Goal: Communication & Community: Answer question/provide support

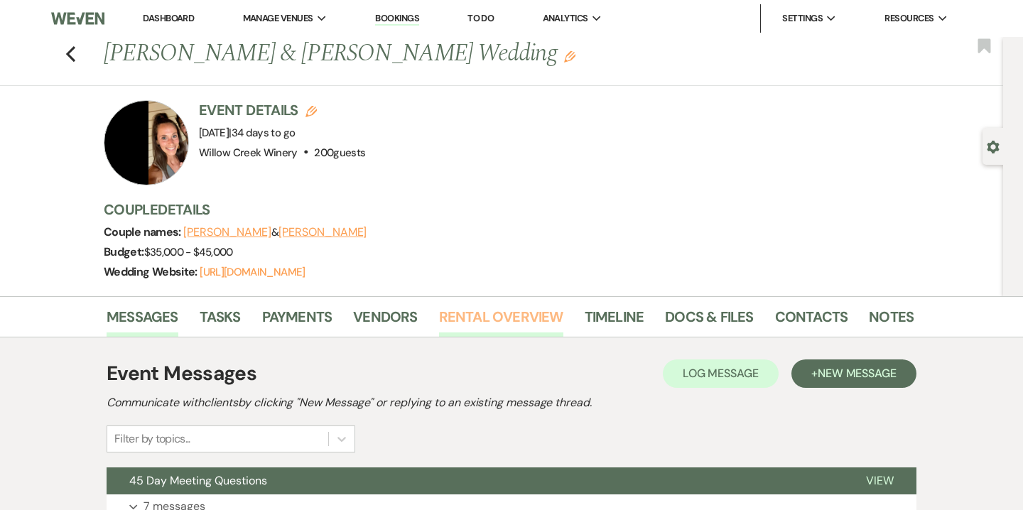
click at [523, 324] on link "Rental Overview" at bounding box center [501, 321] width 124 height 31
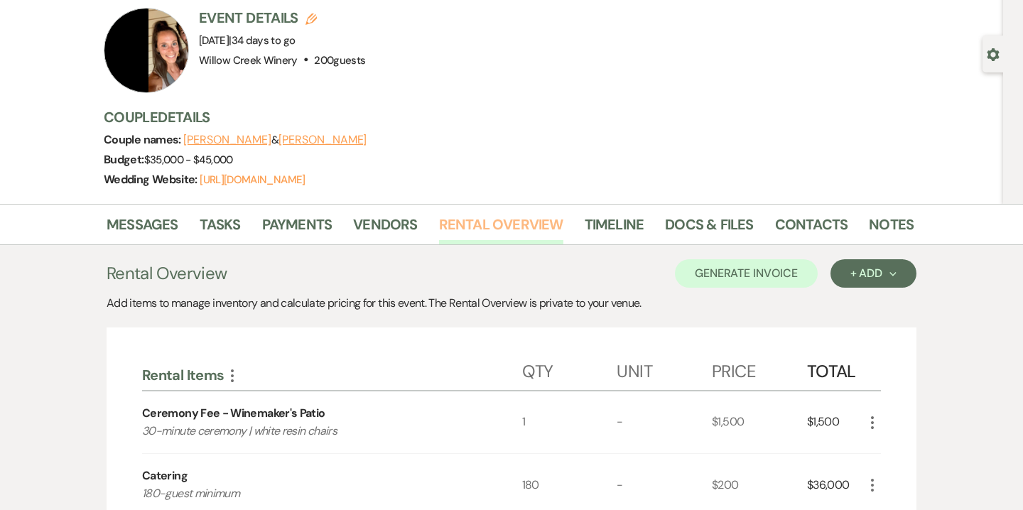
scroll to position [60, 0]
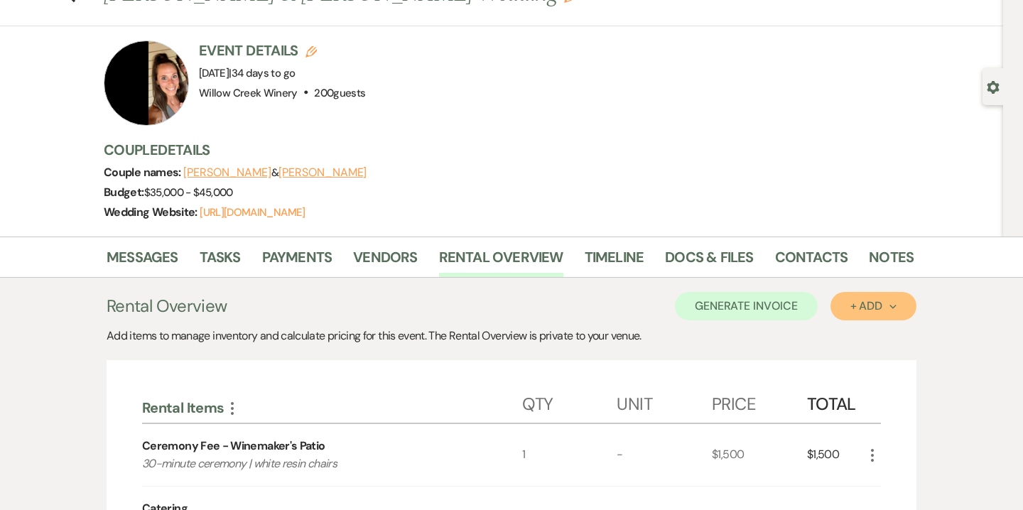
click at [893, 306] on icon "Next" at bounding box center [893, 306] width 7 height 7
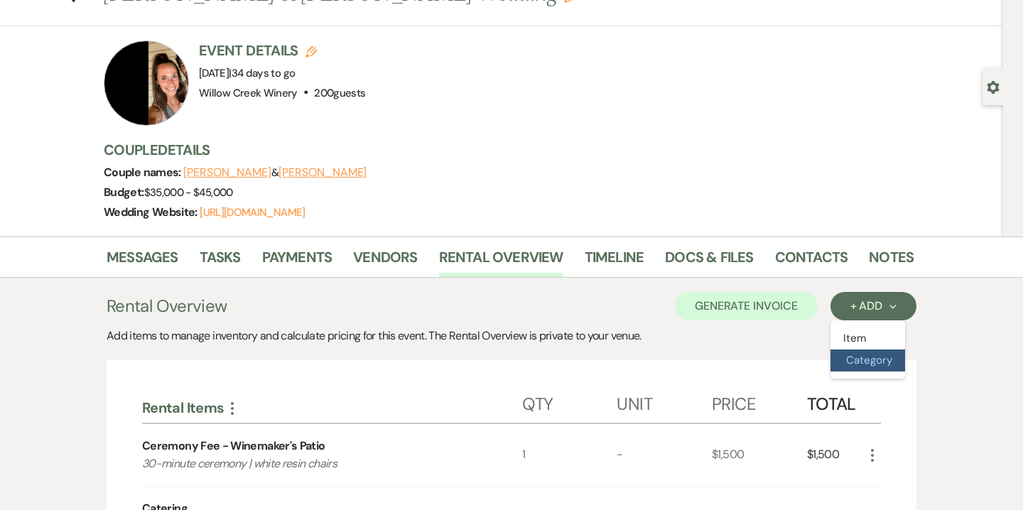
click at [858, 365] on button "Category" at bounding box center [868, 361] width 75 height 22
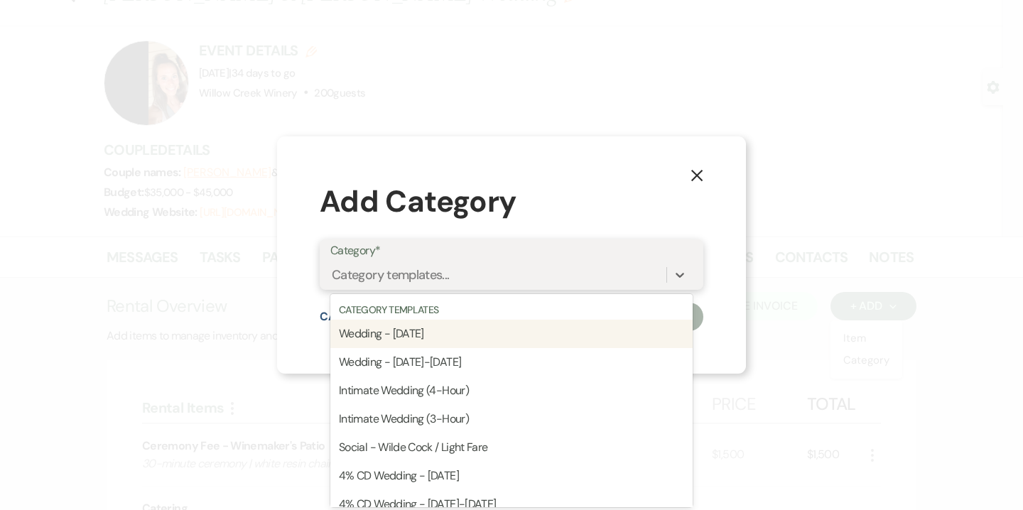
click at [532, 271] on div "Category templates..." at bounding box center [498, 274] width 336 height 25
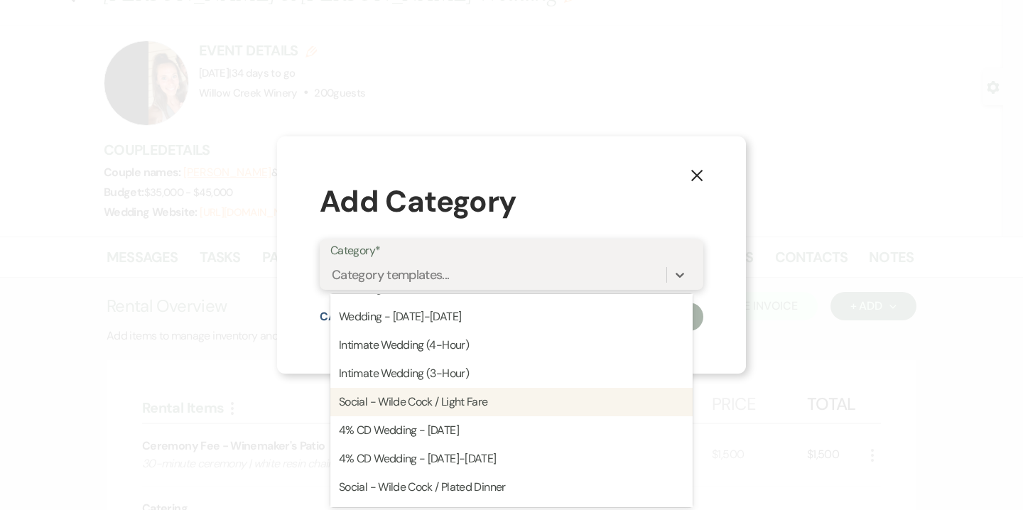
scroll to position [247, 0]
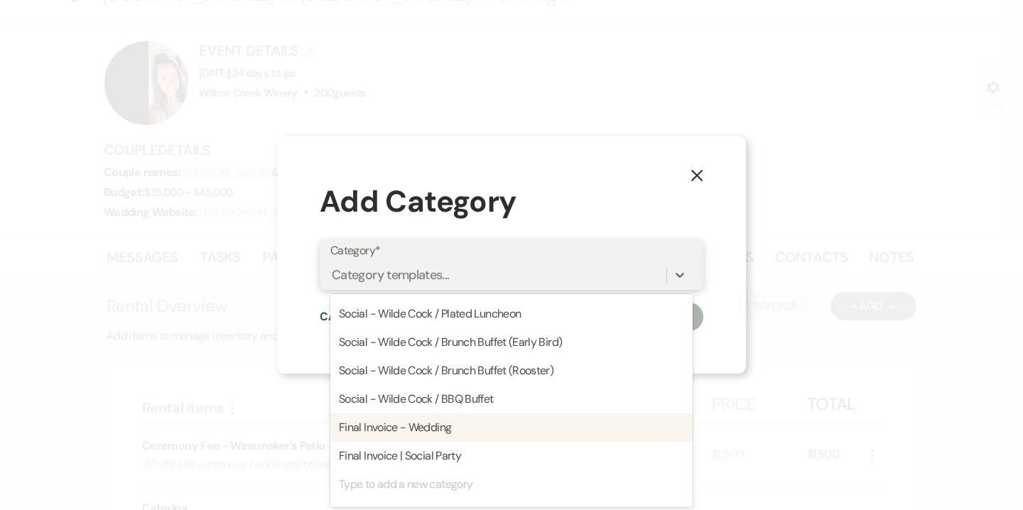
click at [490, 431] on div "Final Invoice - Wedding" at bounding box center [511, 428] width 362 height 28
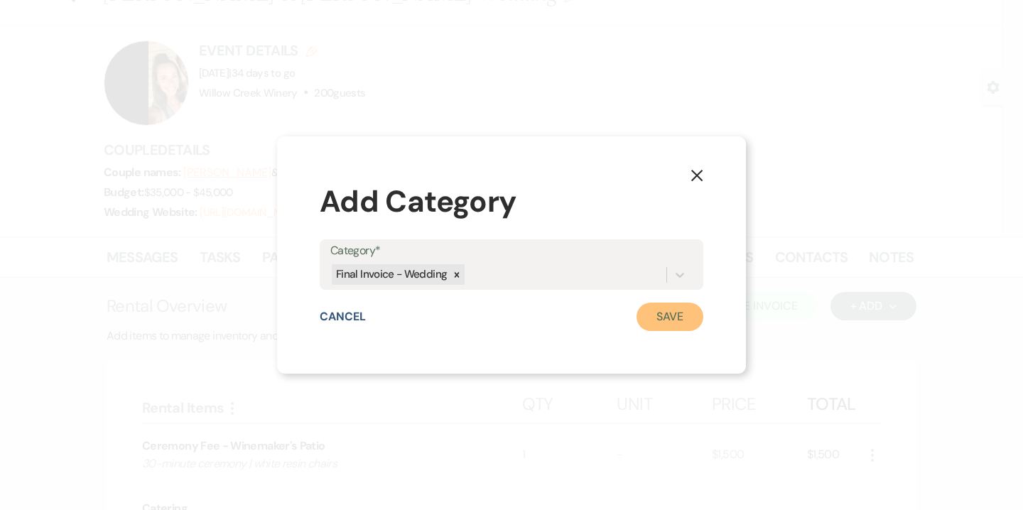
click at [662, 305] on button "Save" at bounding box center [670, 317] width 67 height 28
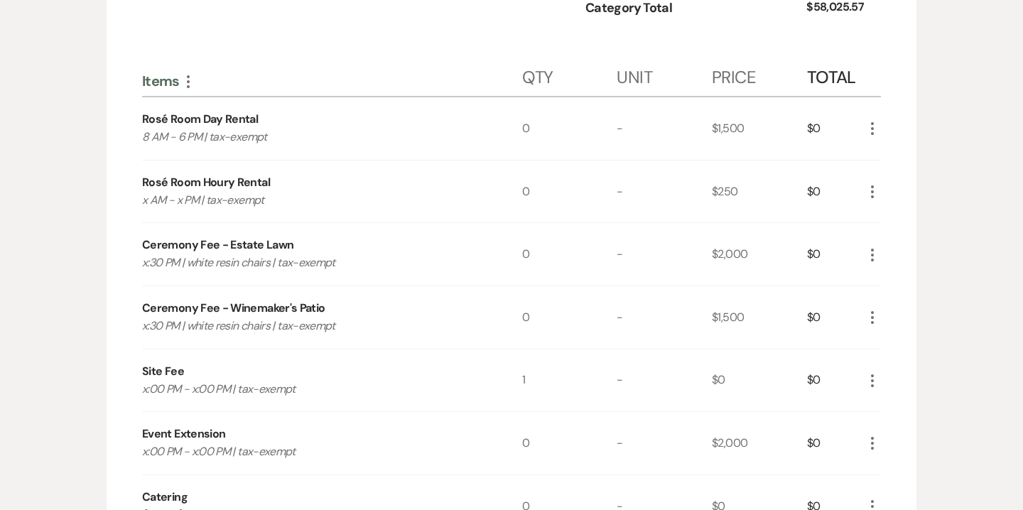
scroll to position [1001, 0]
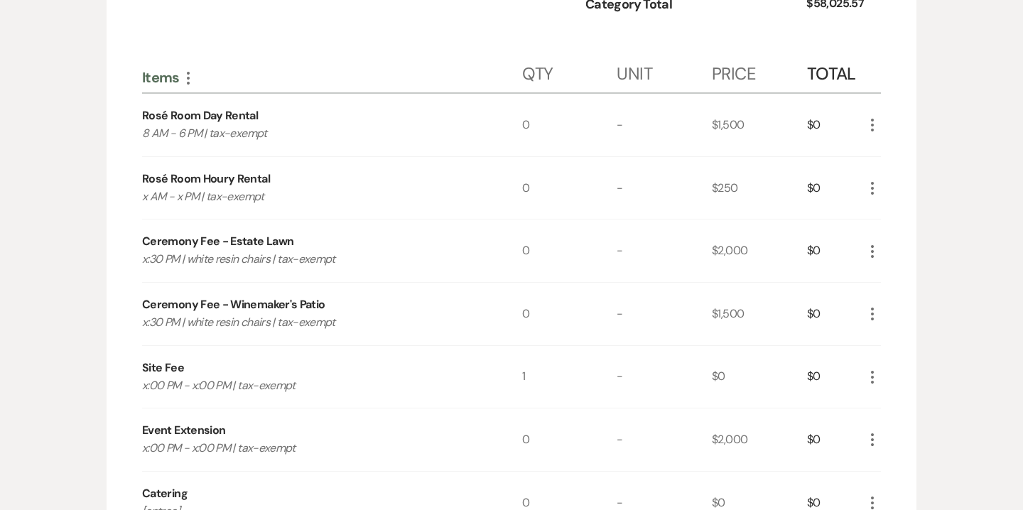
click at [876, 126] on icon "More" at bounding box center [872, 125] width 17 height 17
click at [906, 170] on button "X Delete" at bounding box center [902, 175] width 77 height 23
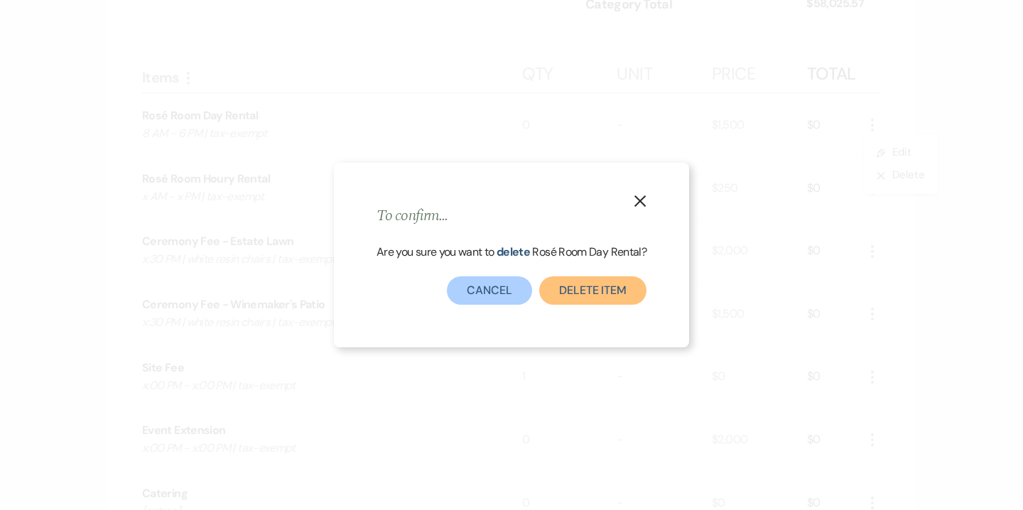
click at [603, 285] on button "Delete Item" at bounding box center [592, 290] width 107 height 28
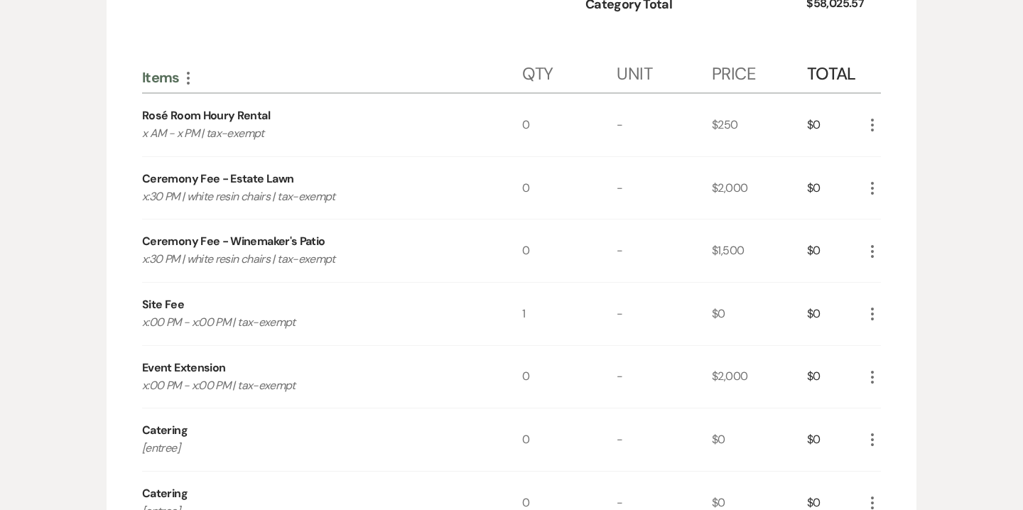
click at [872, 126] on icon "More" at bounding box center [872, 125] width 17 height 17
click at [902, 175] on button "X Delete" at bounding box center [902, 175] width 77 height 23
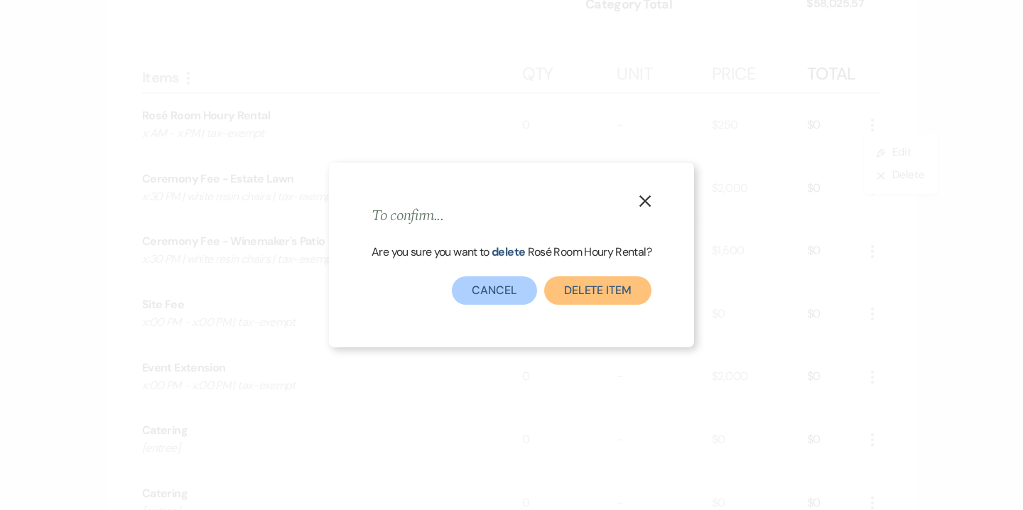
click at [611, 282] on button "Delete Item" at bounding box center [597, 290] width 107 height 28
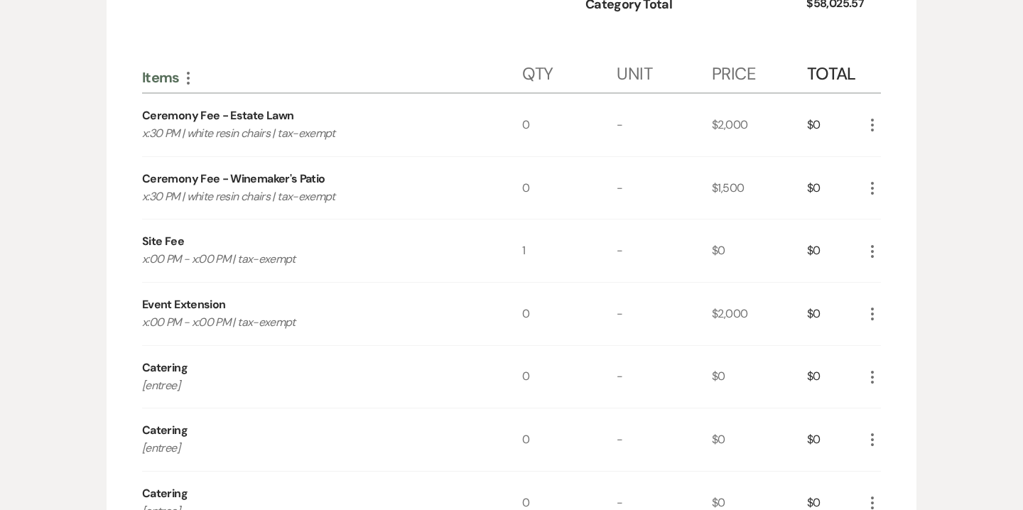
click at [870, 133] on div "More" at bounding box center [872, 124] width 17 height 19
click at [871, 122] on icon "More" at bounding box center [872, 125] width 17 height 17
click at [907, 180] on button "X Delete" at bounding box center [902, 175] width 77 height 23
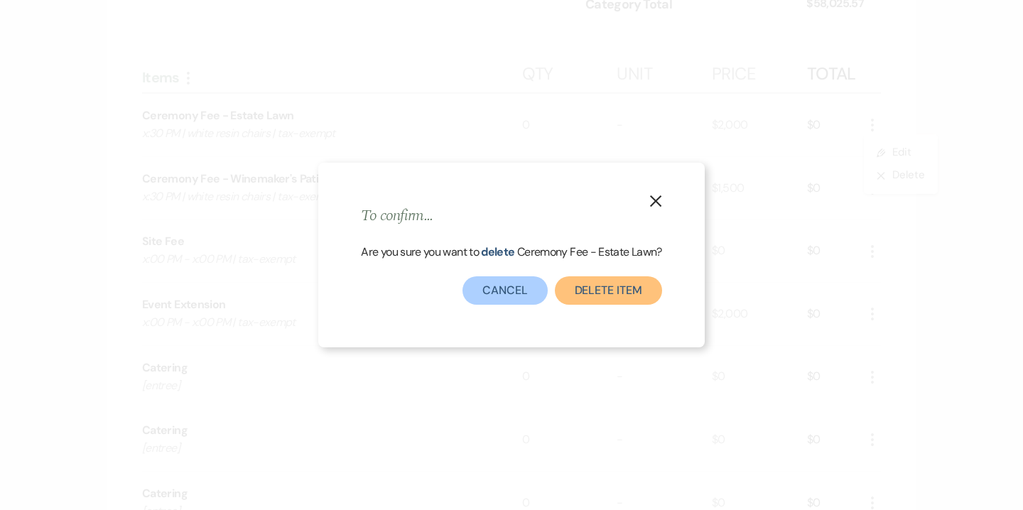
click at [613, 284] on button "Delete Item" at bounding box center [608, 290] width 107 height 28
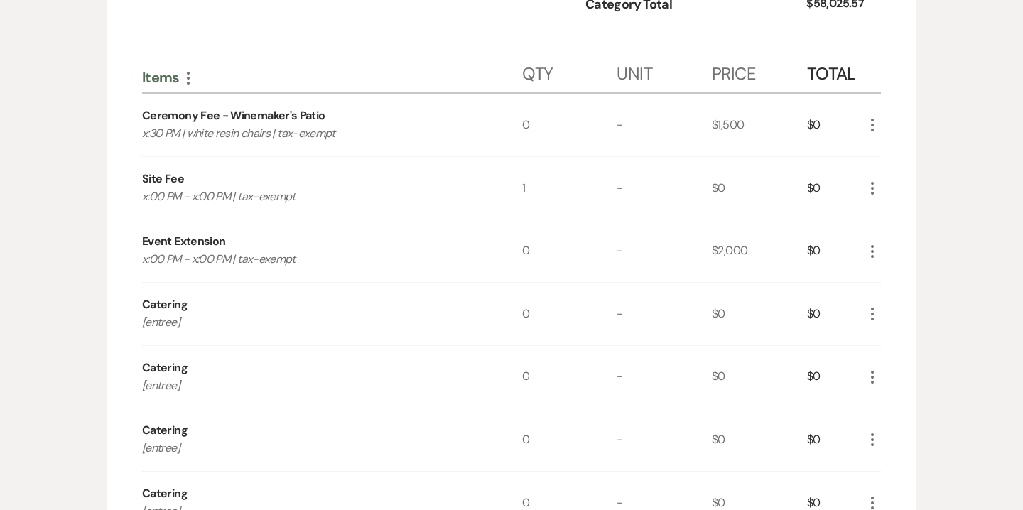
click at [875, 128] on icon "More" at bounding box center [872, 125] width 17 height 17
click at [900, 151] on button "Pencil Edit" at bounding box center [901, 152] width 74 height 23
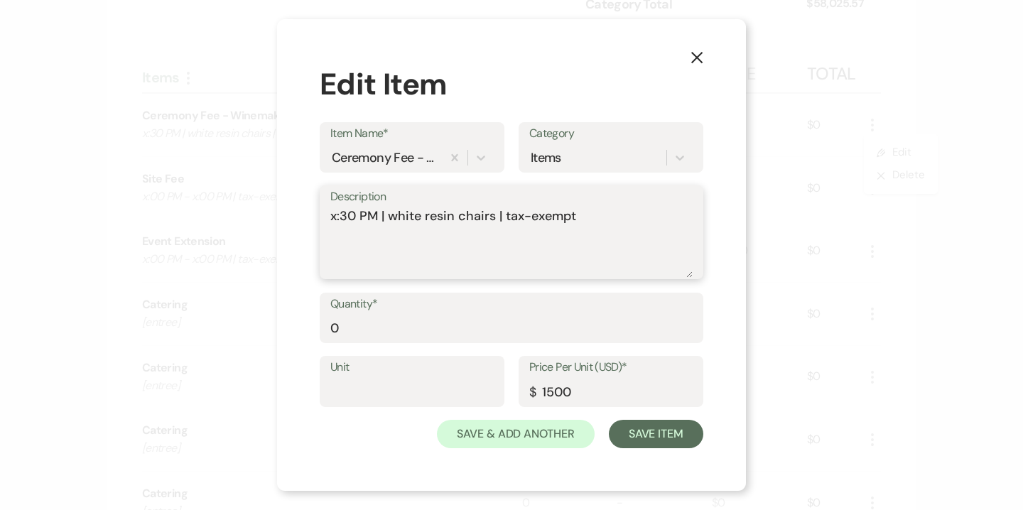
drag, startPoint x: 337, startPoint y: 215, endPoint x: 328, endPoint y: 215, distance: 8.5
click at [328, 215] on div "Description x:30 PM | white resin chairs | tax-exempt" at bounding box center [512, 232] width 384 height 95
type textarea "4:30 PM | white resin chairs | tax-exempt"
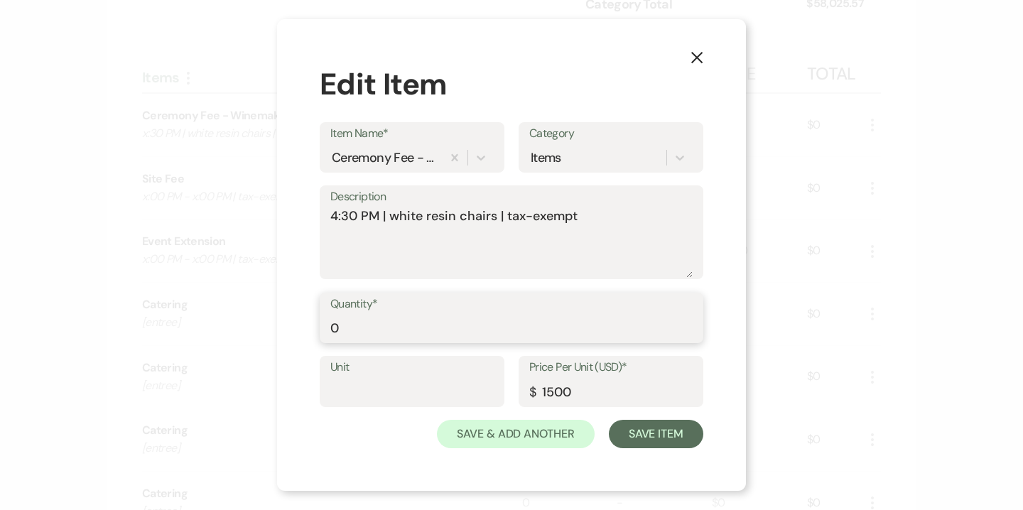
click at [339, 324] on input "0" at bounding box center [511, 328] width 362 height 28
type input "1"
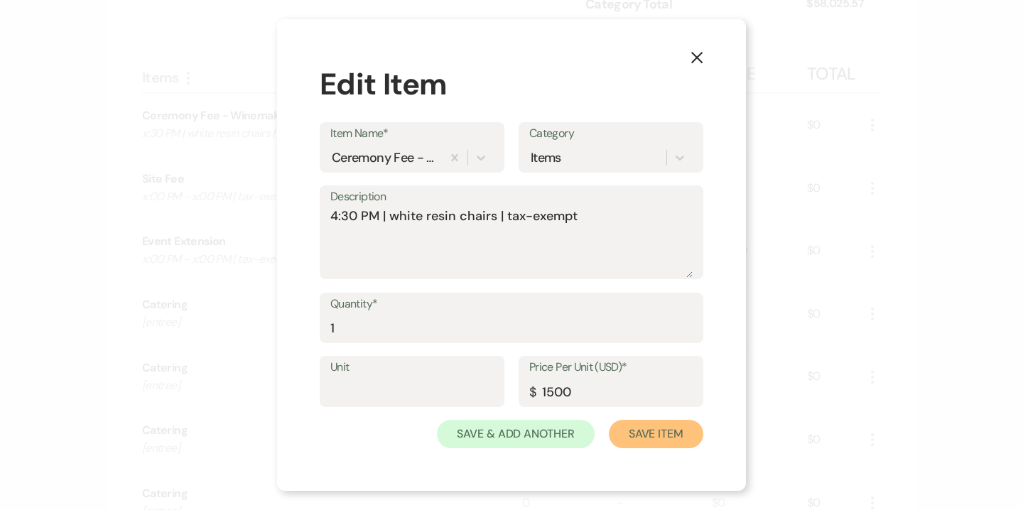
click at [656, 438] on button "Save Item" at bounding box center [656, 434] width 95 height 28
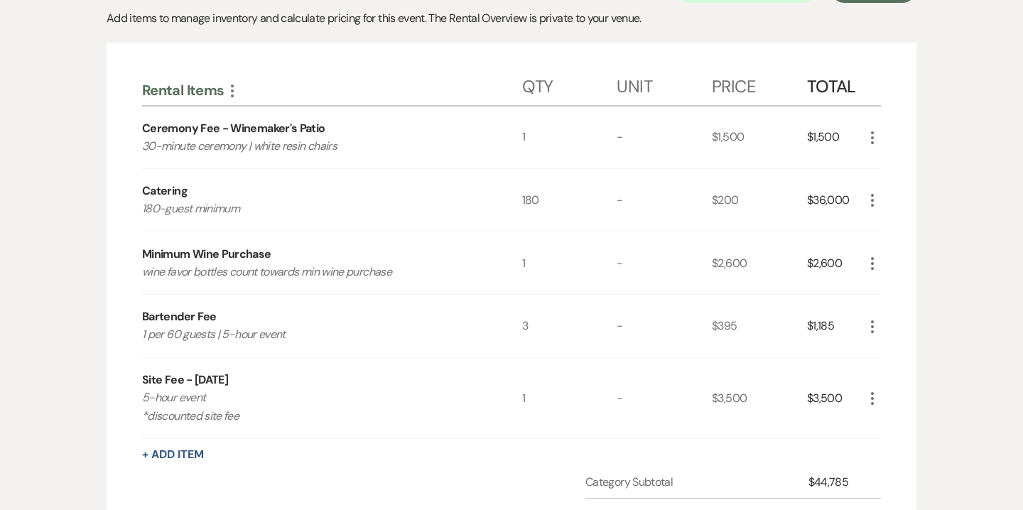
scroll to position [376, 0]
click at [232, 89] on icon "More" at bounding box center [232, 92] width 17 height 17
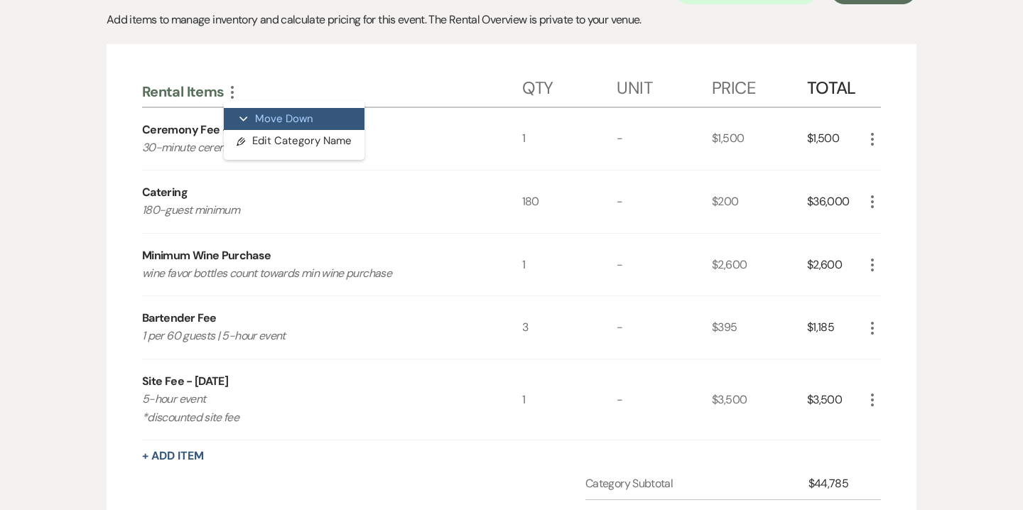
click at [266, 114] on button "Expand Move Down" at bounding box center [294, 119] width 141 height 23
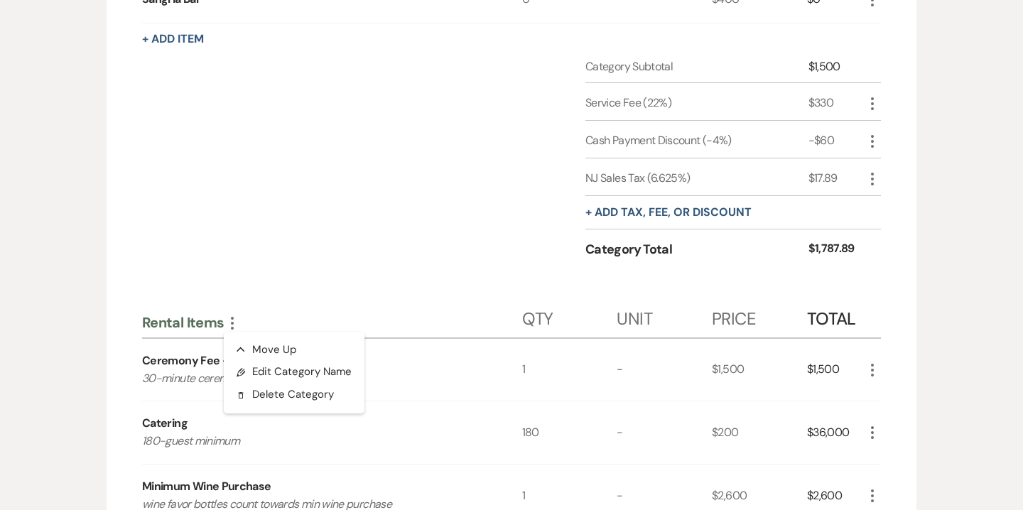
scroll to position [3526, 0]
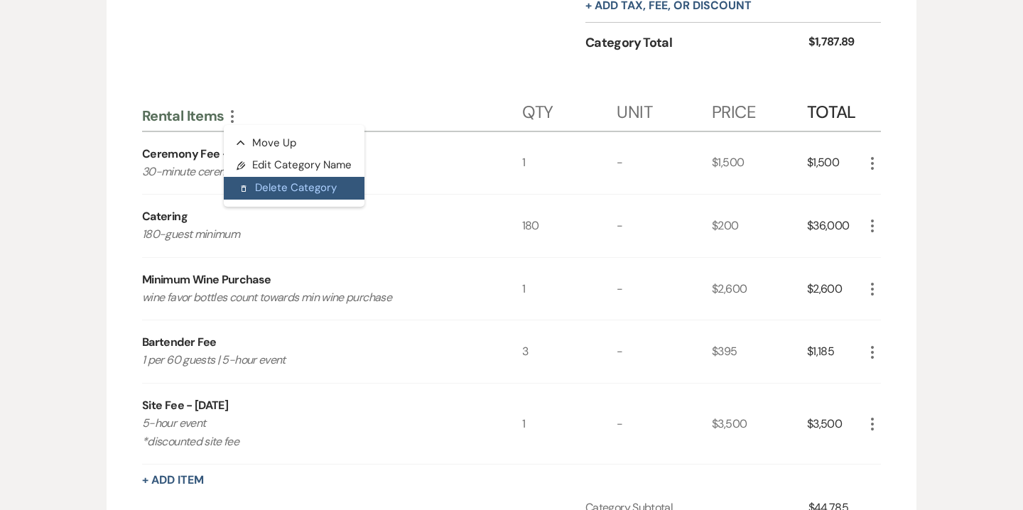
click at [295, 189] on button "Delete Delete Category" at bounding box center [294, 188] width 141 height 23
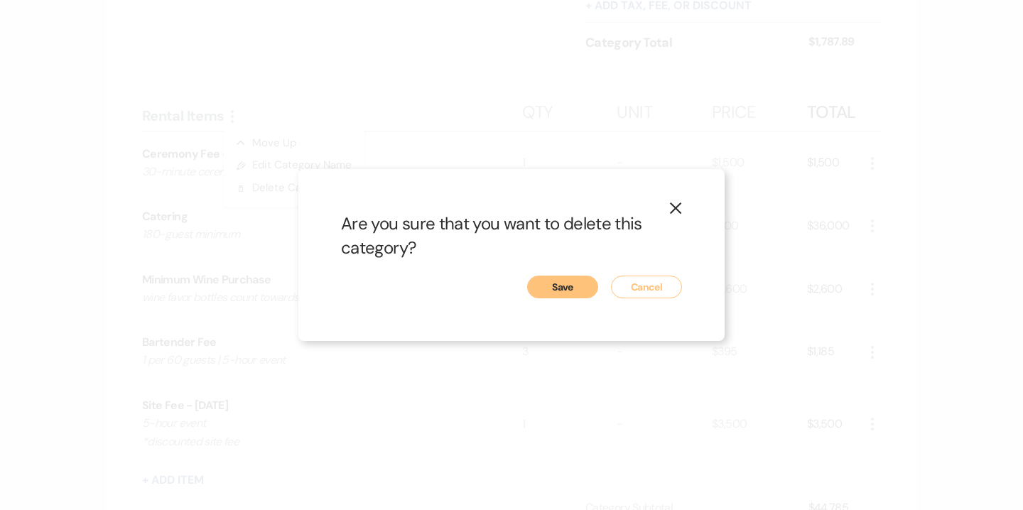
click at [563, 290] on button "Save" at bounding box center [562, 287] width 71 height 23
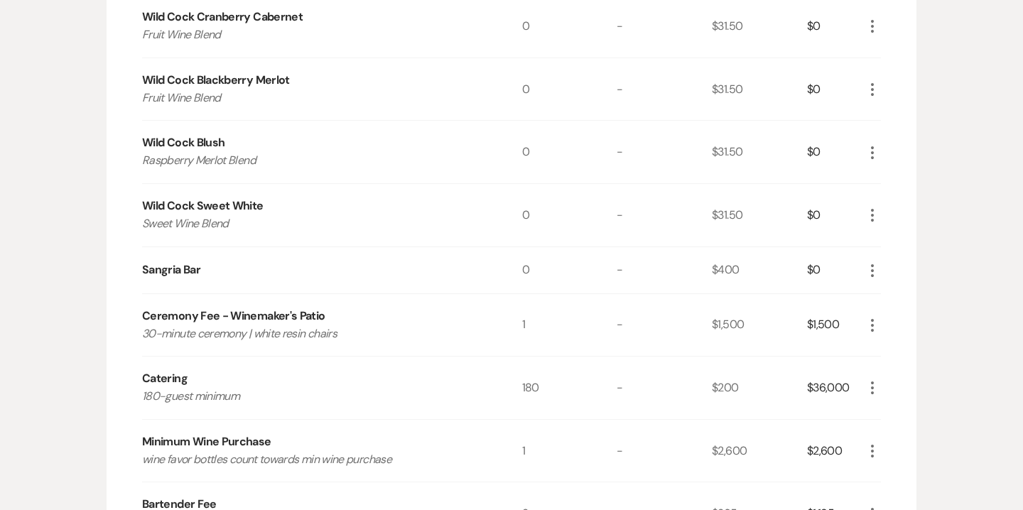
scroll to position [3042, 0]
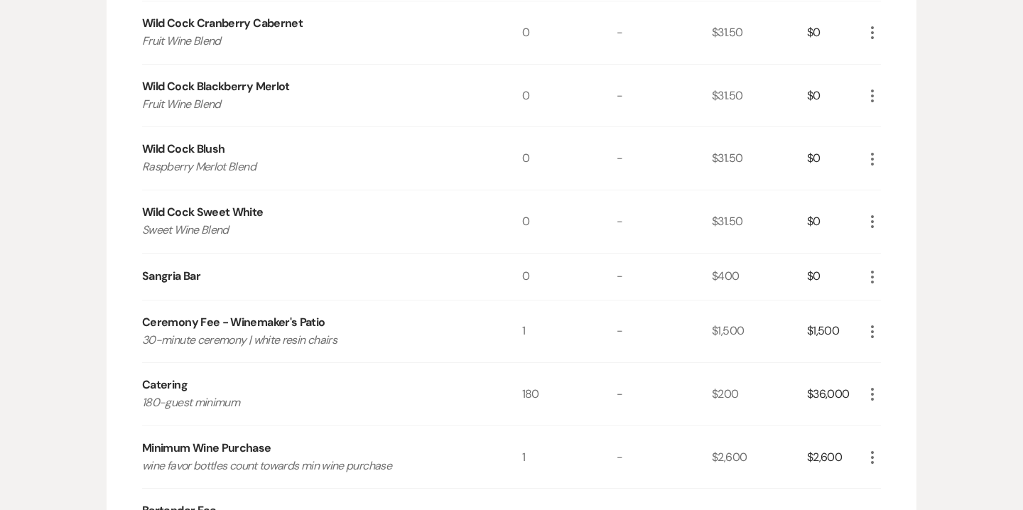
click at [872, 328] on icon "More" at bounding box center [872, 331] width 17 height 17
click at [907, 373] on button "X Delete" at bounding box center [902, 382] width 77 height 23
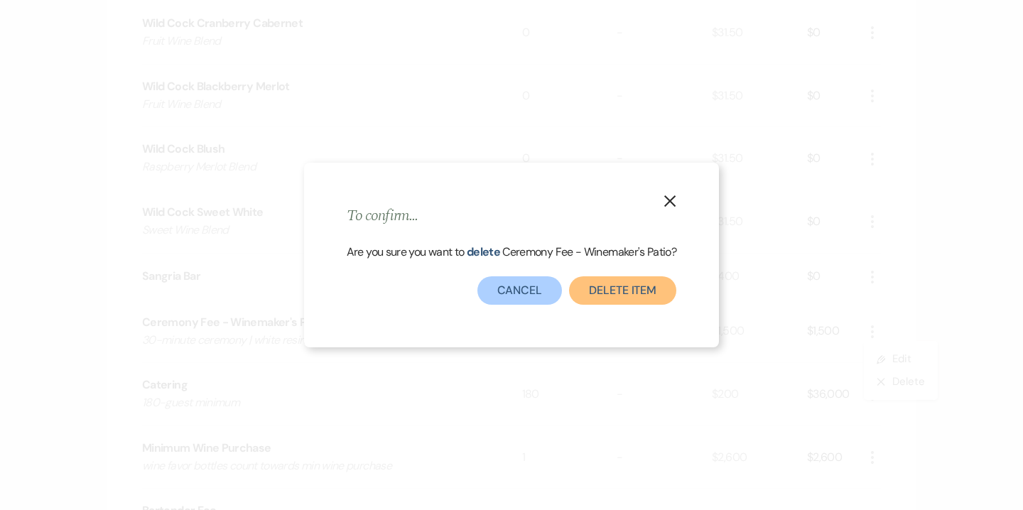
click at [627, 293] on button "Delete Item" at bounding box center [622, 290] width 107 height 28
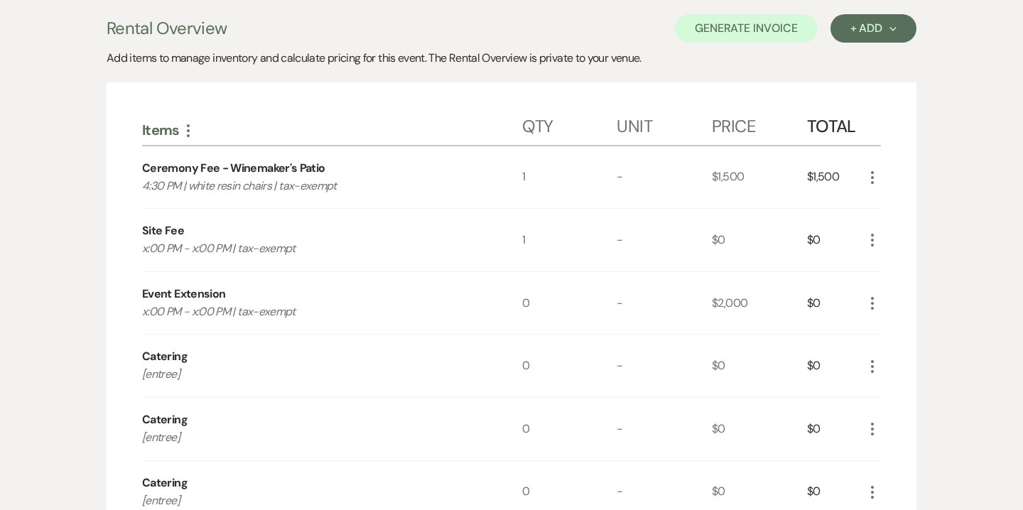
scroll to position [341, 0]
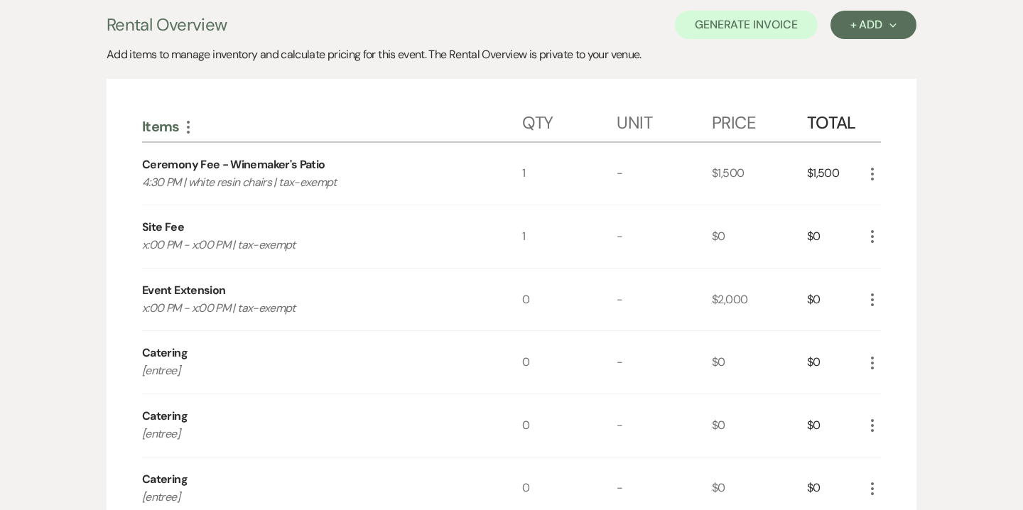
click at [874, 237] on icon "More" at bounding box center [872, 236] width 17 height 17
click at [896, 261] on button "Pencil Edit" at bounding box center [901, 264] width 74 height 23
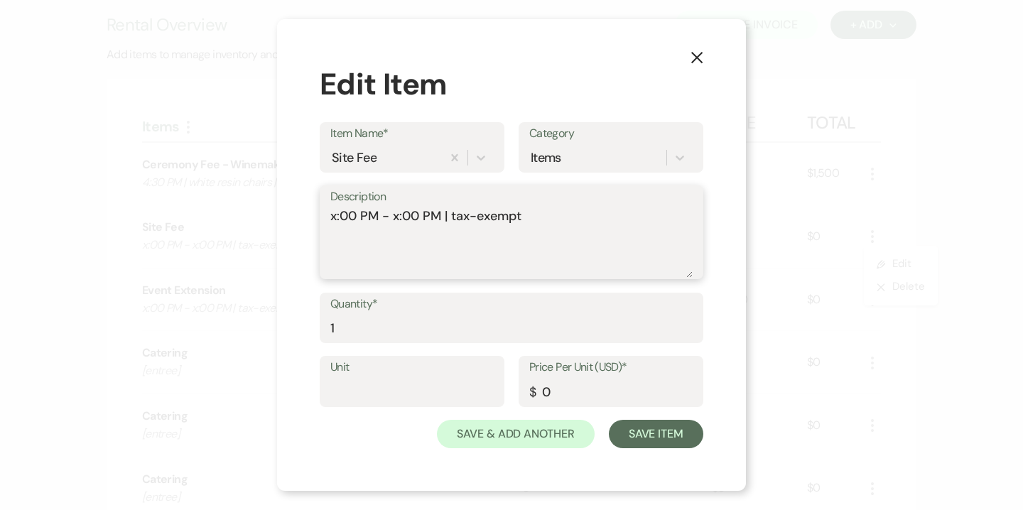
drag, startPoint x: 335, startPoint y: 217, endPoint x: 325, endPoint y: 215, distance: 10.3
click at [325, 215] on div "Description x:00 PM - x:00 PM | tax-exempt" at bounding box center [512, 232] width 384 height 95
click at [399, 217] on textarea "5:00 PM - x:00 PM | tax-exempt" at bounding box center [511, 242] width 362 height 71
type textarea "5:00 PM - 10:00 PM | tax-exempt"
click at [543, 393] on input "0" at bounding box center [610, 392] width 163 height 28
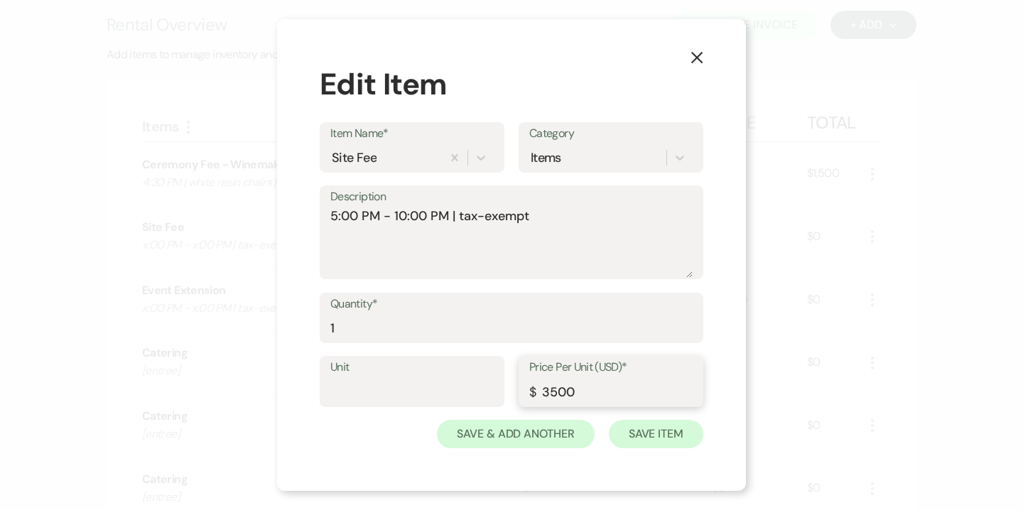
type input "3500"
click at [635, 436] on button "Save Item" at bounding box center [656, 434] width 95 height 28
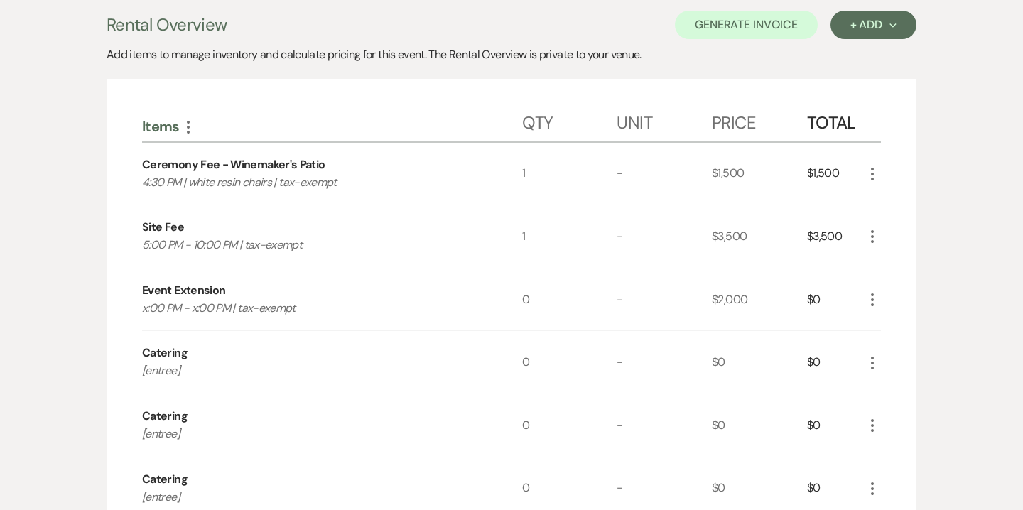
click at [874, 298] on icon "More" at bounding box center [872, 299] width 17 height 17
click at [900, 327] on button "Pencil Edit" at bounding box center [901, 327] width 74 height 23
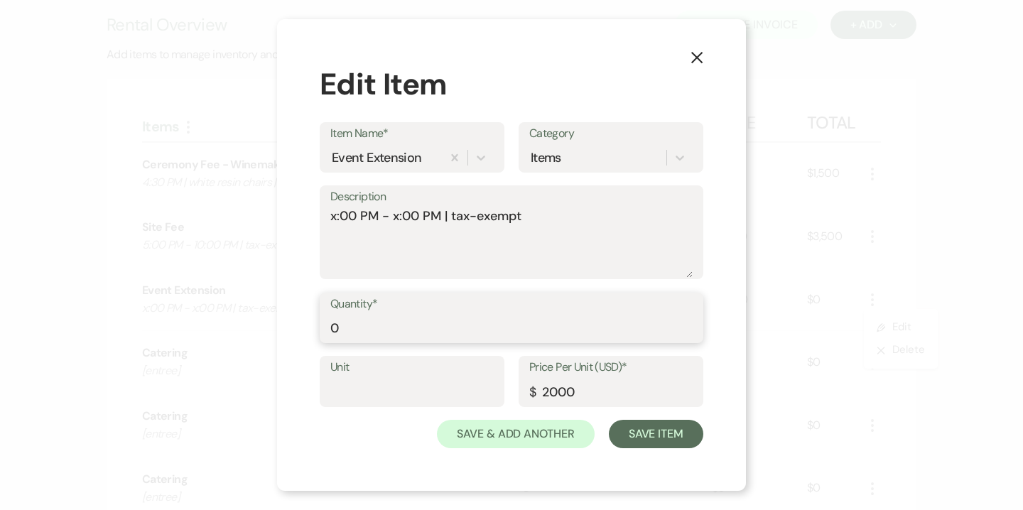
click at [343, 327] on input "0" at bounding box center [511, 328] width 362 height 28
type input "1"
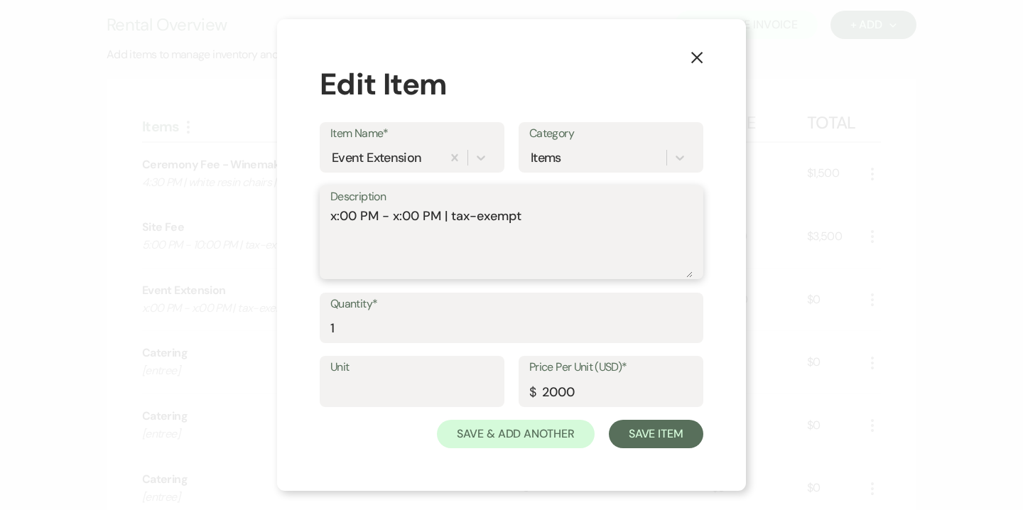
click at [337, 216] on textarea "x:00 PM - x:00 PM | tax-exempt" at bounding box center [511, 242] width 362 height 71
click at [404, 220] on textarea "10:00 PM - x:00 PM | tax-exempt" at bounding box center [511, 242] width 362 height 71
type textarea "10:00 PM - 11:00 PM | tax-exempt"
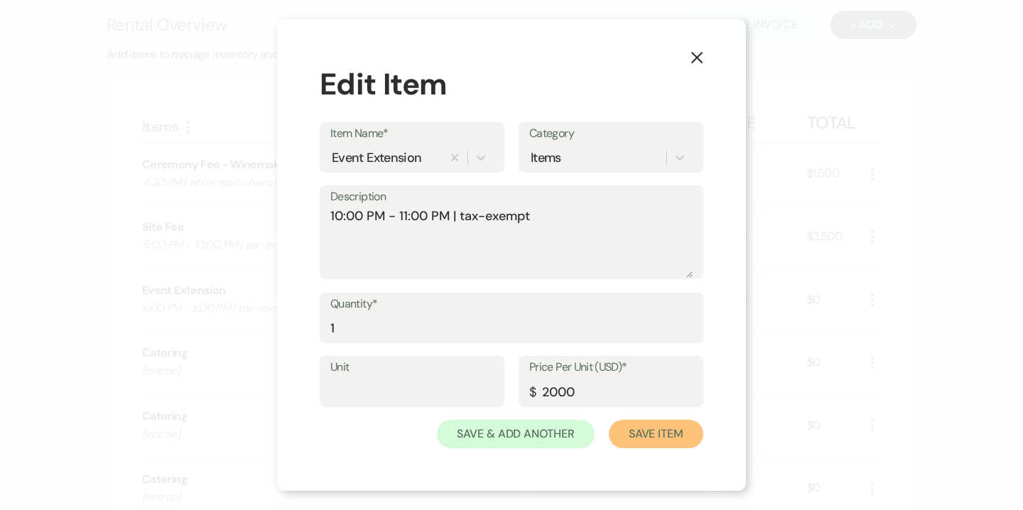
click at [634, 426] on button "Save Item" at bounding box center [656, 434] width 95 height 28
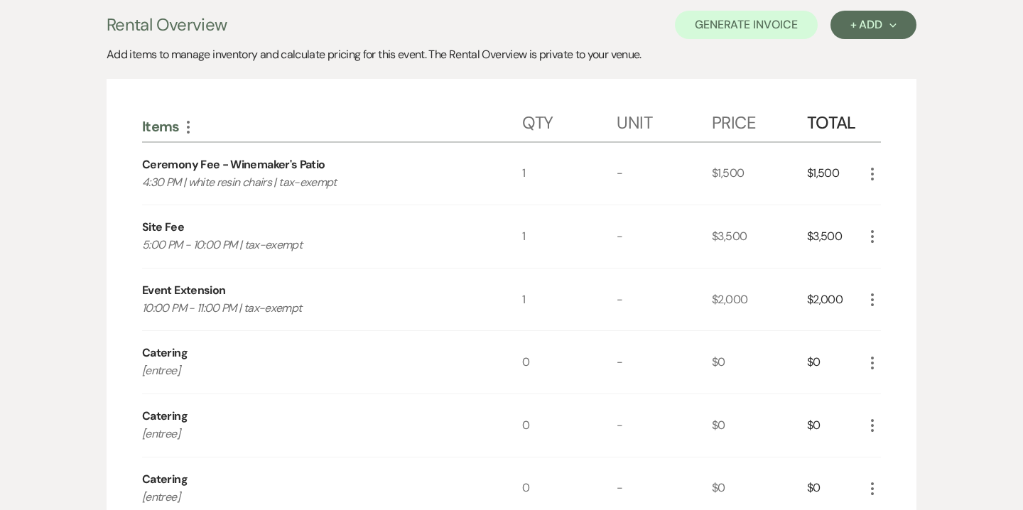
click at [870, 367] on icon "More" at bounding box center [872, 363] width 17 height 17
click at [906, 388] on button "Pencil Edit" at bounding box center [901, 390] width 74 height 23
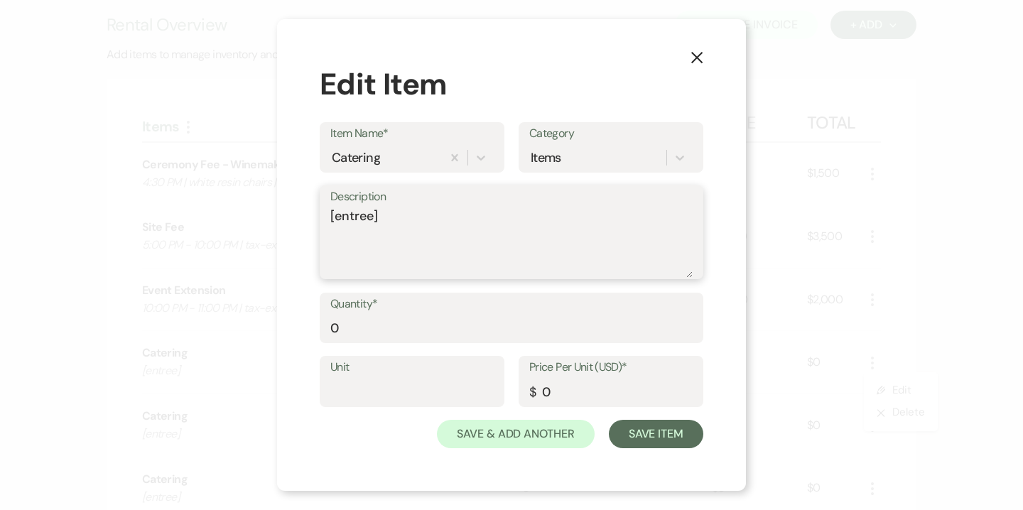
click at [353, 217] on textarea "[entree]" at bounding box center [511, 242] width 362 height 71
type textarea "First Cut Filet with Merlot Demi-Glace"
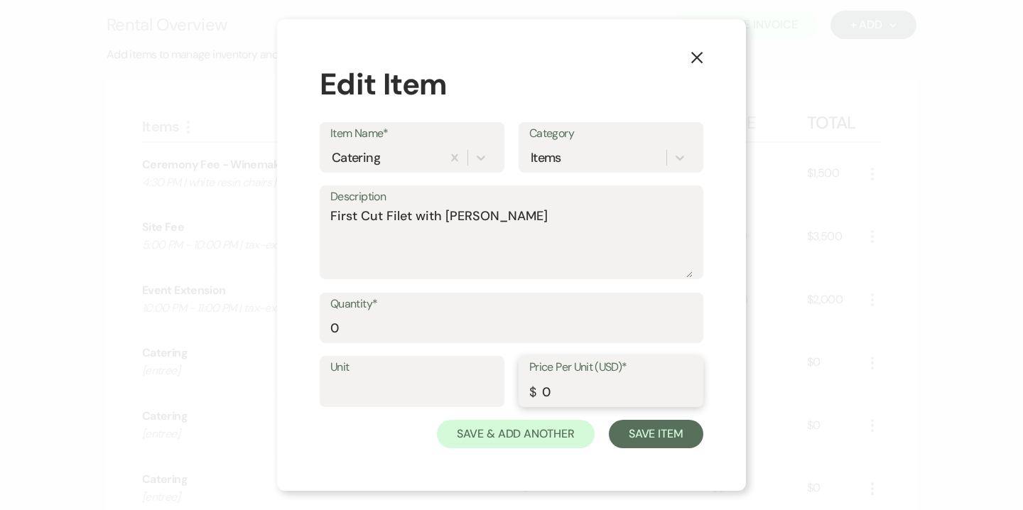
click at [547, 392] on input "0" at bounding box center [610, 392] width 163 height 28
type input "200"
click at [637, 431] on button "Save Item" at bounding box center [656, 434] width 95 height 28
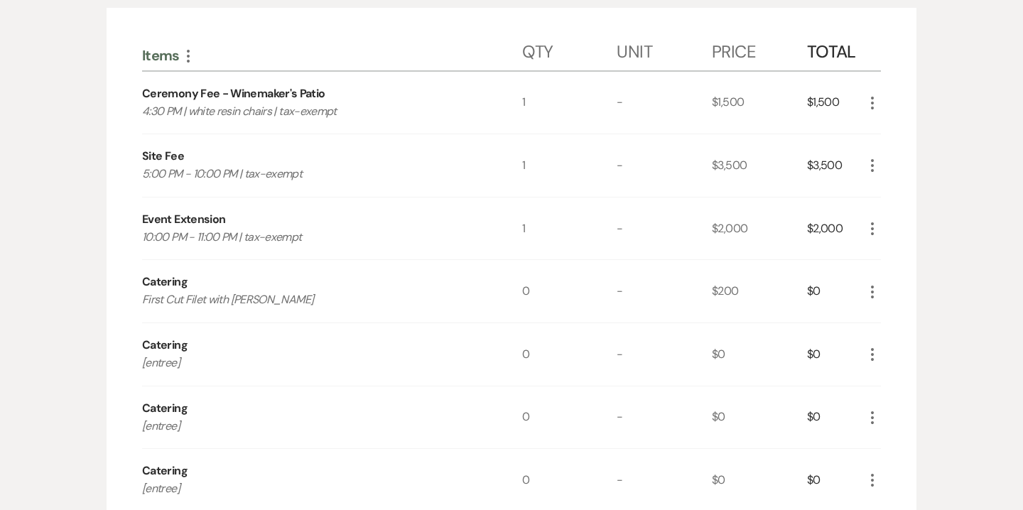
scroll to position [416, 0]
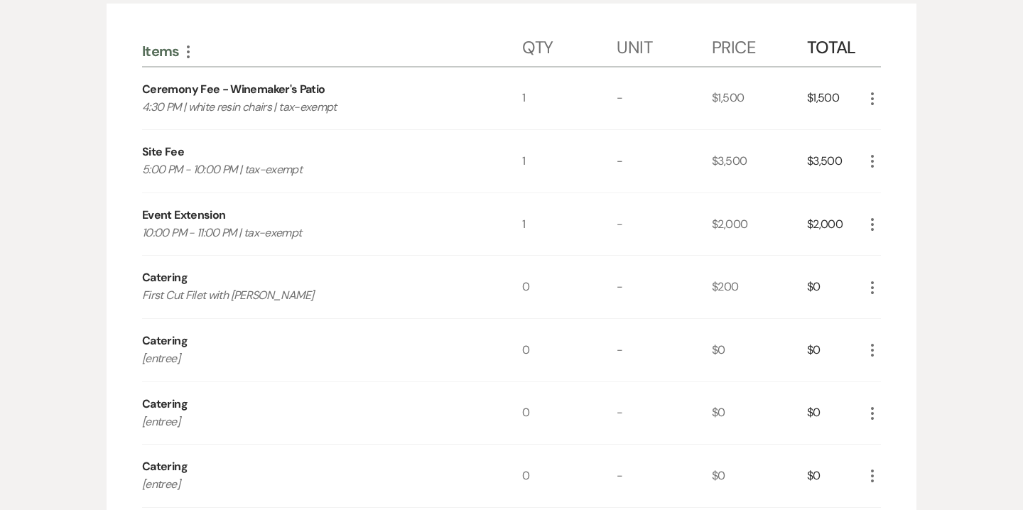
click at [873, 352] on icon "More" at bounding box center [872, 350] width 17 height 17
click at [904, 377] on button "Pencil Edit" at bounding box center [901, 378] width 74 height 23
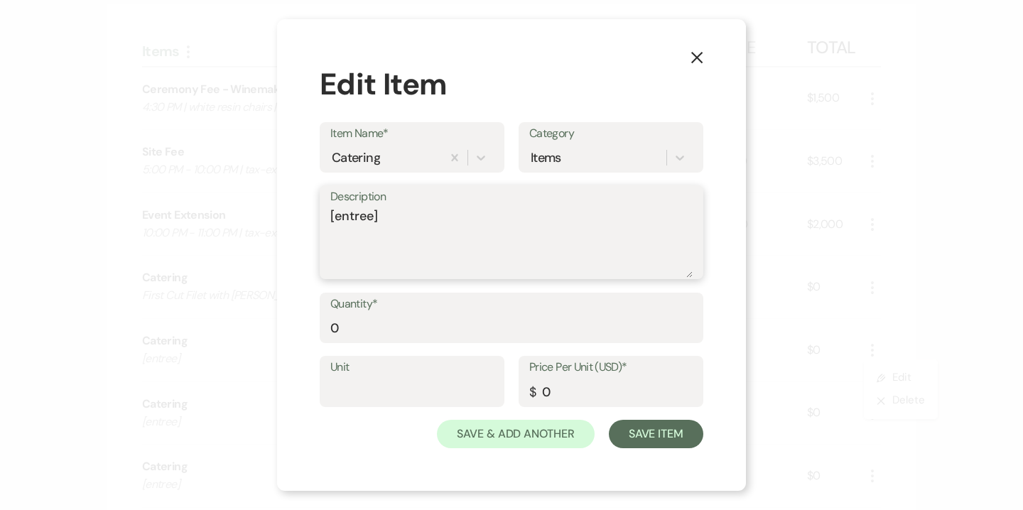
click at [365, 207] on textarea "[entree]" at bounding box center [511, 242] width 362 height 71
type textarea "Herb Encrusted Salmon with Lobster Cream Sauce"
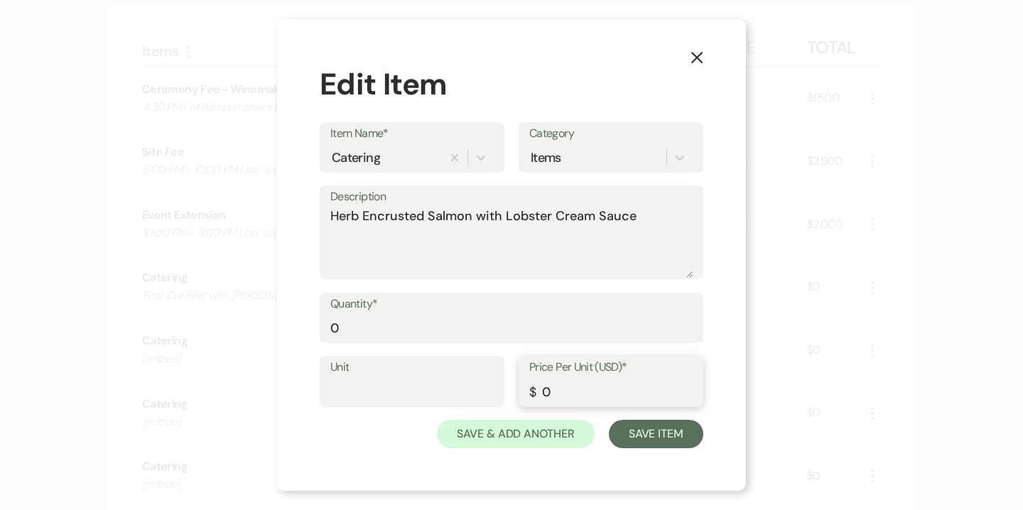
click at [542, 391] on input "0" at bounding box center [610, 392] width 163 height 28
type input "200"
click at [657, 435] on button "Save Item" at bounding box center [656, 434] width 95 height 28
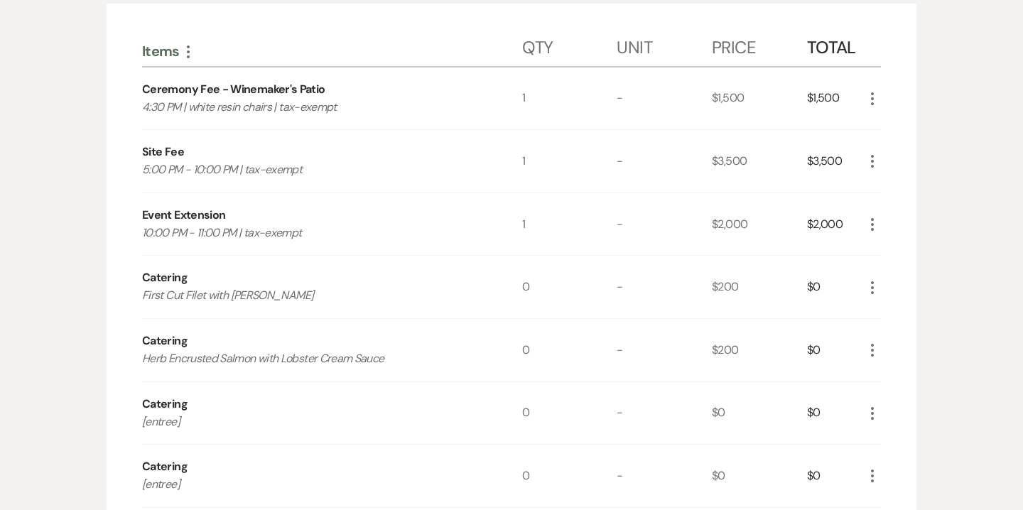
click at [873, 411] on icon "More" at bounding box center [872, 413] width 17 height 17
click at [896, 430] on button "Pencil Edit" at bounding box center [901, 441] width 74 height 23
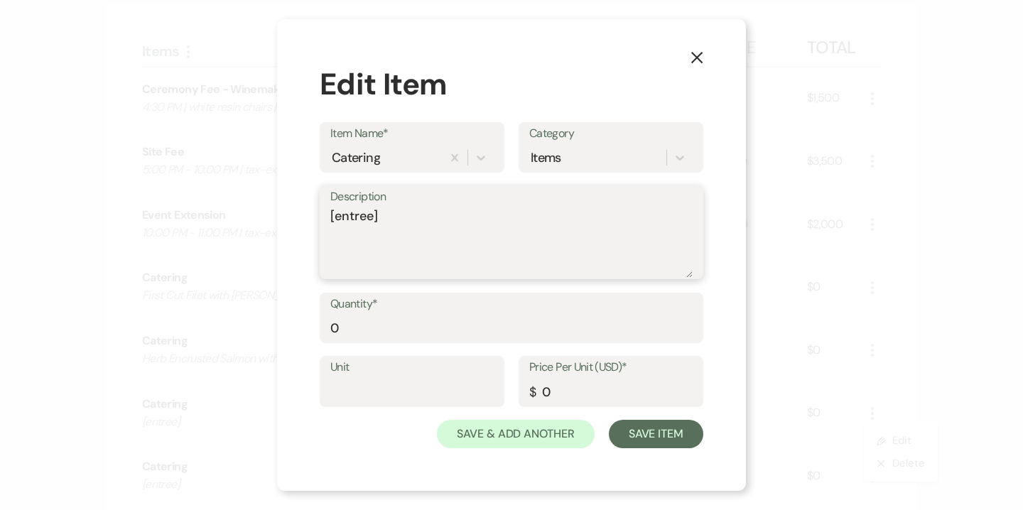
click at [383, 221] on textarea "[entree]" at bounding box center [511, 242] width 362 height 71
type textarea "P"
type textarea "Vegan Pasta Primavera"
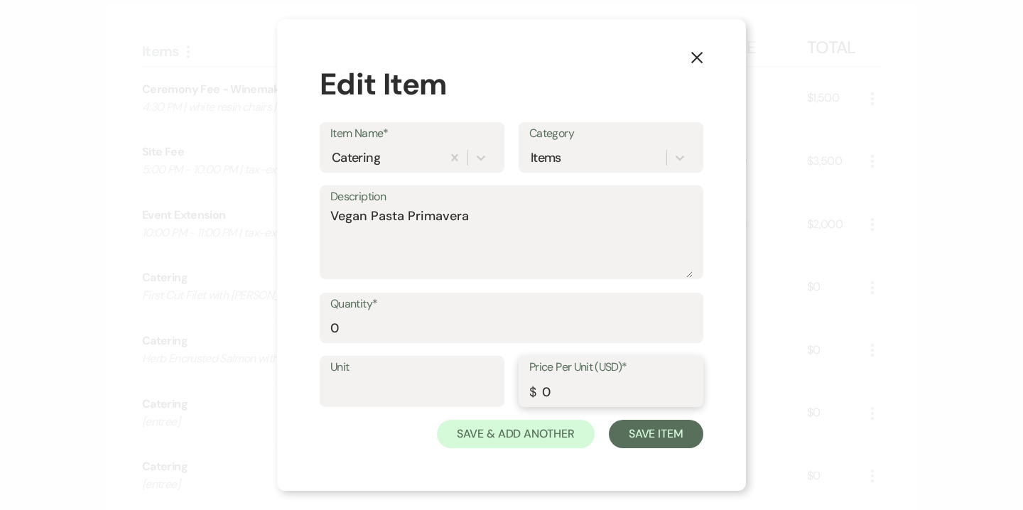
click at [545, 392] on input "0" at bounding box center [610, 392] width 163 height 28
type input "200"
click at [642, 441] on button "Save Item" at bounding box center [656, 434] width 95 height 28
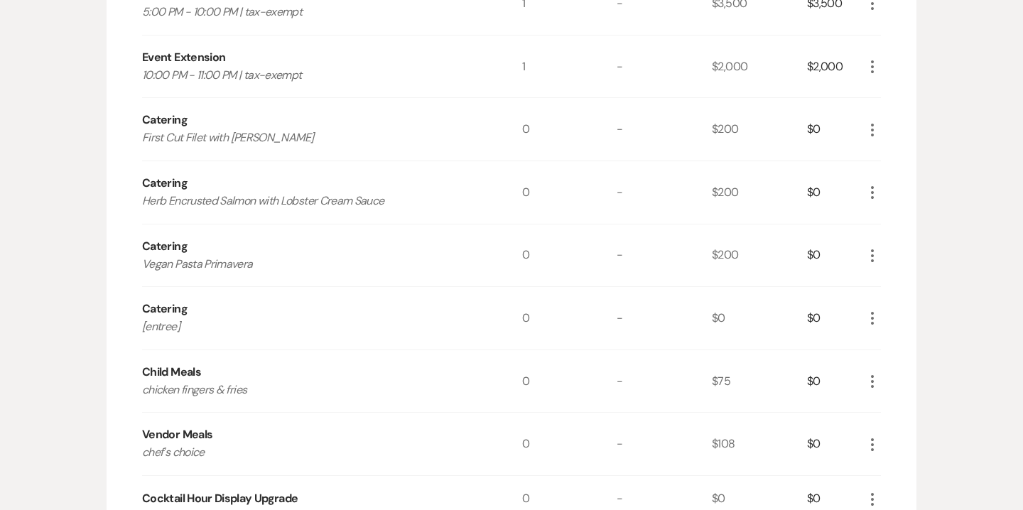
scroll to position [581, 0]
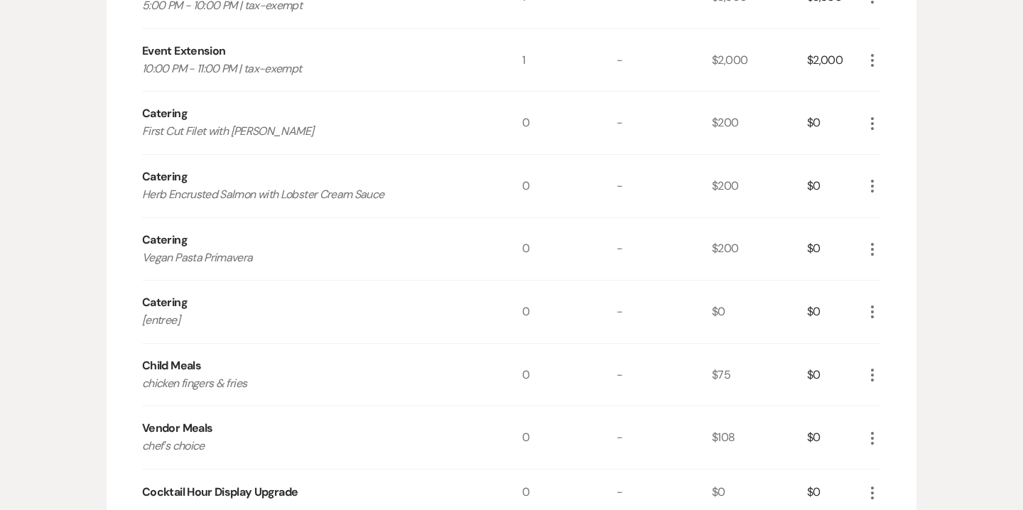
click at [877, 316] on icon "More" at bounding box center [872, 311] width 17 height 17
click at [918, 365] on button "X Delete" at bounding box center [902, 362] width 77 height 23
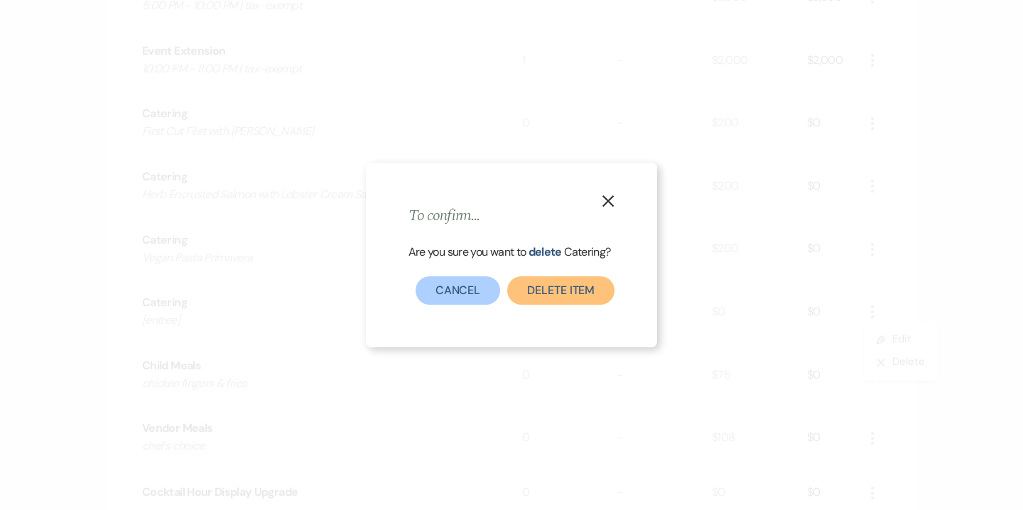
click at [585, 286] on button "Delete Item" at bounding box center [560, 290] width 107 height 28
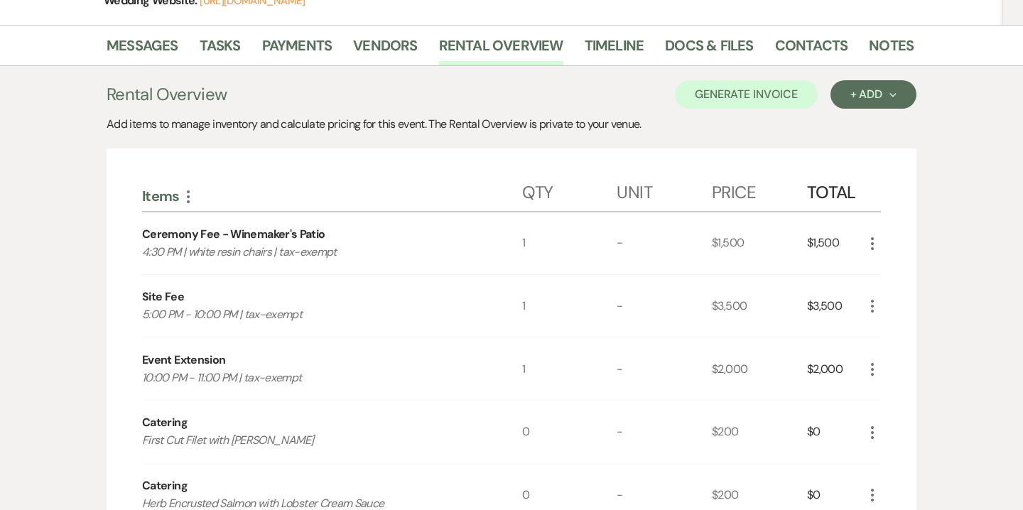
scroll to position [0, 0]
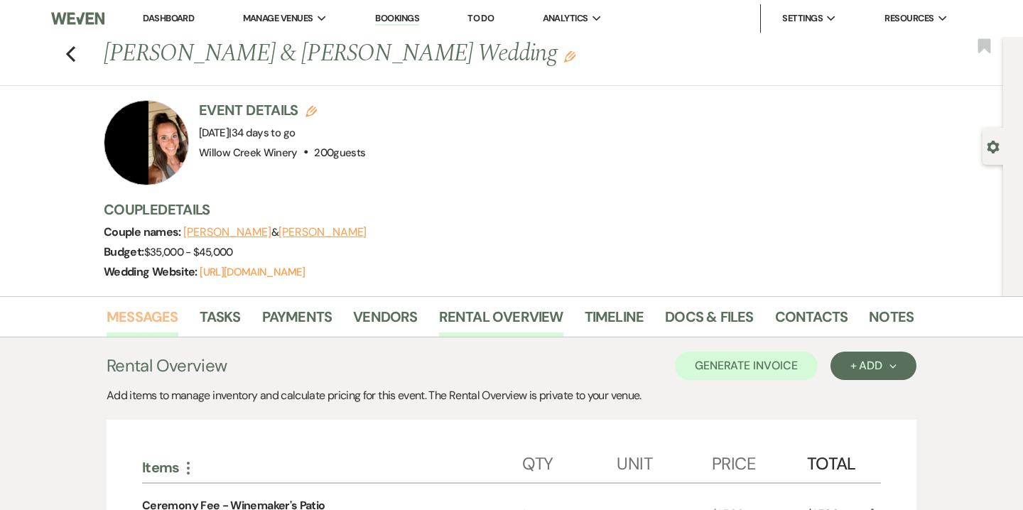
click at [166, 313] on link "Messages" at bounding box center [143, 321] width 72 height 31
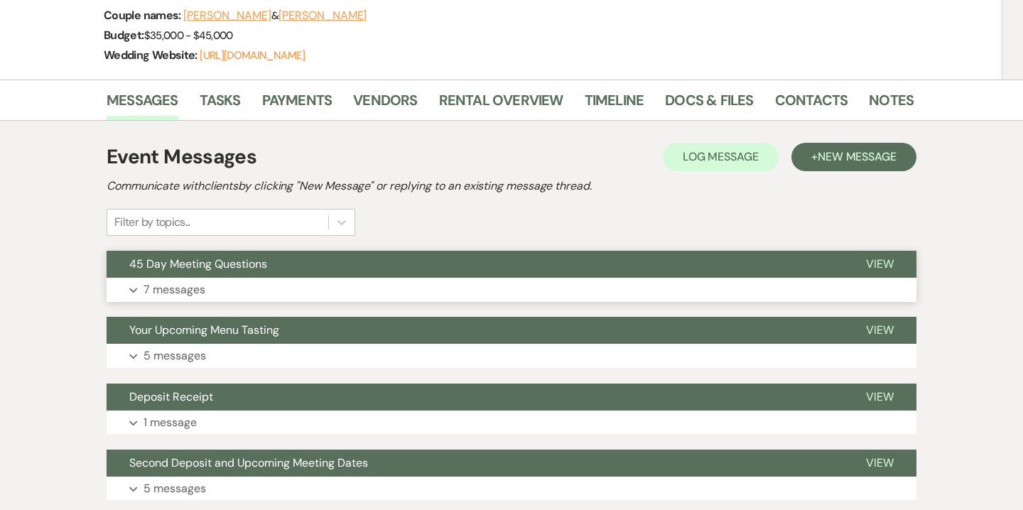
click at [401, 293] on button "Expand 7 messages" at bounding box center [512, 290] width 810 height 24
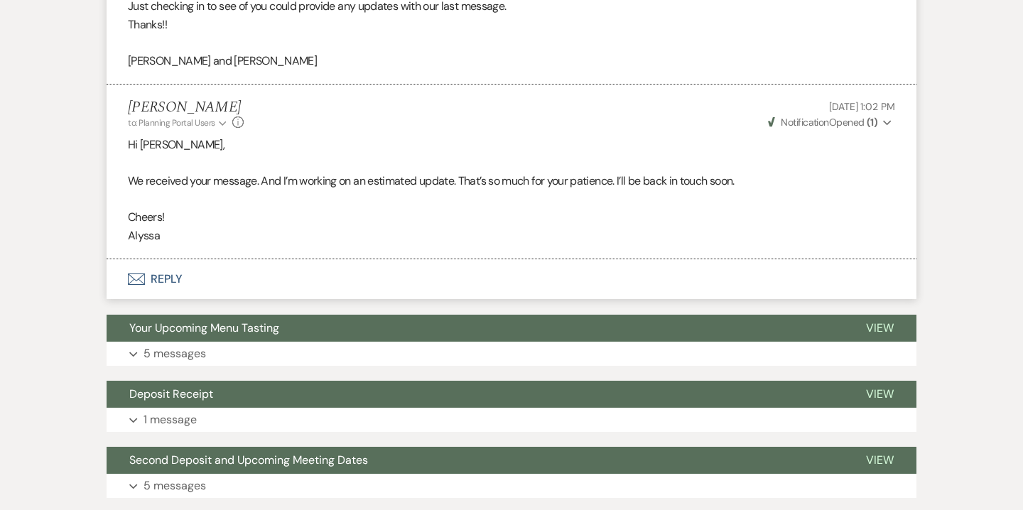
scroll to position [3529, 0]
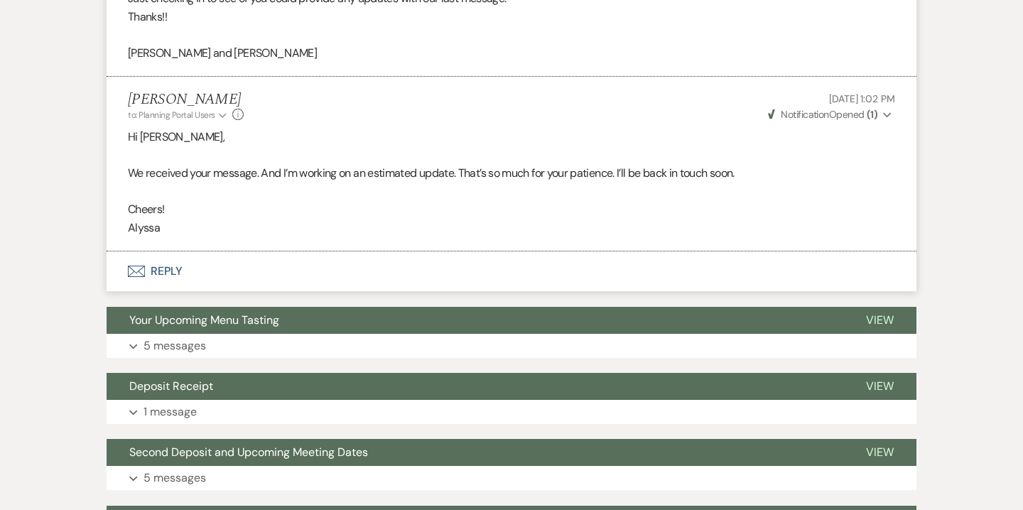
click at [174, 273] on button "Envelope Reply" at bounding box center [512, 272] width 810 height 40
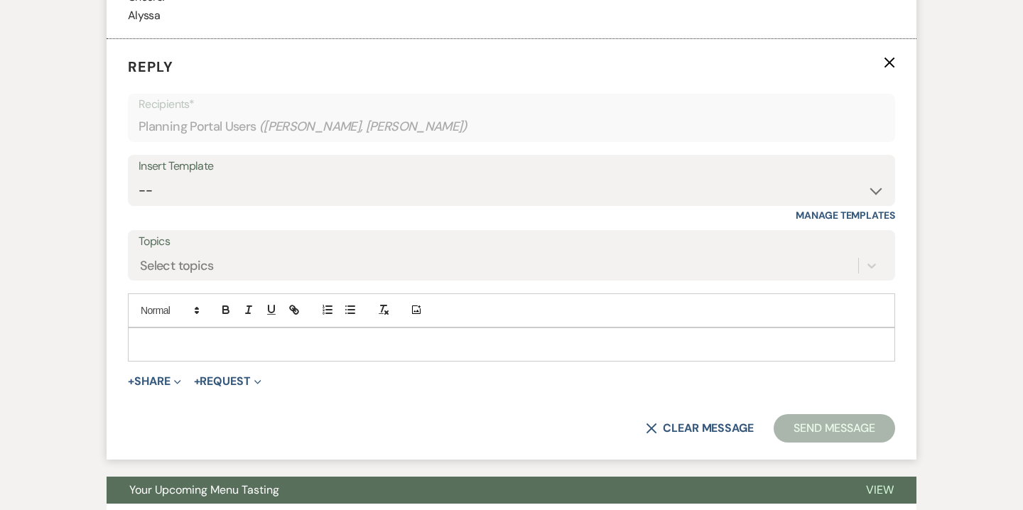
scroll to position [3747, 0]
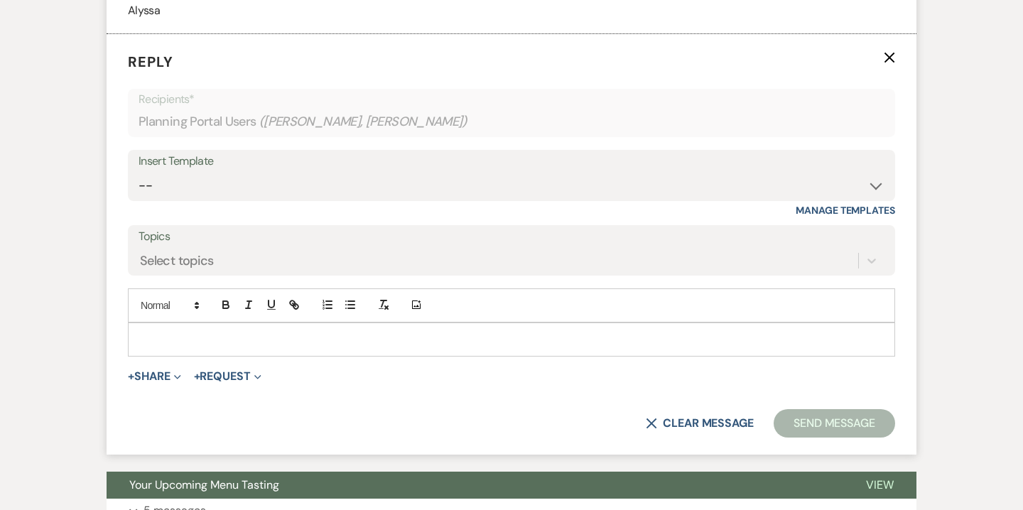
click at [382, 329] on div at bounding box center [512, 339] width 766 height 33
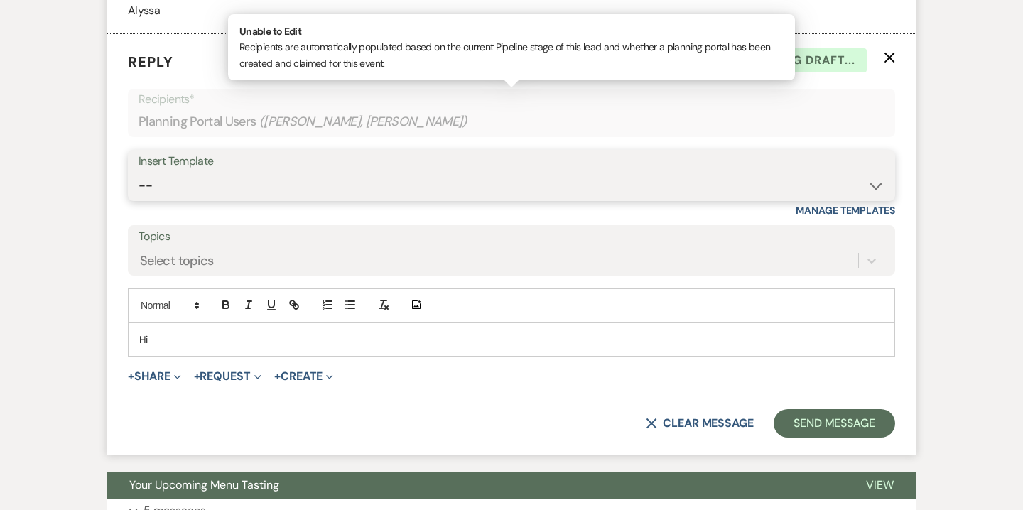
click at [257, 177] on select "-- Weven Planning Portal Introduction (Booked Events) 6-Month Check-in Review R…" at bounding box center [512, 186] width 746 height 28
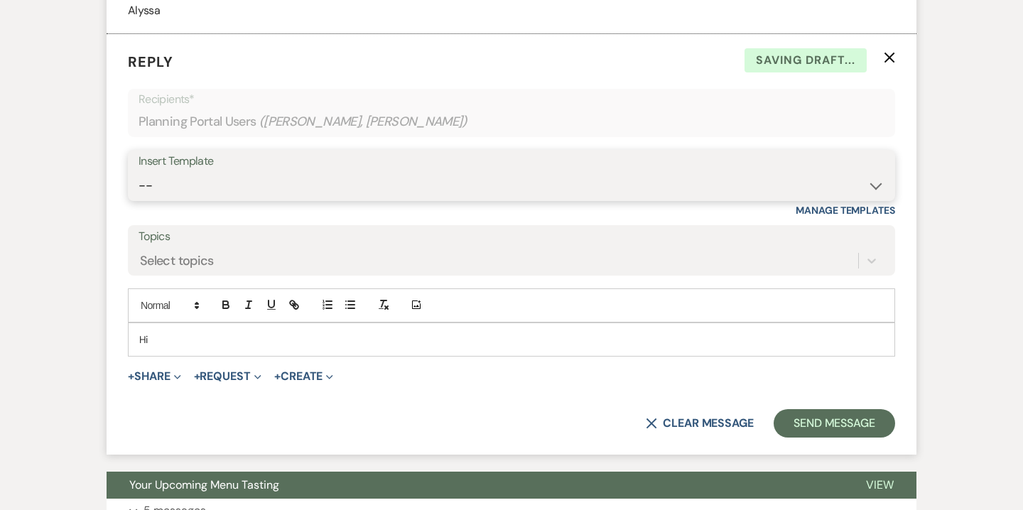
select select "3629"
click at [139, 172] on select "-- Weven Planning Portal Introduction (Booked Events) 6-Month Check-in Review R…" at bounding box center [512, 186] width 746 height 28
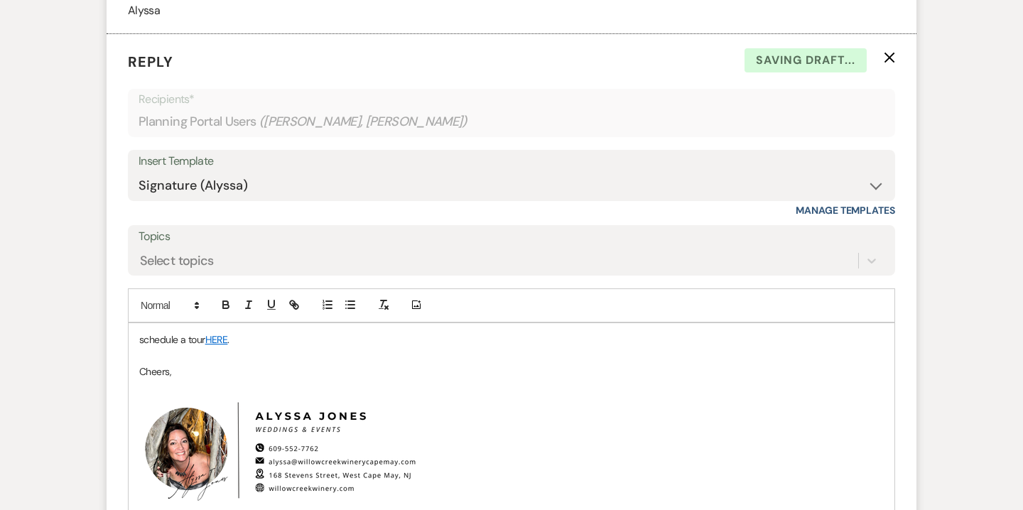
click at [176, 344] on p "schedule a tour HERE ." at bounding box center [511, 340] width 745 height 16
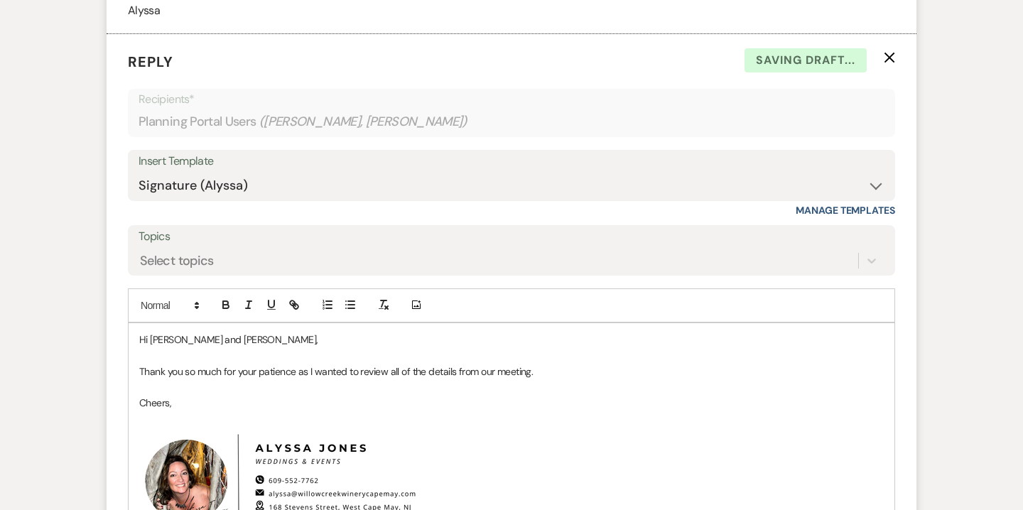
click at [566, 374] on p "Thank you so much for your patience as I wanted to review all of the details fr…" at bounding box center [511, 372] width 745 height 16
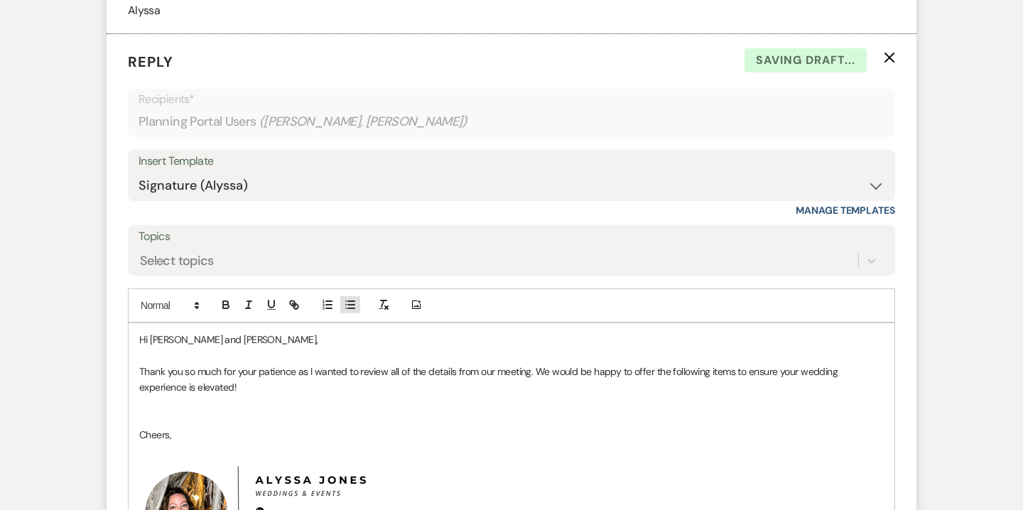
click at [345, 306] on icon "button" at bounding box center [350, 304] width 13 height 13
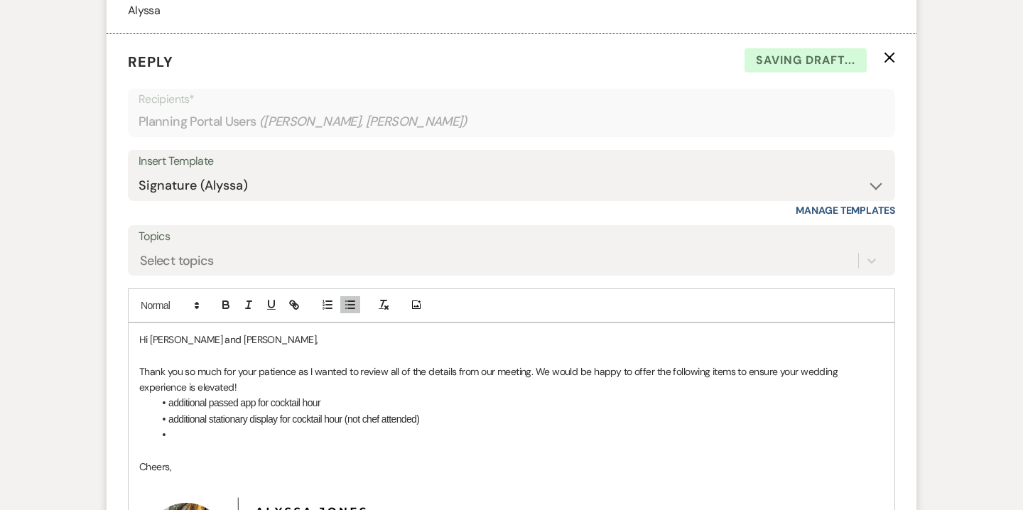
click at [216, 385] on p "Thank you so much for your patience as I wanted to review all of the details fr…" at bounding box center [511, 380] width 745 height 32
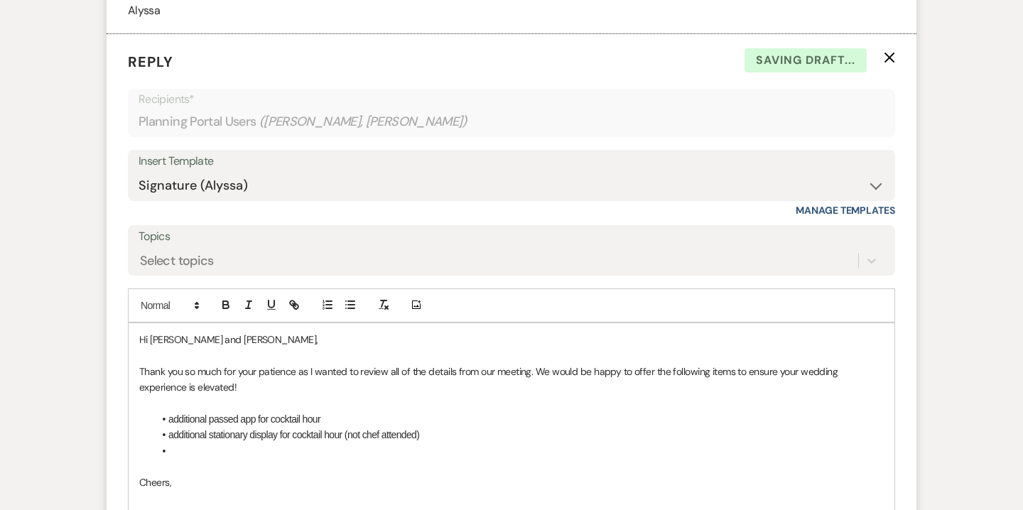
click at [207, 446] on li at bounding box center [518, 451] width 730 height 16
click at [169, 453] on li "event extension for you" at bounding box center [518, 451] width 730 height 16
drag, startPoint x: 300, startPoint y: 449, endPoint x: 262, endPoint y: 448, distance: 37.7
click at [262, 448] on li "1-hour event extension for you" at bounding box center [518, 451] width 730 height 16
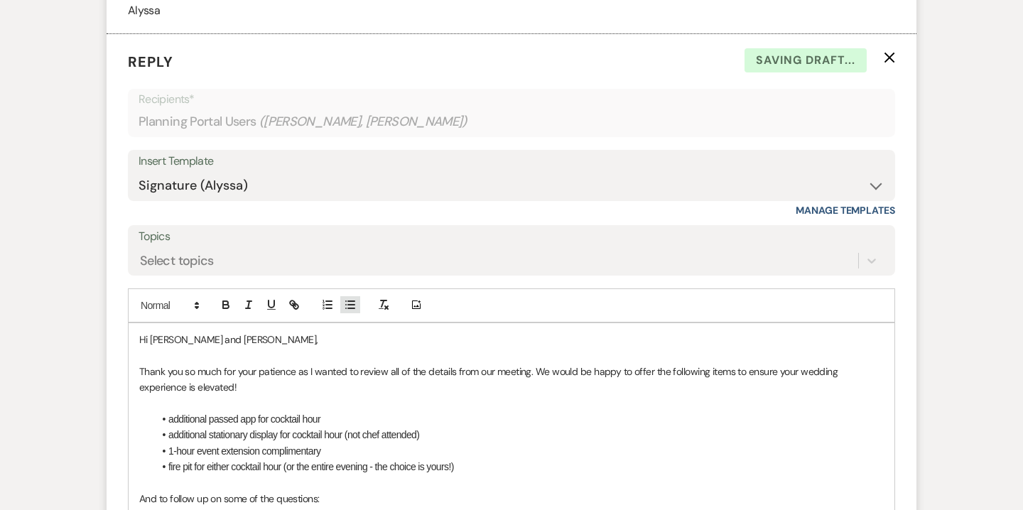
click at [347, 308] on icon "button" at bounding box center [350, 304] width 13 height 13
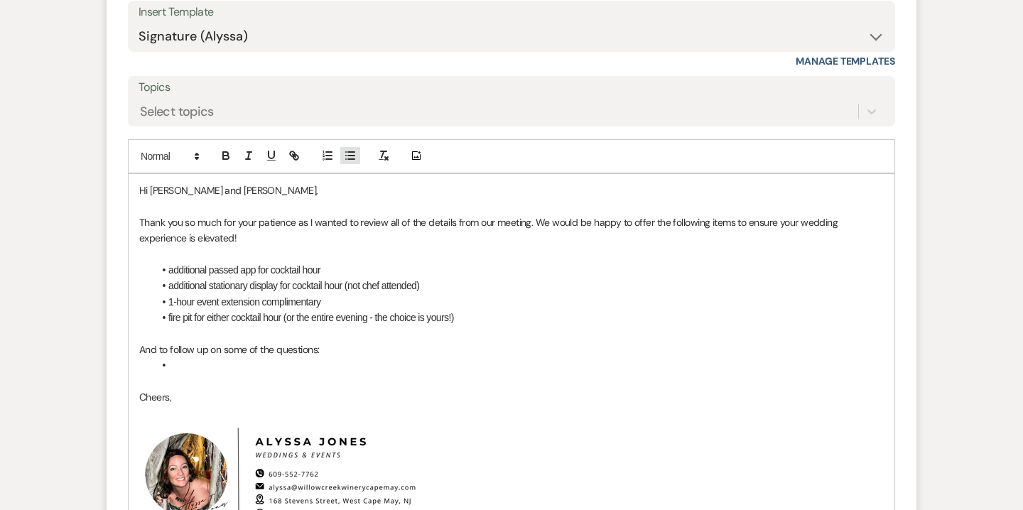
scroll to position [3895, 0]
click at [328, 351] on p "And to follow up on some of the questions:" at bounding box center [511, 351] width 745 height 16
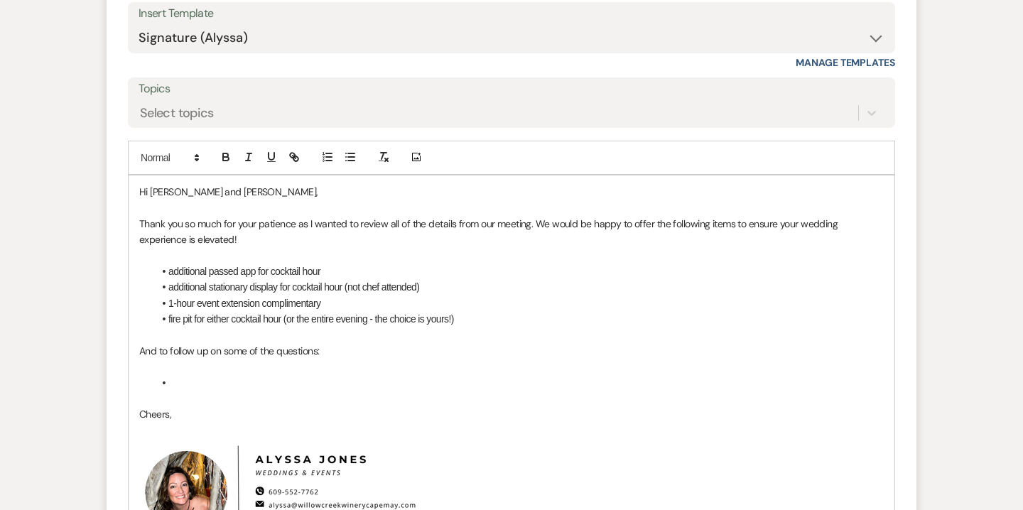
click at [257, 379] on li at bounding box center [518, 383] width 730 height 16
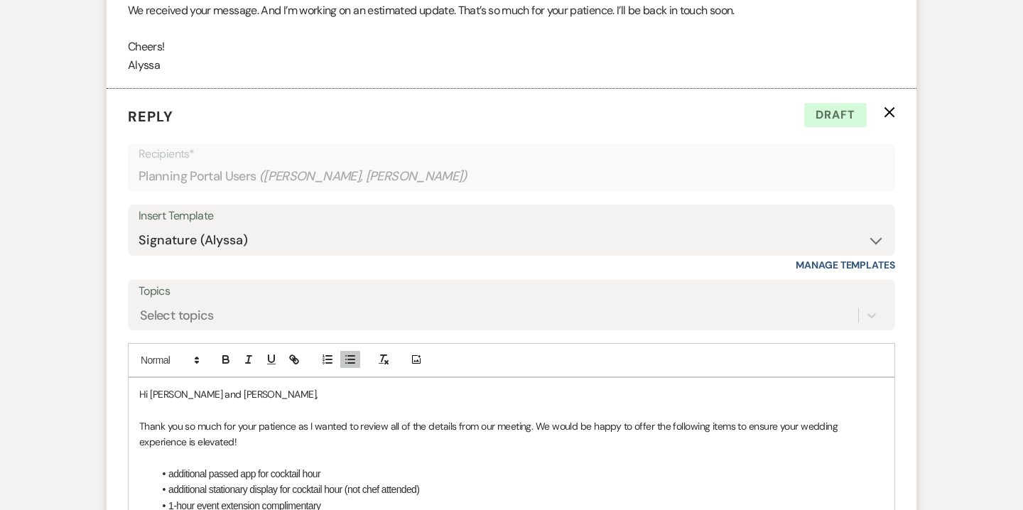
scroll to position [3760, 0]
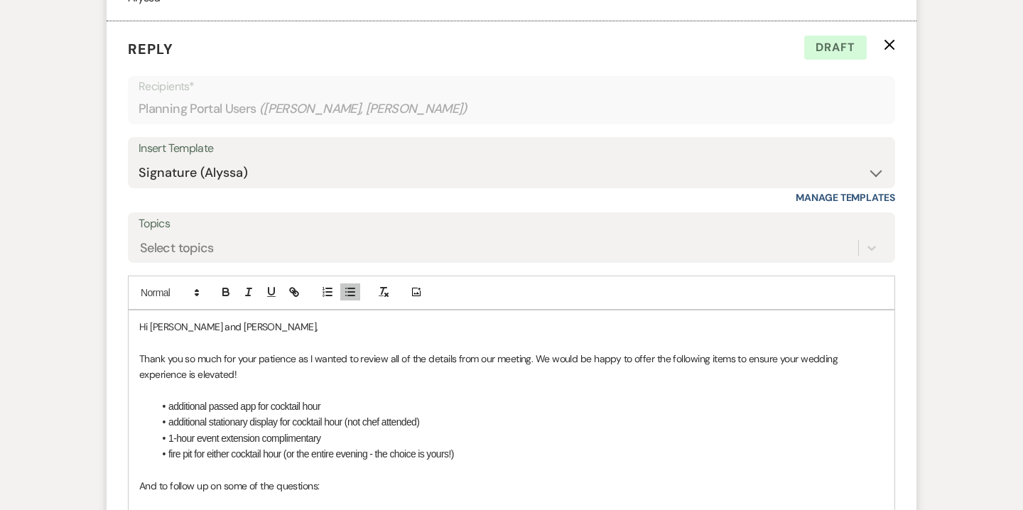
click at [534, 360] on p "Thank you so much for your patience as I wanted to review all of the details fr…" at bounding box center [511, 367] width 745 height 32
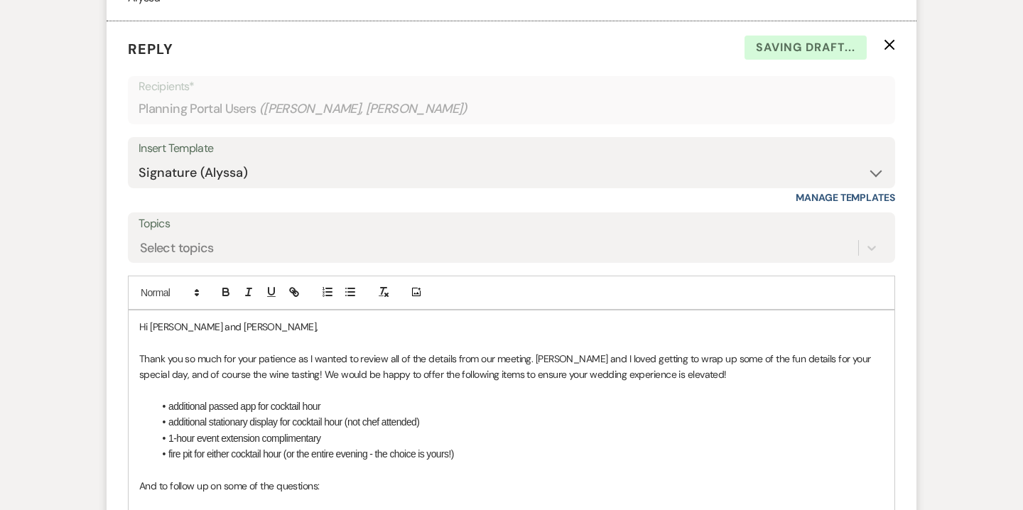
click at [199, 377] on p "Thank you so much for your patience as I wanted to review all of the details fr…" at bounding box center [511, 367] width 745 height 32
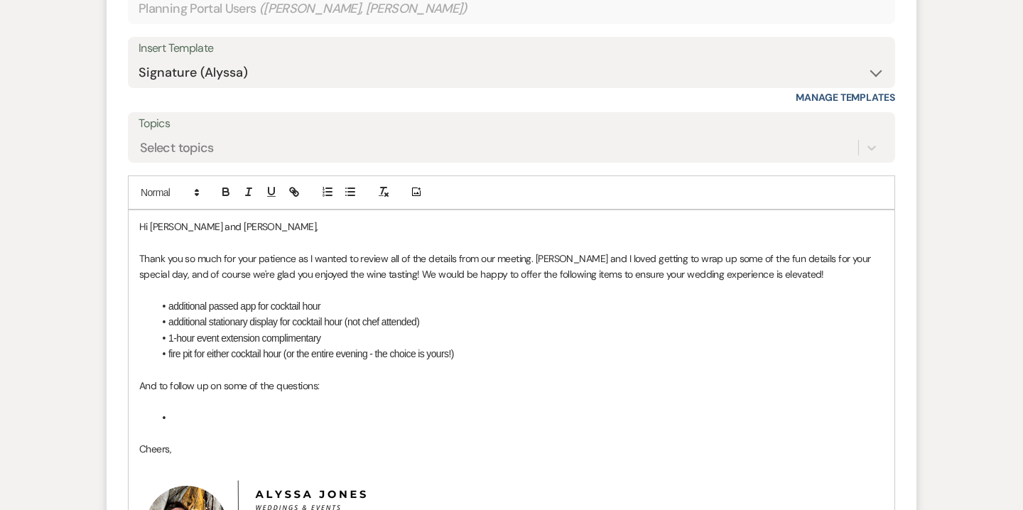
scroll to position [3873, 0]
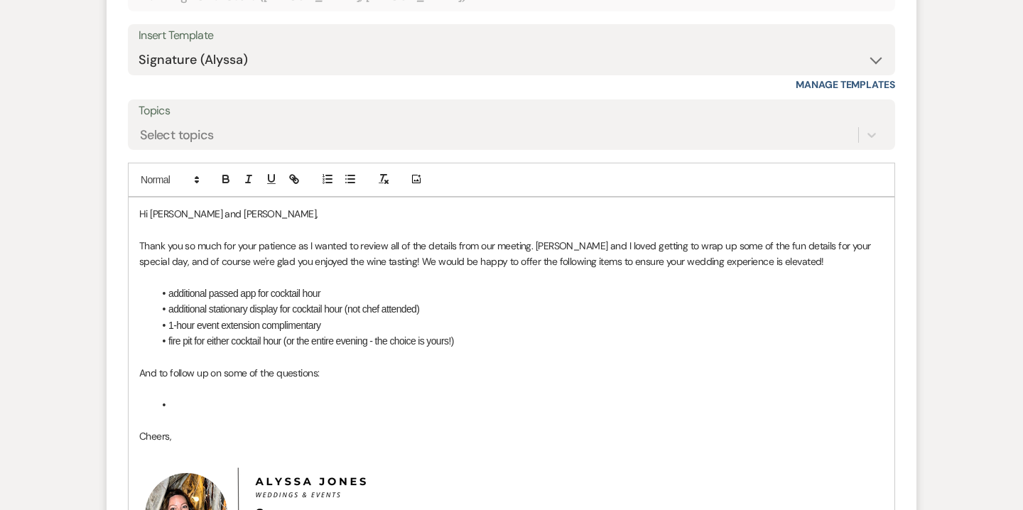
click at [250, 404] on li at bounding box center [518, 405] width 730 height 16
click at [174, 406] on li "Yes, the" at bounding box center [518, 405] width 730 height 16
click at [169, 294] on li "additional passed app for cocktail hour" at bounding box center [518, 294] width 730 height 16
click at [170, 308] on li "additional stationary display for cocktail hour (not chef attended)" at bounding box center [518, 309] width 730 height 16
click at [168, 338] on li "fire pit for either cocktail hour (or the entire evening - the choice is yours!)" at bounding box center [518, 341] width 730 height 16
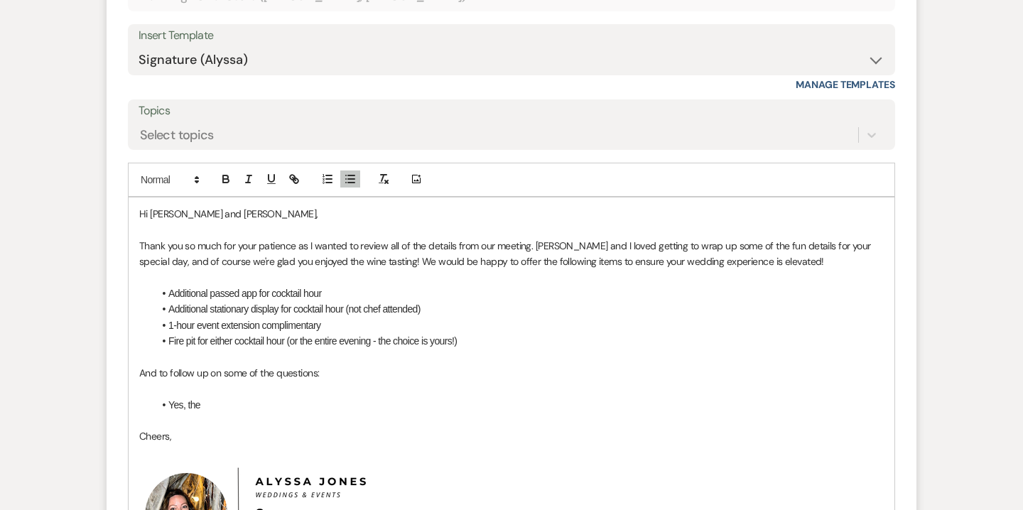
click at [196, 340] on li "Fire pit for either cocktail hour (or the entire evening - the choice is yours!)" at bounding box center [518, 341] width 730 height 16
click at [220, 404] on li "Yes, the" at bounding box center [518, 405] width 730 height 16
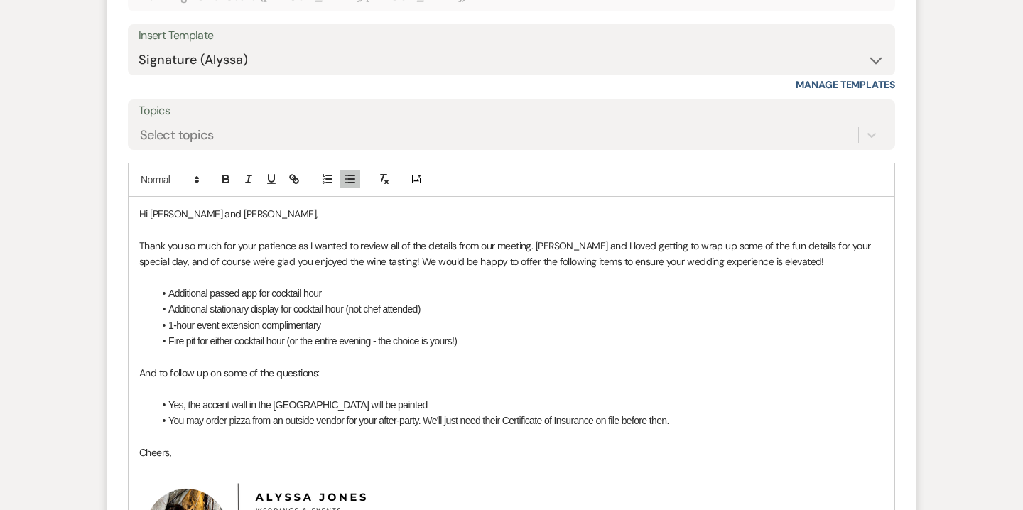
click at [421, 408] on li "Yes, the accent wall in the Tasting Room will be painted" at bounding box center [518, 405] width 730 height 16
click at [708, 421] on li "You may order pizza from an outside vendor for your after-party. We'll just nee…" at bounding box center [518, 421] width 730 height 16
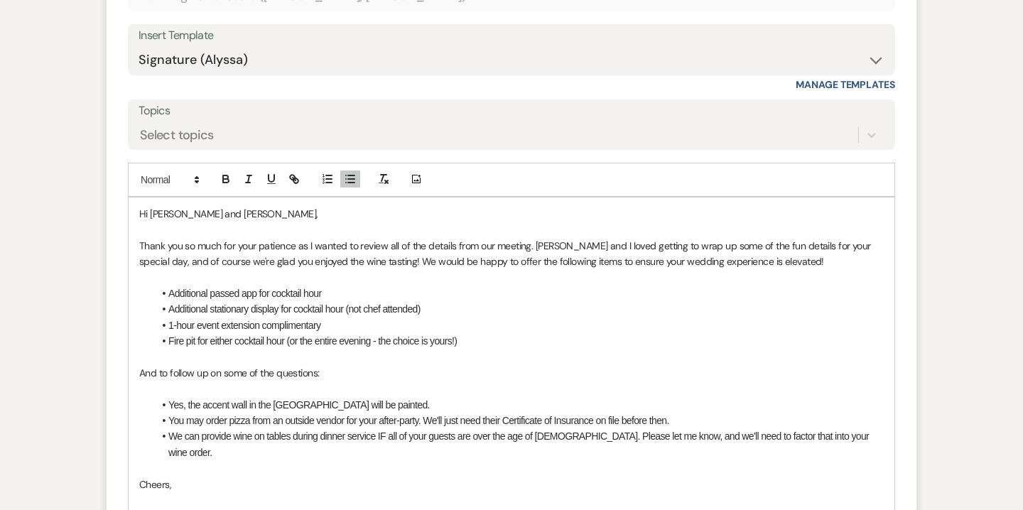
click at [653, 438] on li "We can provide wine on tables during dinner service IF all of your guests are o…" at bounding box center [518, 444] width 730 height 32
click at [249, 446] on li "We can provide wine on tables during dinner service IF all of your guests are o…" at bounding box center [518, 444] width 730 height 32
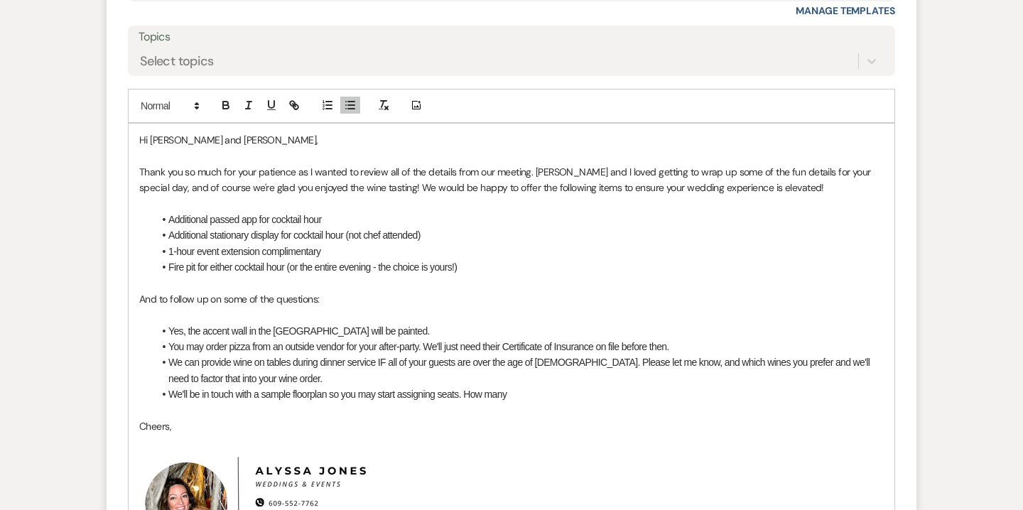
scroll to position [3959, 0]
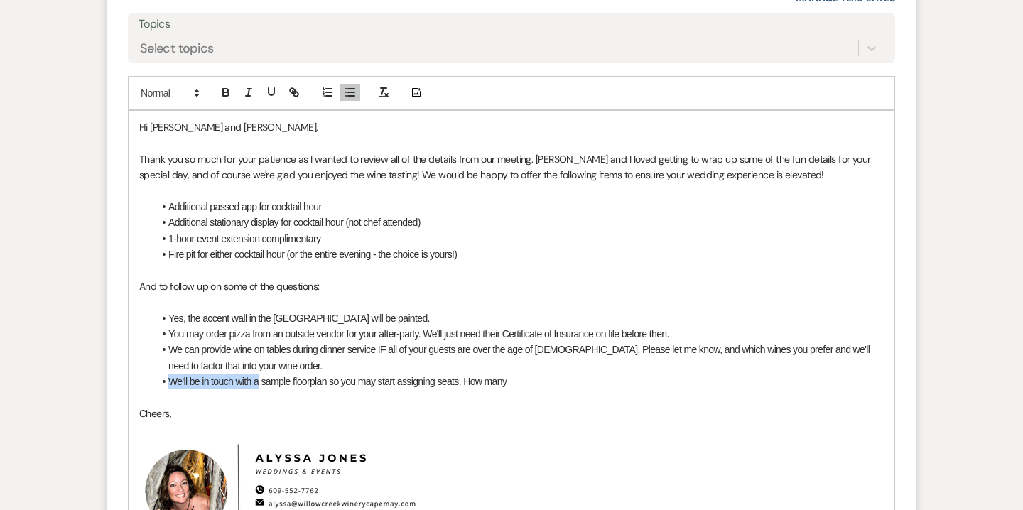
drag, startPoint x: 170, startPoint y: 384, endPoint x: 259, endPoint y: 386, distance: 89.6
click at [259, 386] on li "We'll be in touch with a sample floorplan so you may start assigning seats. How…" at bounding box center [518, 382] width 730 height 16
click at [288, 379] on li "An updated sample floorplan so you may start assigning seats. How many" at bounding box center [518, 382] width 730 height 16
drag, startPoint x: 519, startPoint y: 384, endPoint x: 473, endPoint y: 379, distance: 46.5
click at [473, 379] on li "An updated sample floorplan is attached, so you may start assigning seats. How …" at bounding box center [518, 382] width 730 height 16
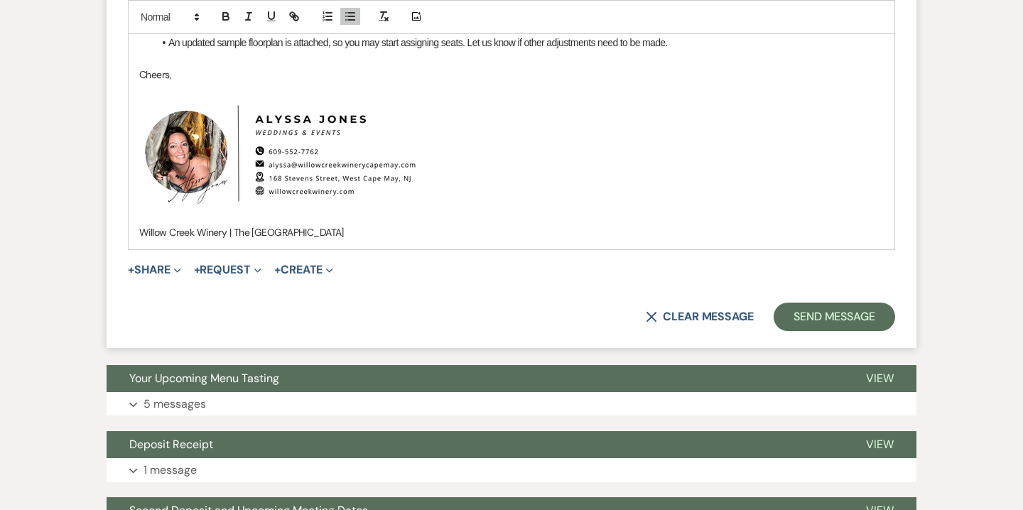
scroll to position [4327, 0]
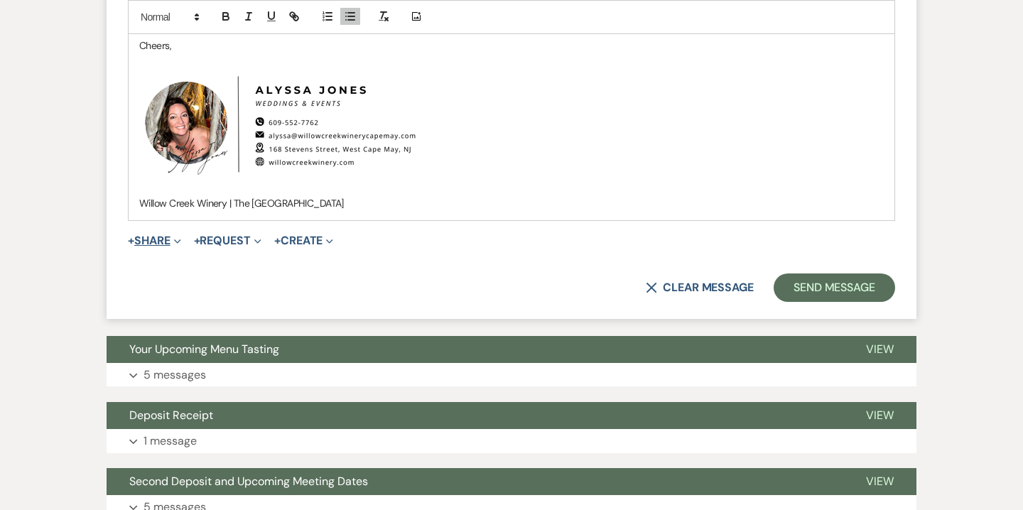
click at [176, 239] on icon "Expand" at bounding box center [177, 241] width 7 height 7
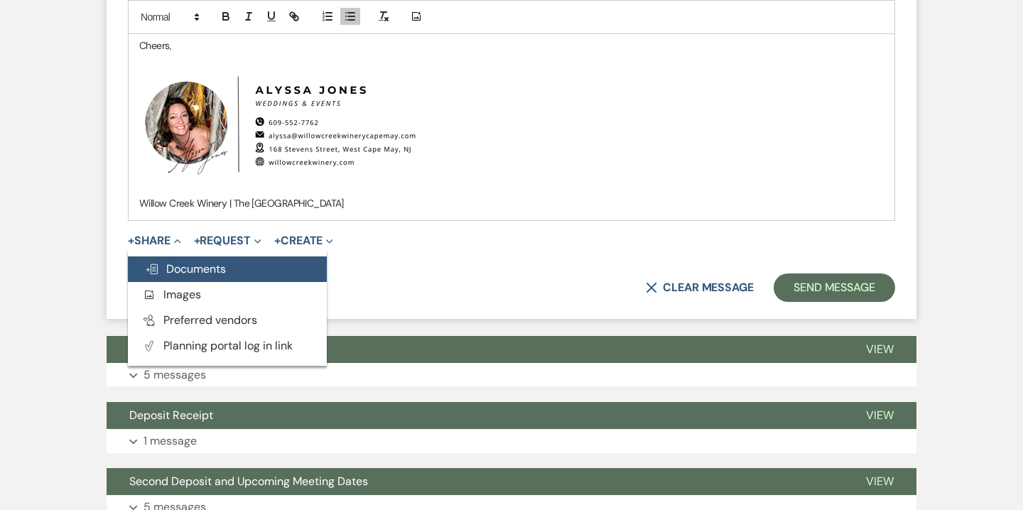
click at [194, 262] on span "Doc Upload Documents" at bounding box center [185, 268] width 81 height 15
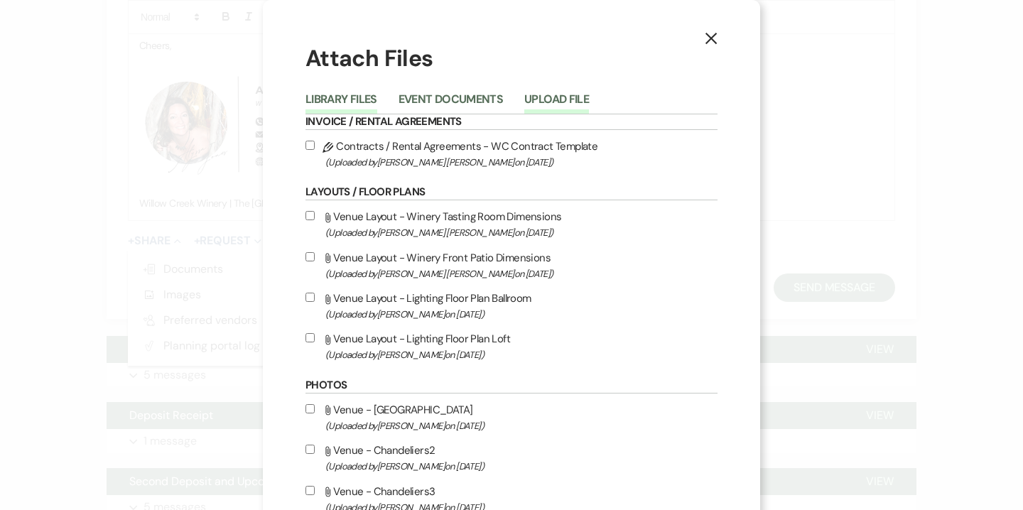
click at [542, 104] on button "Upload File" at bounding box center [556, 104] width 65 height 20
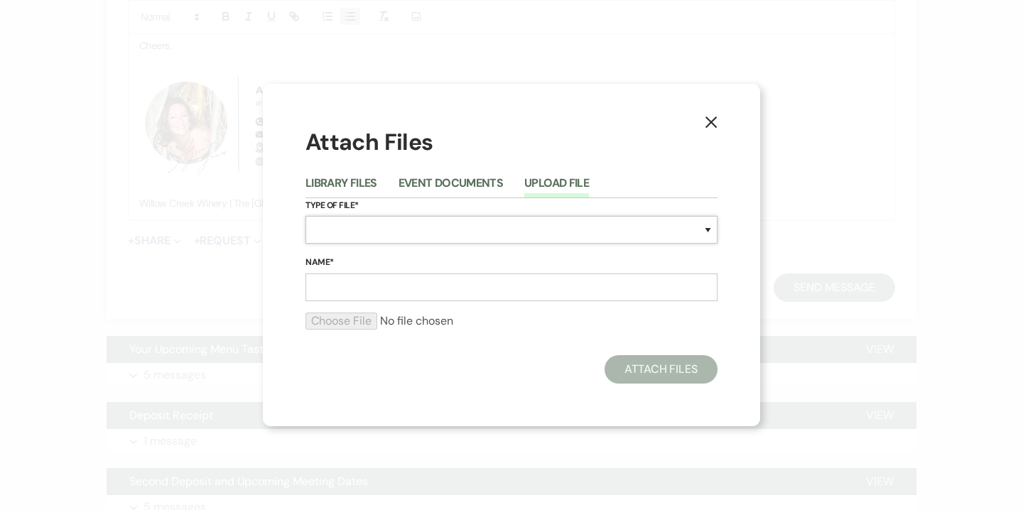
click at [458, 234] on select "Special Event Insurance Vendor Certificate of Insurance Contracts / Rental Agre…" at bounding box center [512, 230] width 412 height 28
select select "24"
click at [306, 216] on select "Special Event Insurance Vendor Certificate of Insurance Contracts / Rental Agre…" at bounding box center [512, 230] width 412 height 28
click at [424, 295] on input "Name*" at bounding box center [512, 288] width 412 height 28
paste input "Stephanie Selitto & Pat Owen's Wedding Floor Plan"
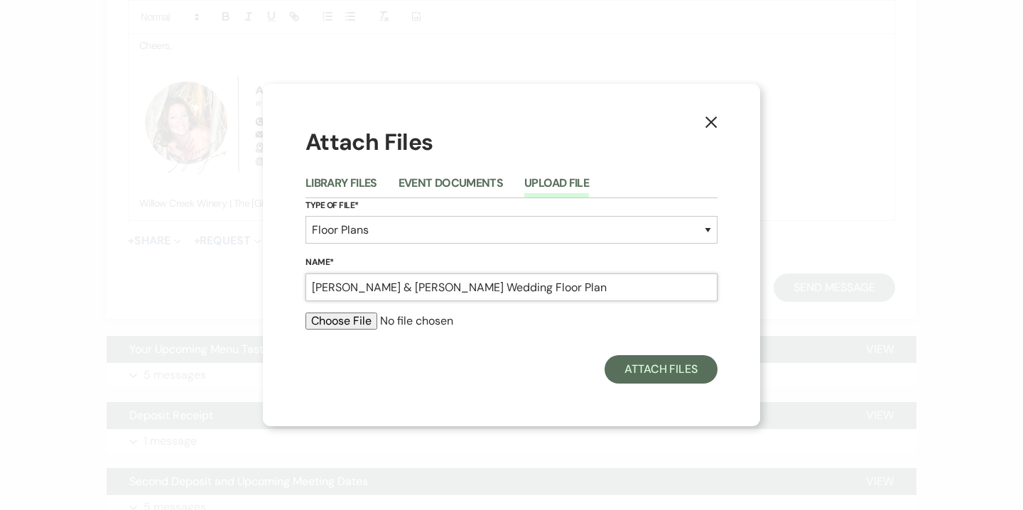
type input "Stephanie Selitto & Pat Owen's Wedding Floor Plan"
click at [350, 318] on input "file" at bounding box center [512, 321] width 412 height 17
type input "C:\fakepath\Stephanie Selitto & Pat Owen's Wedding Floor Plan.pdf"
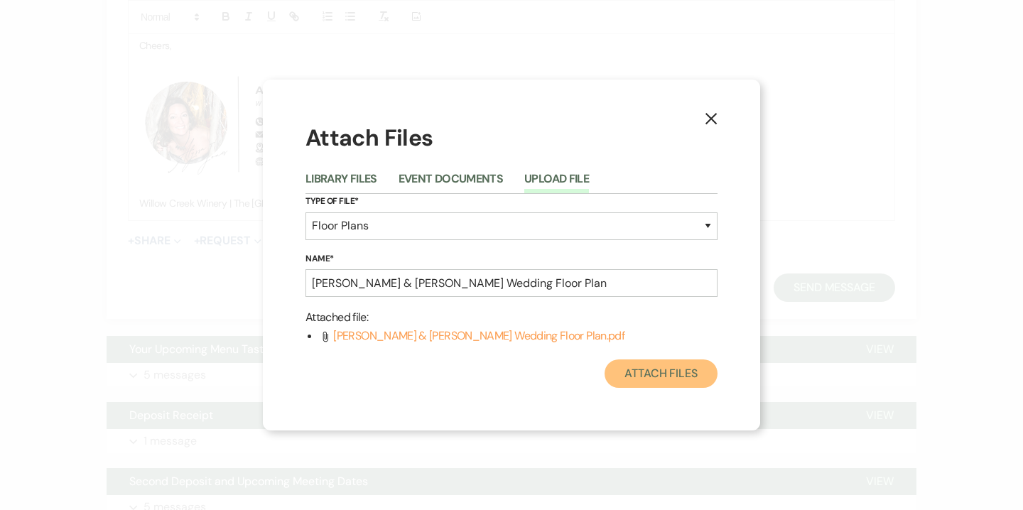
click at [649, 373] on button "Attach Files" at bounding box center [661, 374] width 113 height 28
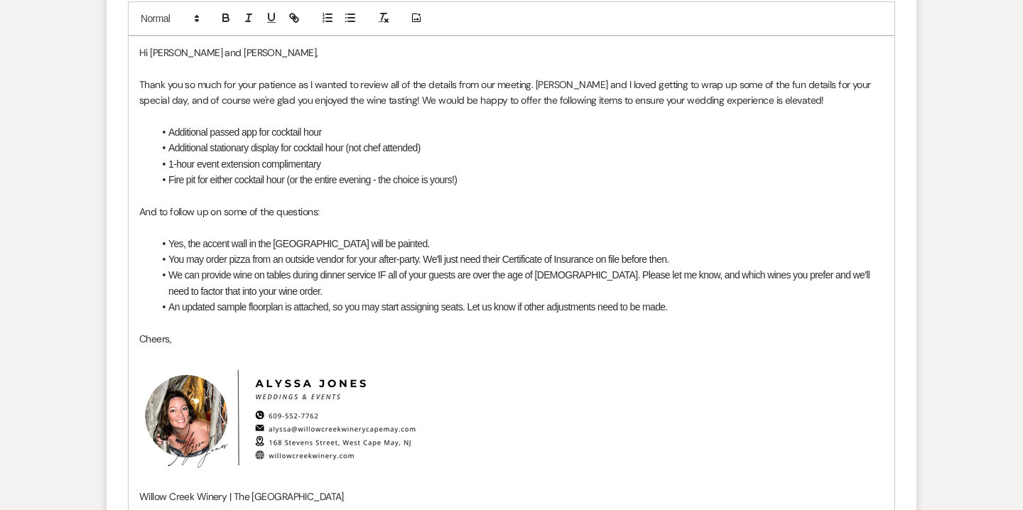
scroll to position [4031, 0]
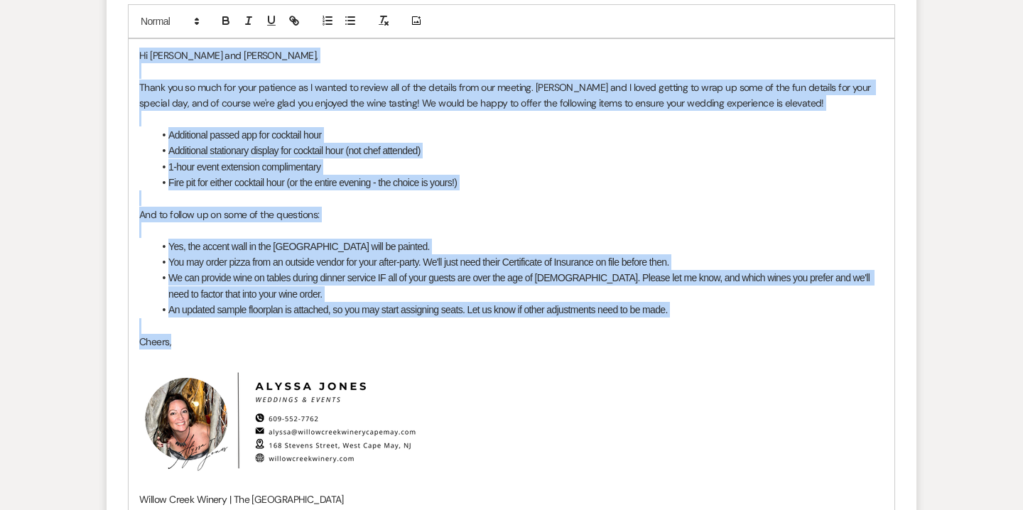
drag, startPoint x: 139, startPoint y: 57, endPoint x: 246, endPoint y: 344, distance: 306.5
click at [246, 344] on div "Hi Stephanie and Pat, Thank you so much for your patience as I wanted to review…" at bounding box center [512, 278] width 766 height 478
copy div "Hi Stephanie and Pat, Thank you so much for your patience as I wanted to review…"
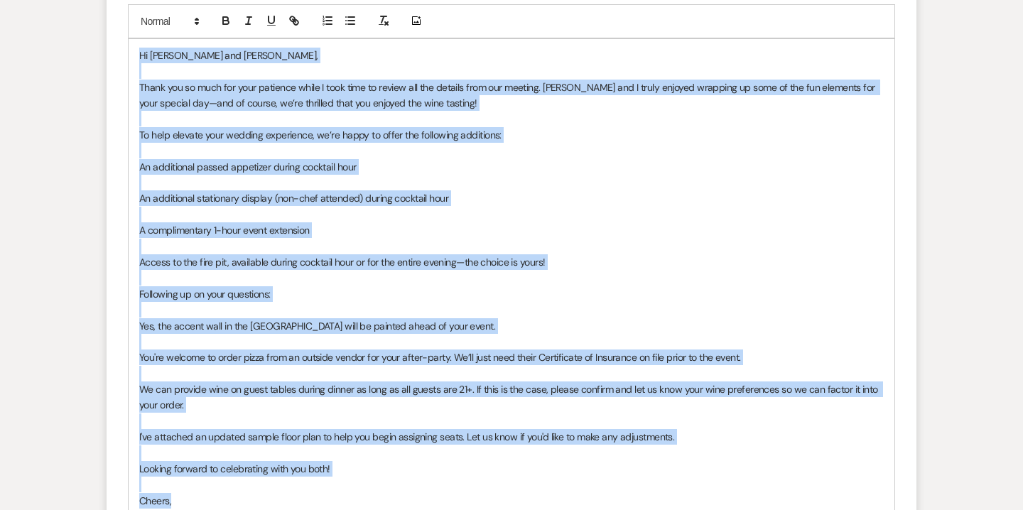
drag, startPoint x: 138, startPoint y: 51, endPoint x: 323, endPoint y: 496, distance: 481.9
click at [323, 496] on div "Hi Stephanie and Pat, Thank you so much for your patience while I took time to …" at bounding box center [512, 429] width 766 height 780
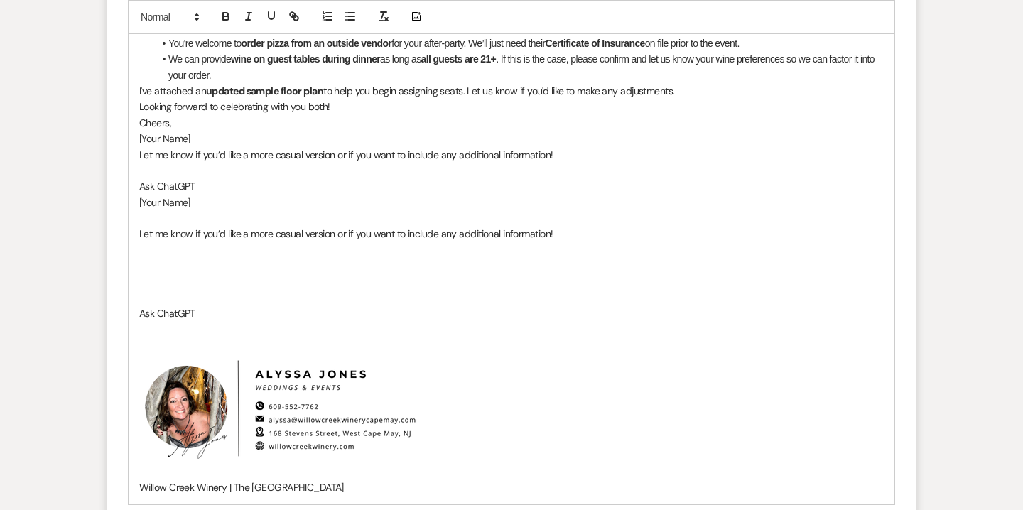
scroll to position [4059, 0]
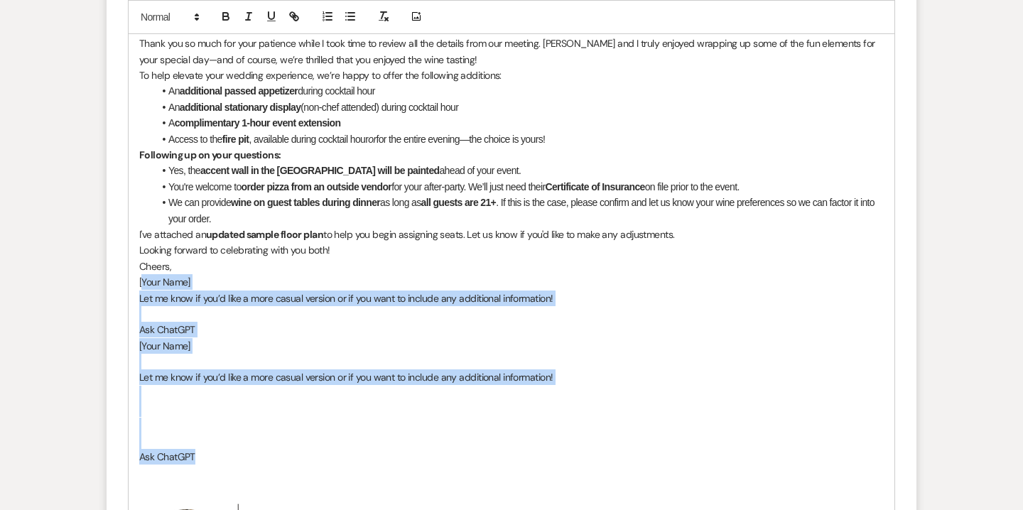
drag, startPoint x: 141, startPoint y: 279, endPoint x: 235, endPoint y: 451, distance: 195.9
click at [235, 451] on div "Hi Stephanie and Pat, Thank you so much for your patience while I took time to …" at bounding box center [512, 329] width 766 height 637
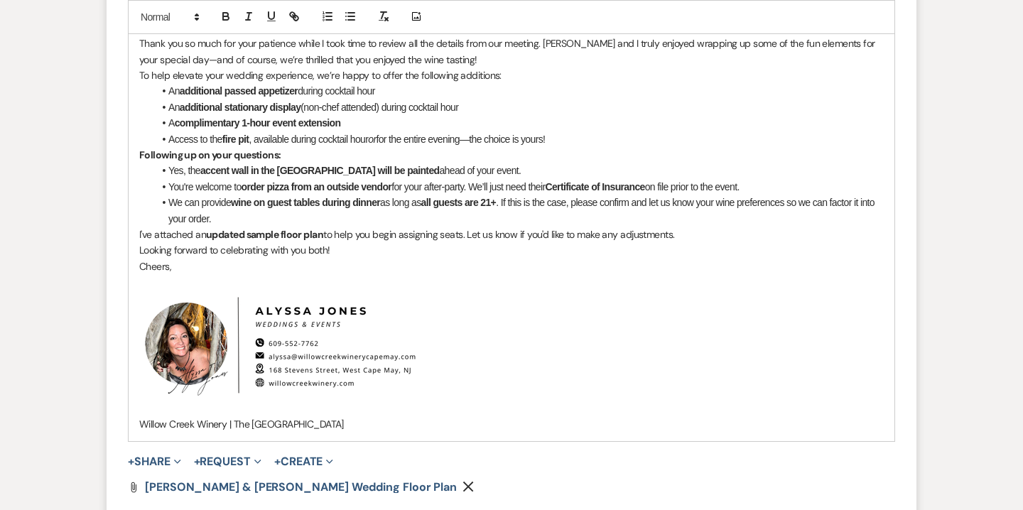
click at [139, 265] on div "Hi Stephanie and Pat, Thank you so much for your patience while I took time to …" at bounding box center [512, 226] width 766 height 430
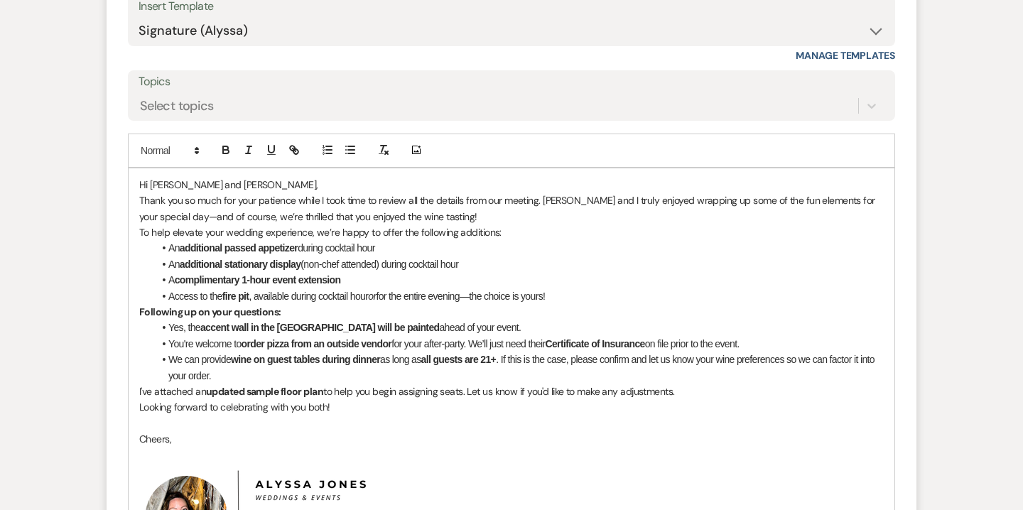
scroll to position [3829, 0]
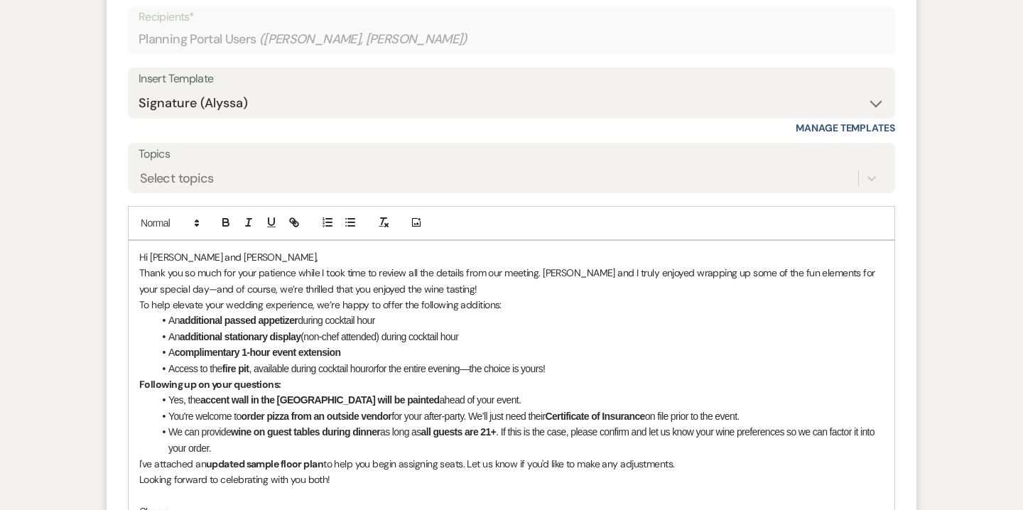
click at [239, 255] on p "Hi Stephanie and Pat," at bounding box center [511, 257] width 745 height 16
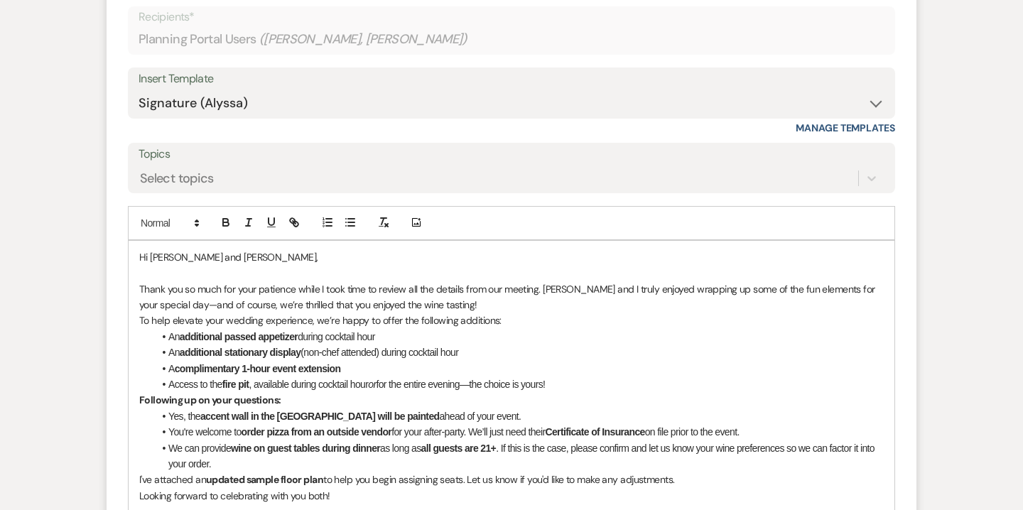
click at [442, 303] on p "Thank you so much for your patience while I took time to review all the details…" at bounding box center [511, 297] width 745 height 32
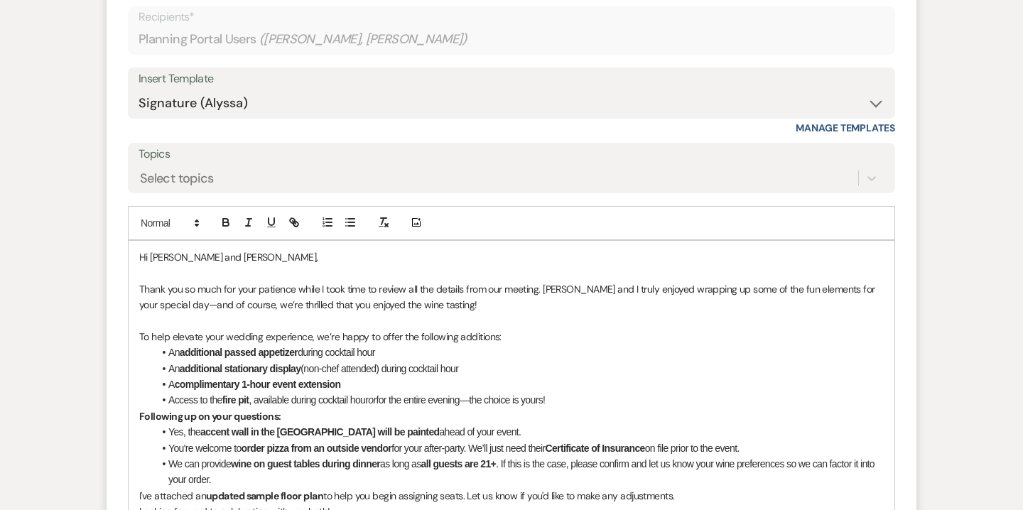
click at [501, 338] on p "To help elevate your wedding experience, we’re happy to offer the following add…" at bounding box center [511, 337] width 745 height 16
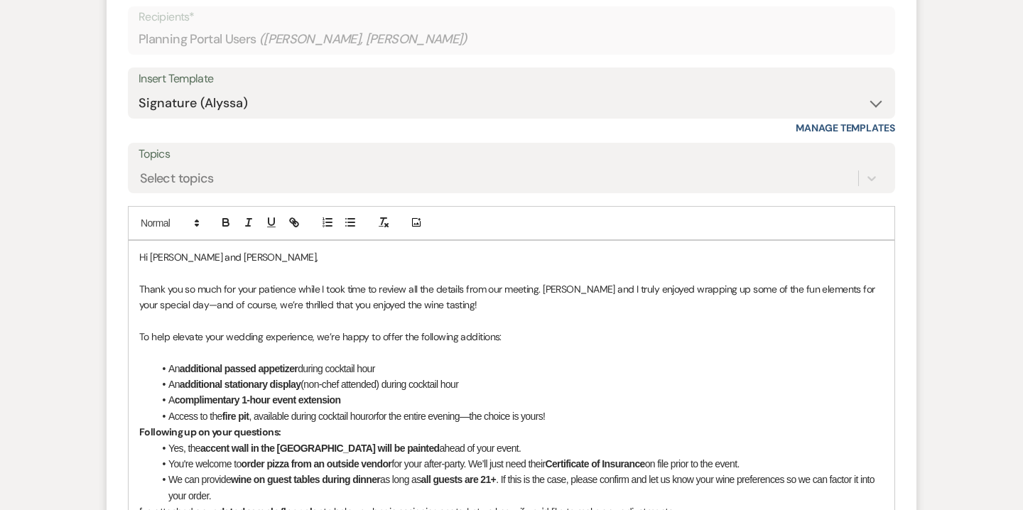
click at [496, 333] on p "To help elevate your wedding experience, we’re happy to offer the following add…" at bounding box center [511, 337] width 745 height 16
click at [138, 433] on div "Hi Stephanie and Pat, Thank you so much for your patience while I took time to …" at bounding box center [512, 487] width 766 height 493
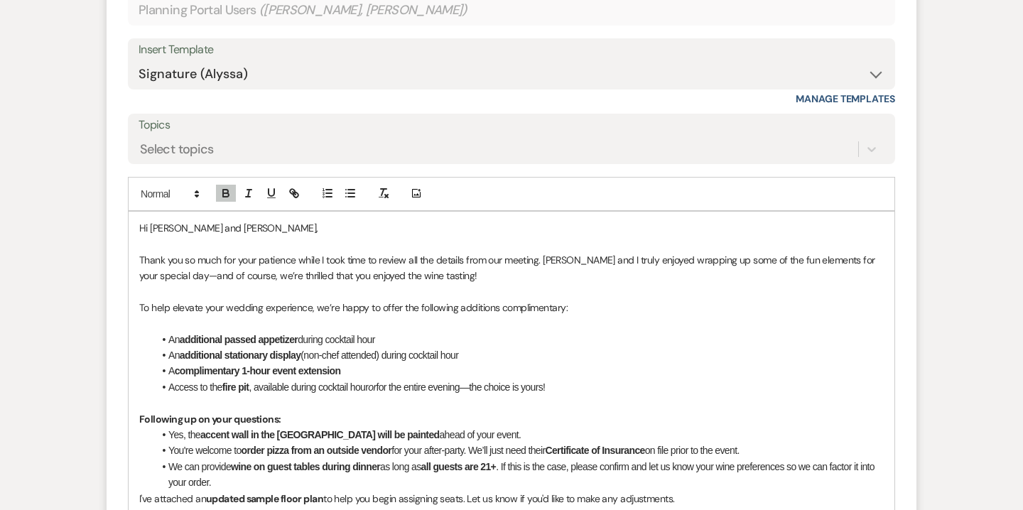
scroll to position [3860, 0]
drag, startPoint x: 222, startPoint y: 384, endPoint x: 184, endPoint y: 381, distance: 38.5
click at [184, 381] on li "Access to the fire pit , available during cocktail hour or for the entire eveni…" at bounding box center [518, 386] width 730 height 16
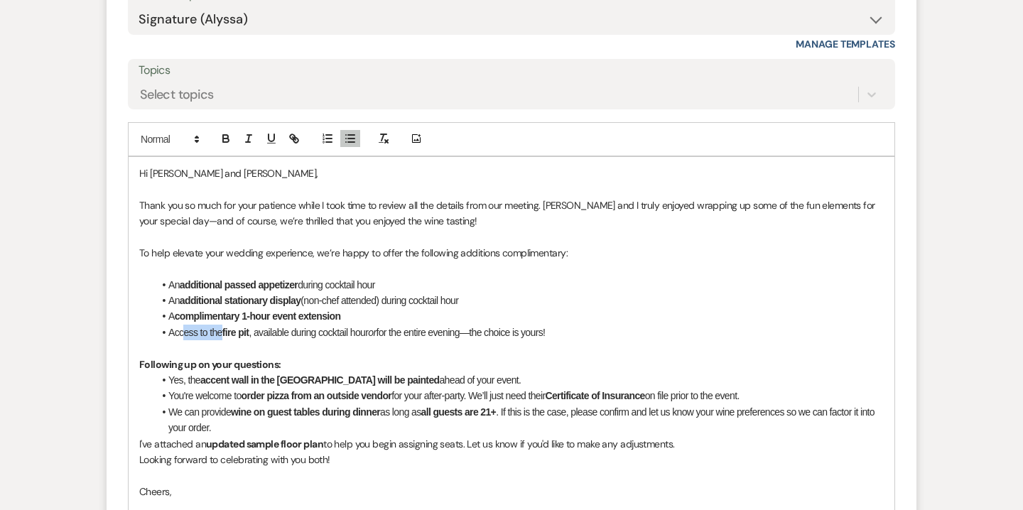
scroll to position [3915, 0]
drag, startPoint x: 283, startPoint y: 362, endPoint x: 139, endPoint y: 357, distance: 144.3
click at [139, 357] on div "Hi Stephanie and Pat, Thank you so much for your patience while I took time to …" at bounding box center [512, 410] width 766 height 509
click at [227, 141] on icon "button" at bounding box center [226, 139] width 6 height 4
click at [139, 442] on p "I've attached an updated sample floor plan to help you begin assigning seats. L…" at bounding box center [511, 443] width 745 height 16
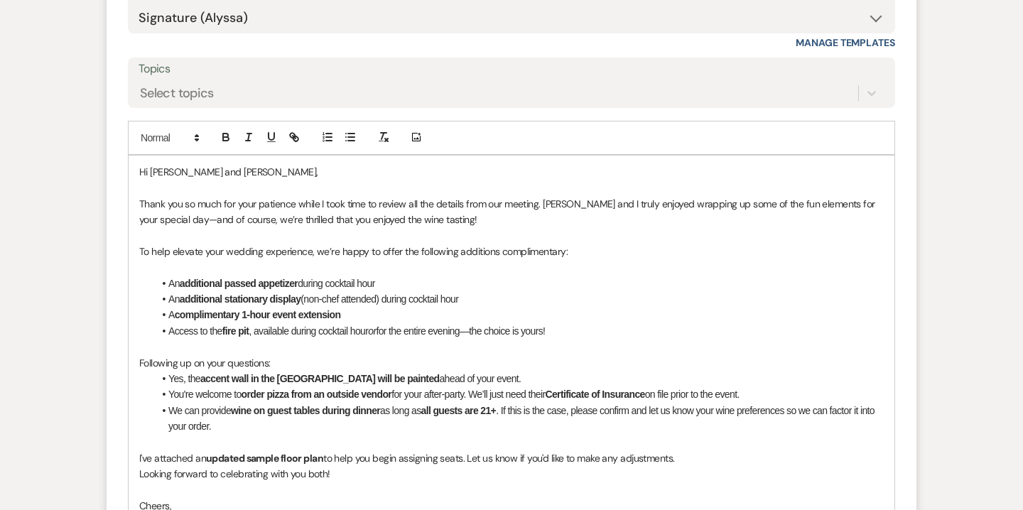
drag, startPoint x: 166, startPoint y: 279, endPoint x: 573, endPoint y: 330, distance: 410.4
click at [573, 330] on ul "An additional passed appetizer during cocktail hour An additional stationary di…" at bounding box center [518, 308] width 730 height 64
click at [224, 139] on icon "button" at bounding box center [226, 137] width 13 height 13
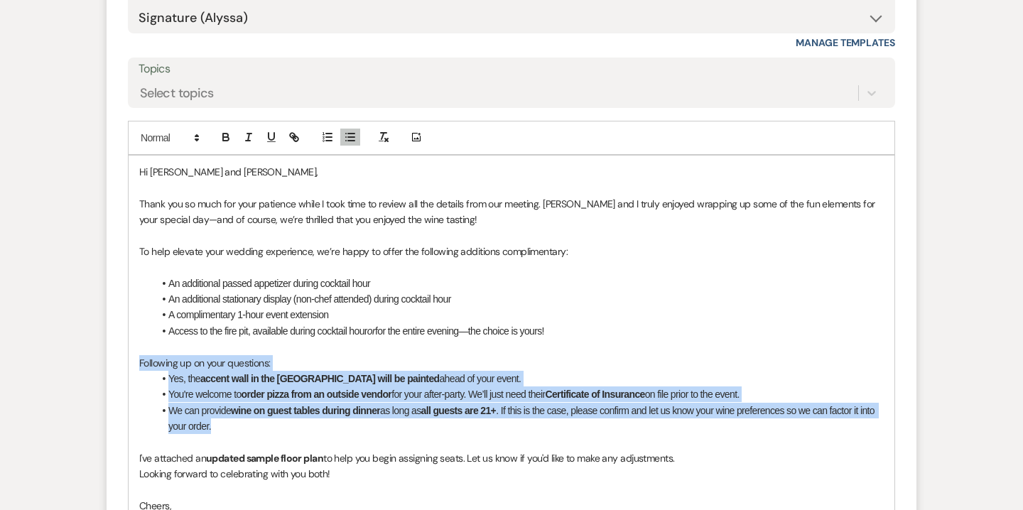
drag, startPoint x: 140, startPoint y: 361, endPoint x: 234, endPoint y: 431, distance: 117.4
click at [234, 431] on div "Hi Stephanie and Pat, Thank you so much for your patience while I took time to …" at bounding box center [512, 418] width 766 height 525
click at [220, 141] on icon "button" at bounding box center [226, 137] width 13 height 13
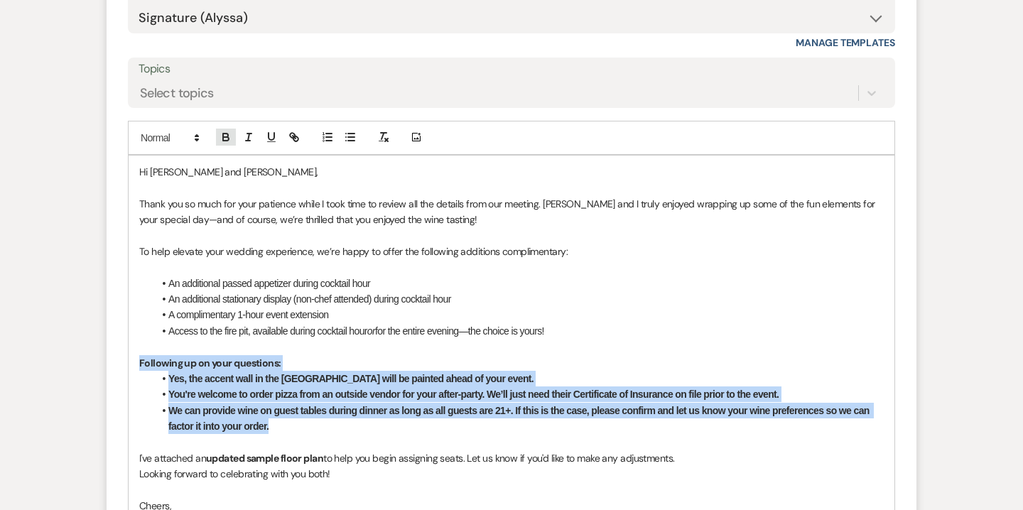
click at [220, 141] on icon "button" at bounding box center [226, 137] width 13 height 13
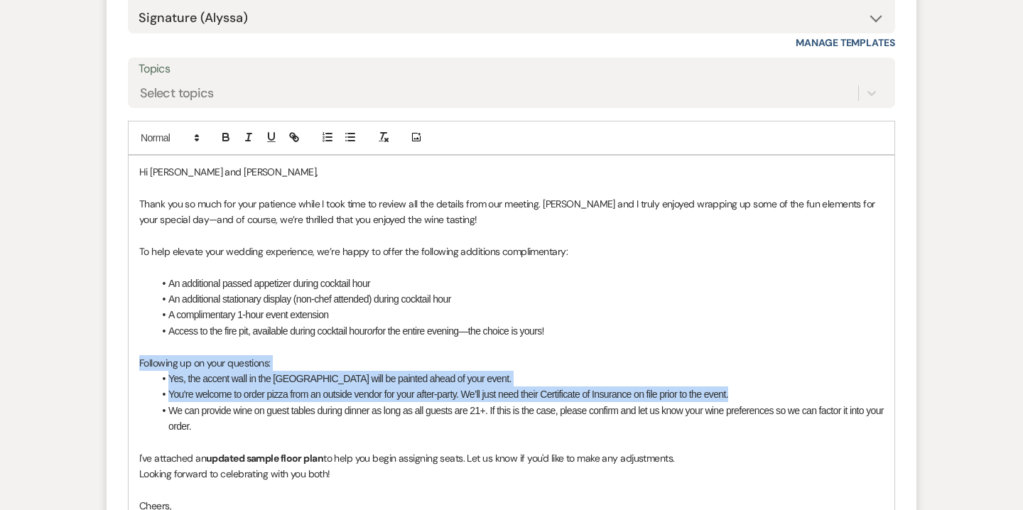
click at [280, 362] on p "Following up on your questions:" at bounding box center [511, 363] width 745 height 16
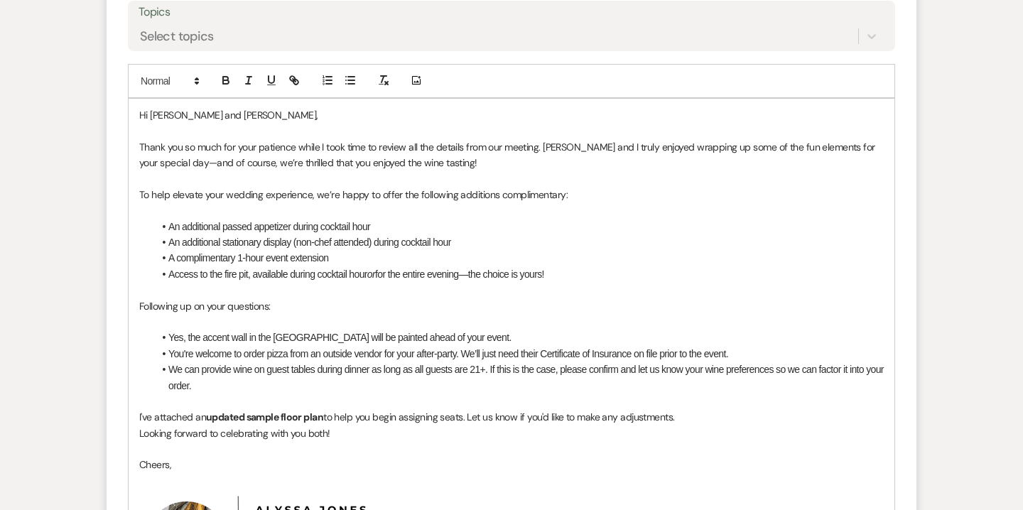
scroll to position [3974, 0]
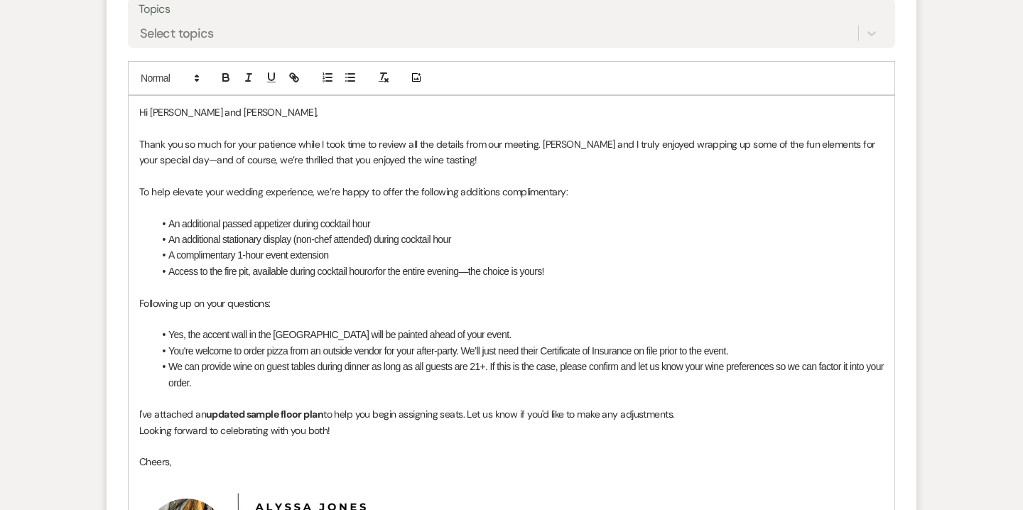
click at [473, 367] on li "We can provide wine on guest tables during dinner as long as all guests are 21+…" at bounding box center [518, 375] width 730 height 32
click at [742, 352] on li "You're welcome to order pizza from an outside vendor for your after-party. We’l…" at bounding box center [518, 351] width 730 height 16
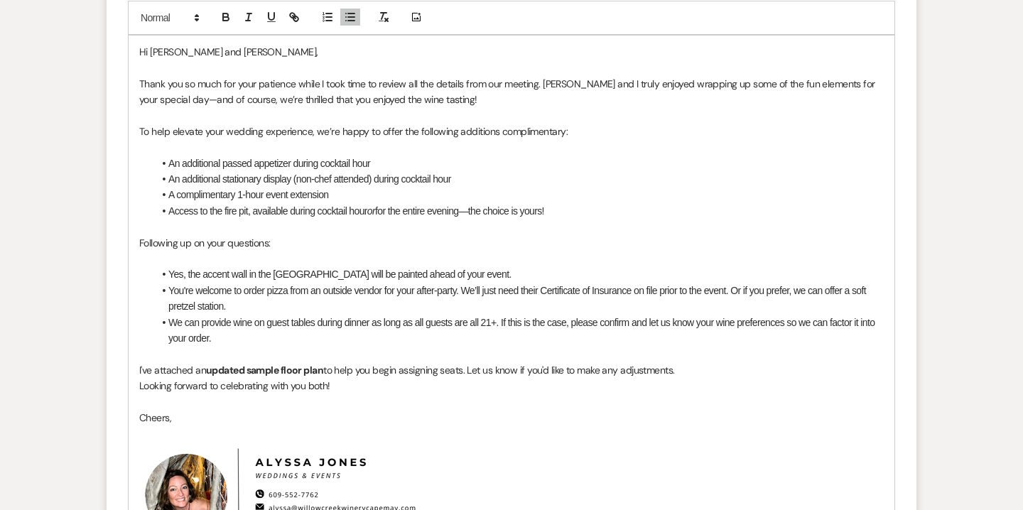
scroll to position [4035, 0]
click at [139, 380] on p "Looking forward to celebrating with you both!" at bounding box center [511, 385] width 745 height 16
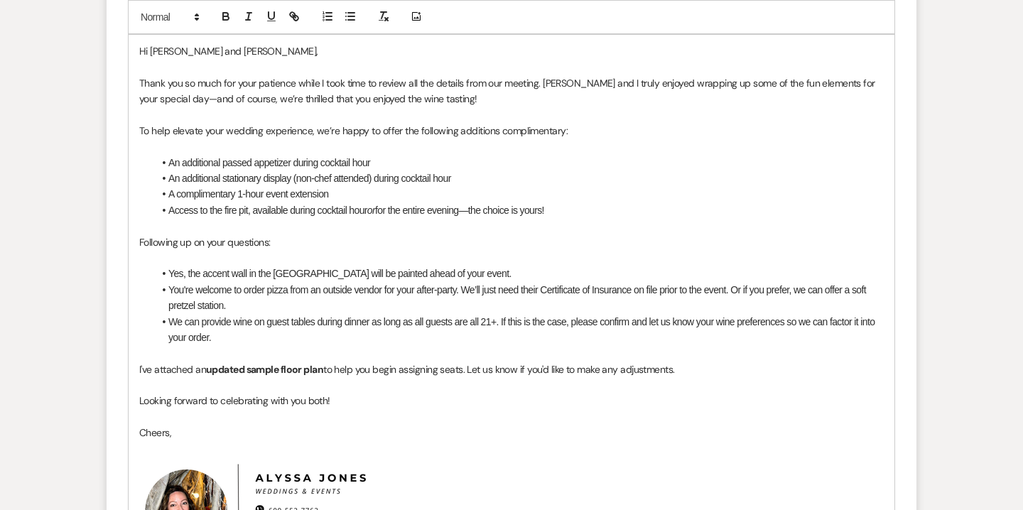
click at [195, 364] on p "I've attached an updated sample floor plan to help you begin assigning seats. L…" at bounding box center [511, 370] width 745 height 16
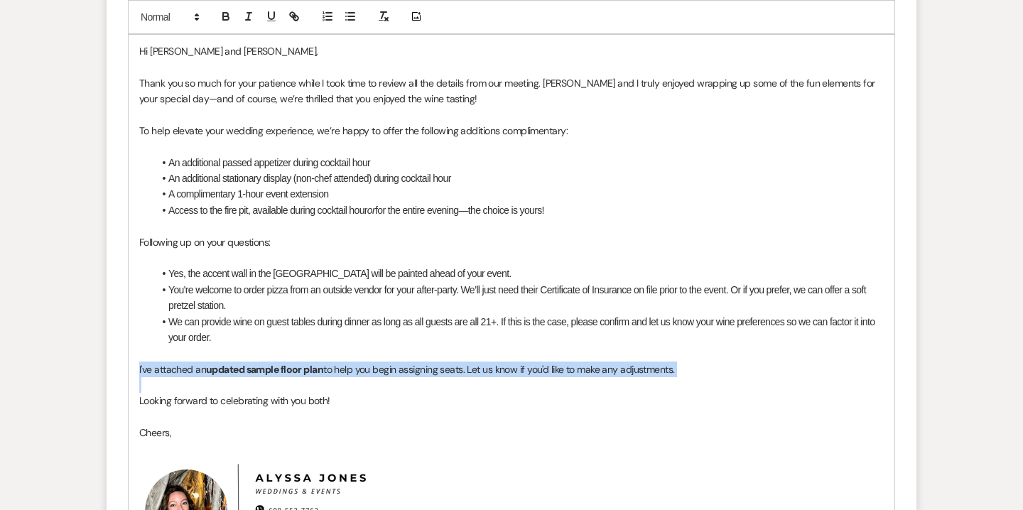
click at [195, 364] on p "I've attached an updated sample floor plan to help you begin assigning seats. L…" at bounding box center [511, 370] width 745 height 16
click at [231, 8] on button "button" at bounding box center [226, 16] width 20 height 17
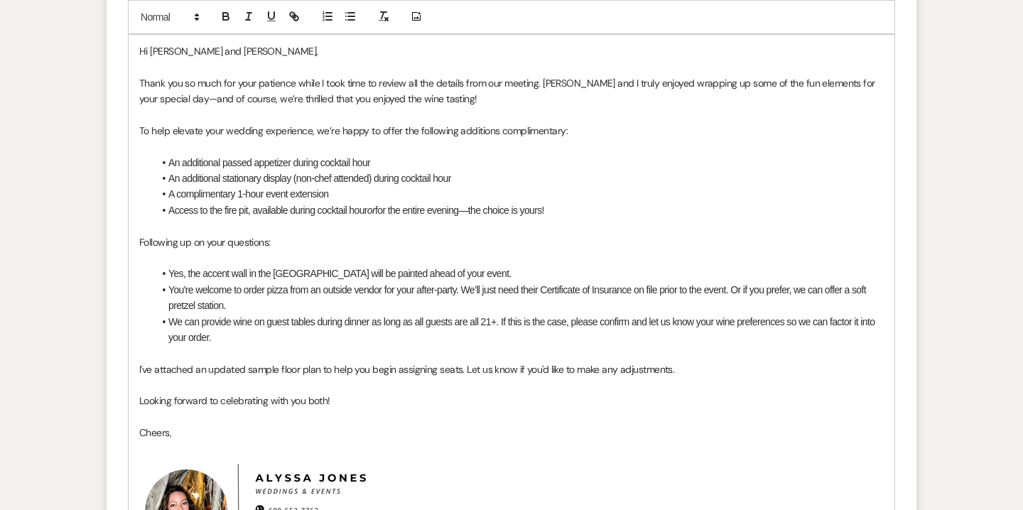
click at [371, 296] on li "You're welcome to order pizza from an outside vendor for your after-party. We’l…" at bounding box center [518, 298] width 730 height 32
click at [140, 404] on p "Looking forward to celebrating with you both!" at bounding box center [511, 401] width 745 height 16
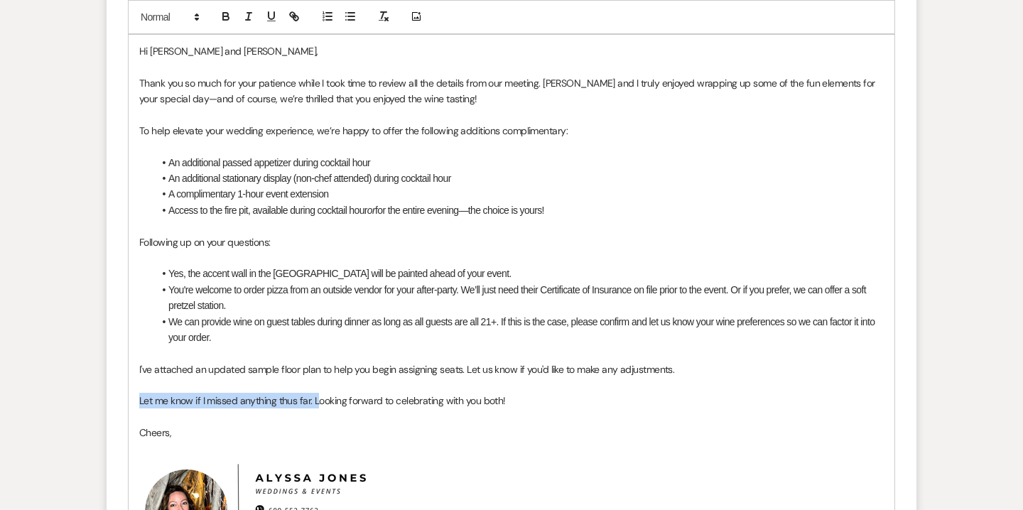
drag, startPoint x: 318, startPoint y: 397, endPoint x: 122, endPoint y: 403, distance: 196.2
click at [122, 403] on form "Reply X Draft saved! Recipients* Planning Portal Users ( Pat Owens, Stephanie S…" at bounding box center [512, 237] width 810 height 983
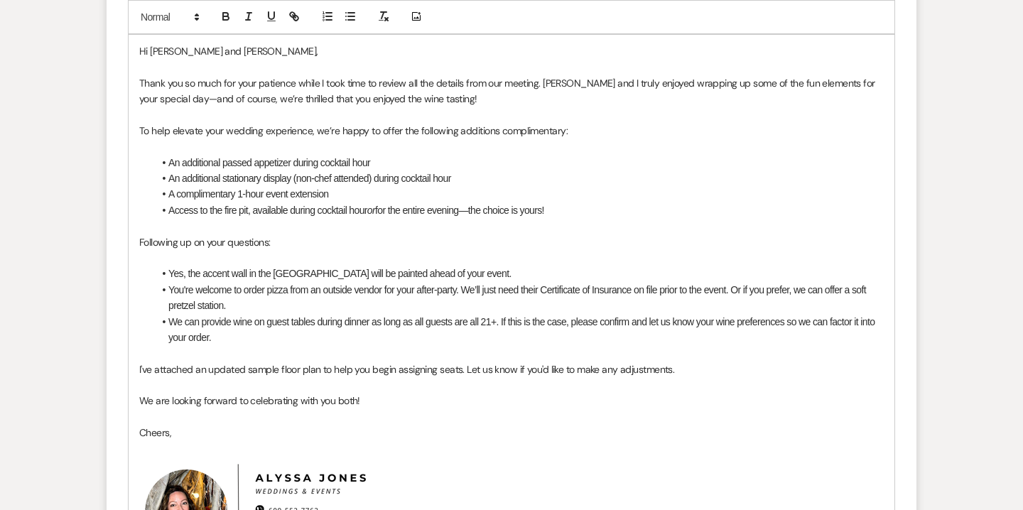
click at [357, 401] on p "We are looking forward to celebrating with you both!" at bounding box center [511, 401] width 745 height 16
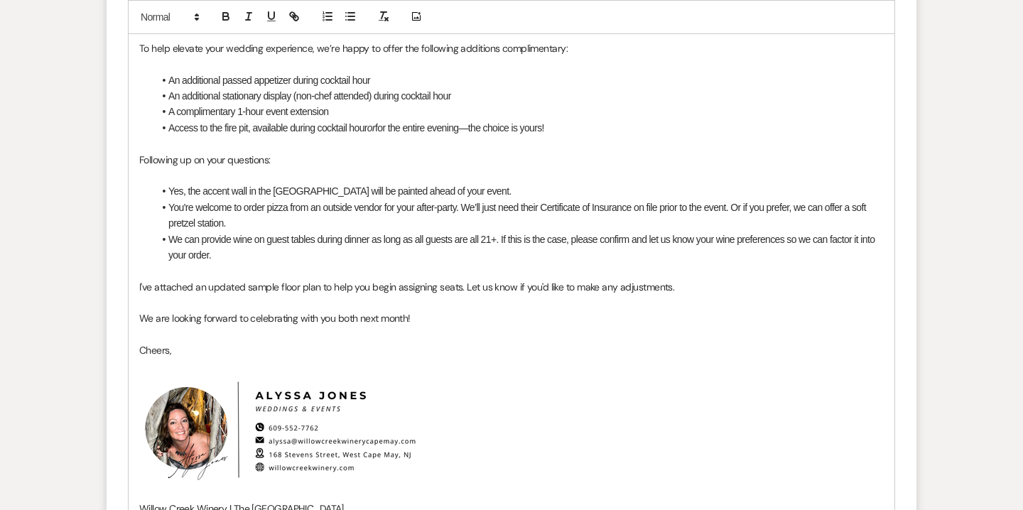
scroll to position [4115, 0]
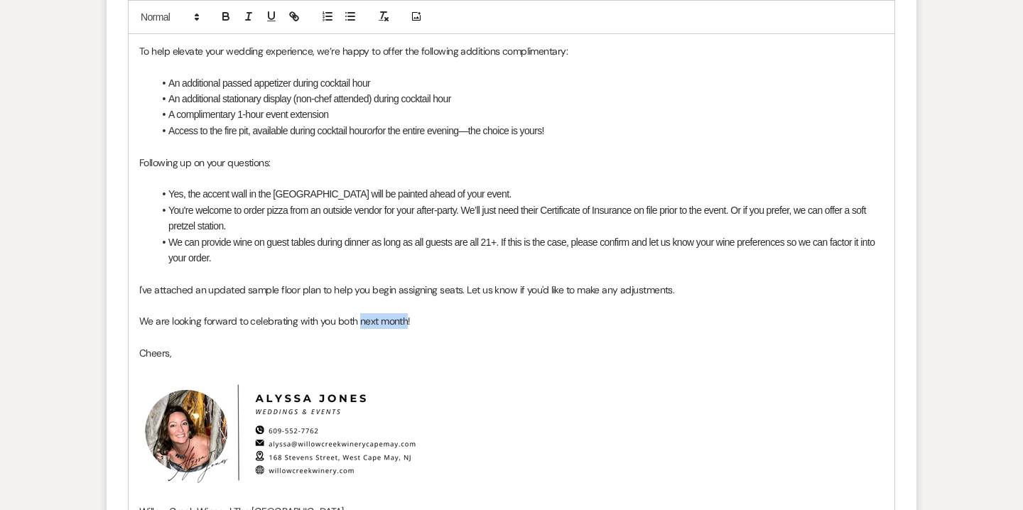
drag, startPoint x: 359, startPoint y: 321, endPoint x: 408, endPoint y: 320, distance: 49.1
click at [408, 320] on p "We are looking forward to celebrating with you both next month!" at bounding box center [511, 321] width 745 height 16
drag, startPoint x: 249, startPoint y: 324, endPoint x: 378, endPoint y: 325, distance: 128.6
click at [378, 325] on p "We are looking forward to celebrating with you both soon!" at bounding box center [511, 321] width 745 height 16
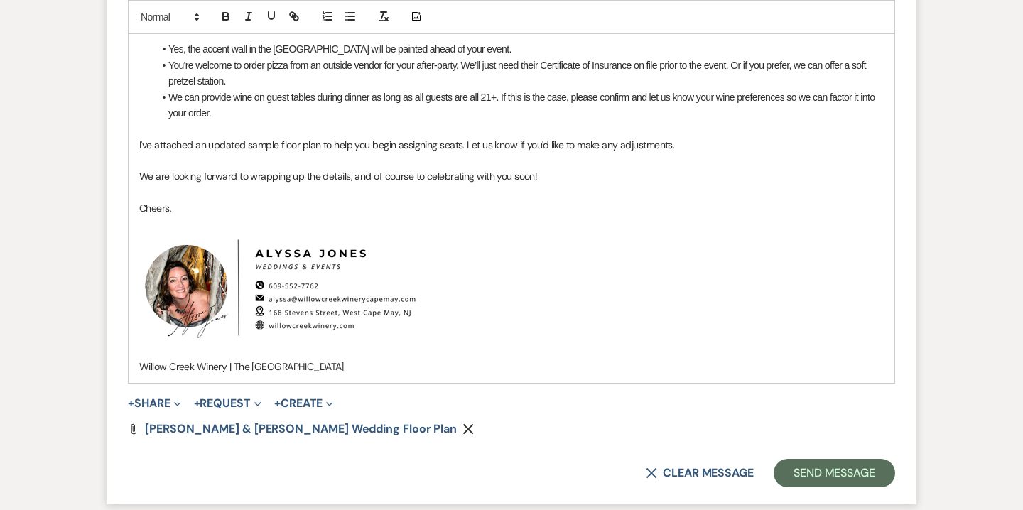
scroll to position [4261, 0]
click at [826, 478] on button "Send Message" at bounding box center [835, 472] width 122 height 28
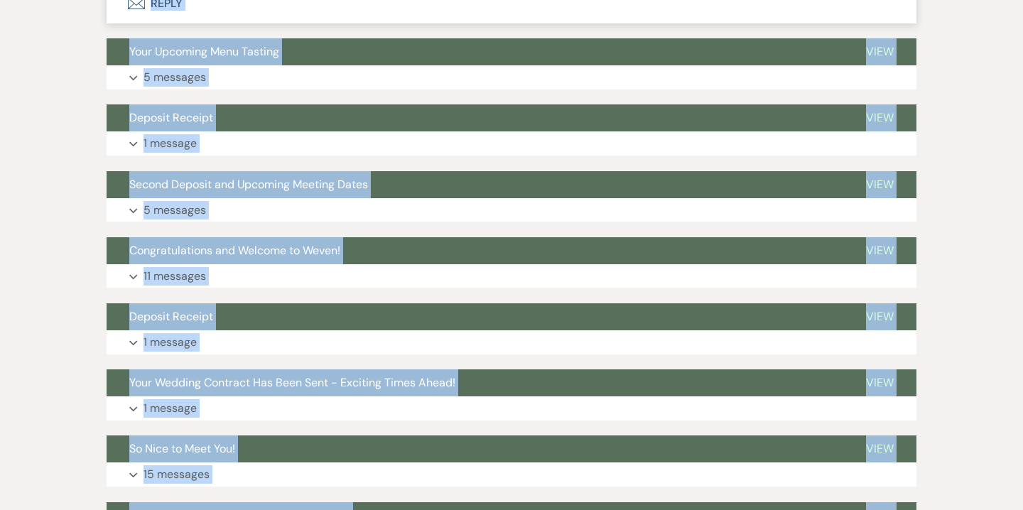
scroll to position [4800, 0]
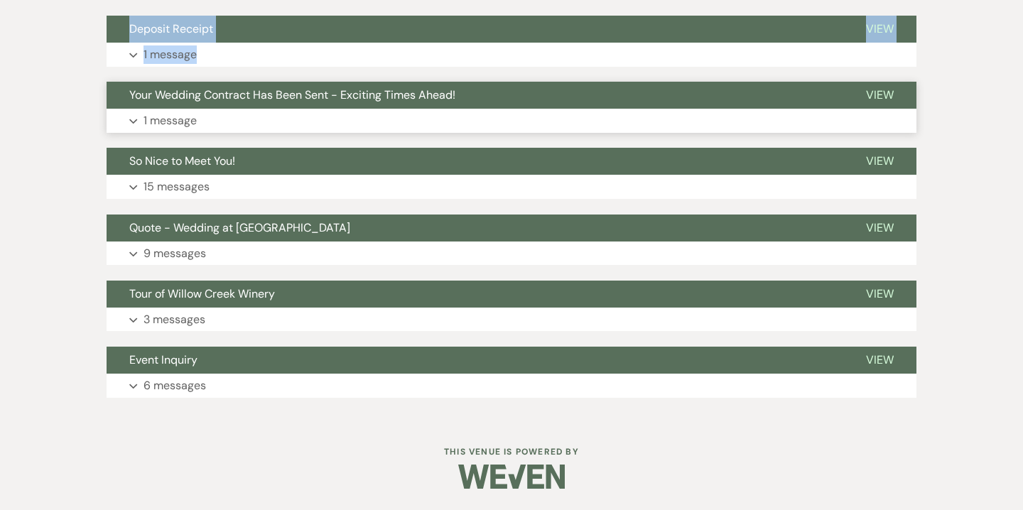
drag, startPoint x: 129, startPoint y: 178, endPoint x: 534, endPoint y: 81, distance: 415.9
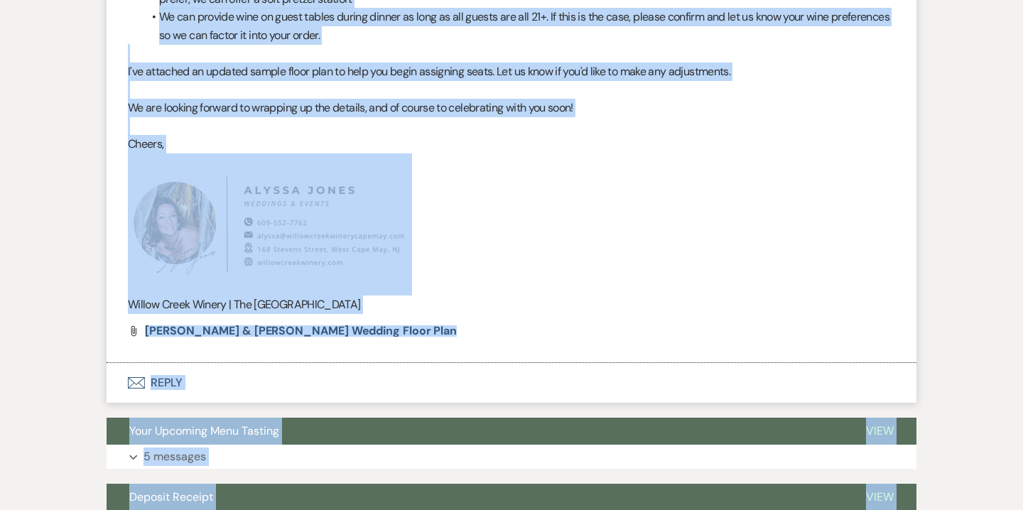
scroll to position [4085, 0]
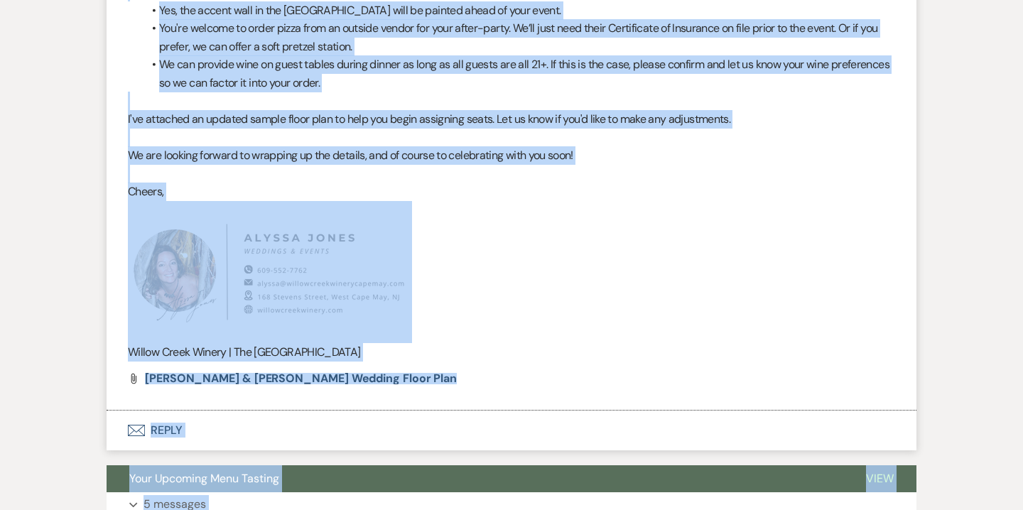
click at [701, 125] on p "I've attached an updated sample floor plan to help you begin assigning seats. L…" at bounding box center [511, 119] width 767 height 18
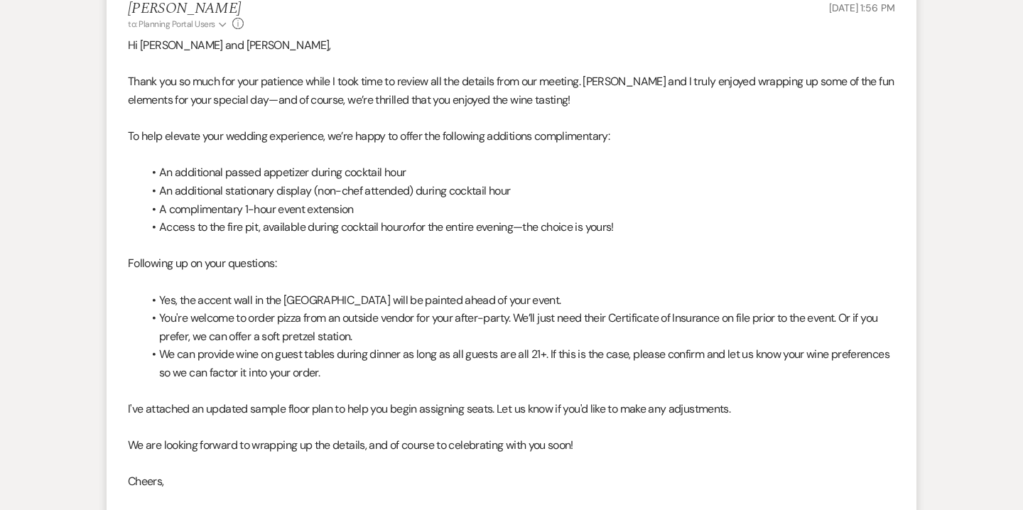
scroll to position [3796, 0]
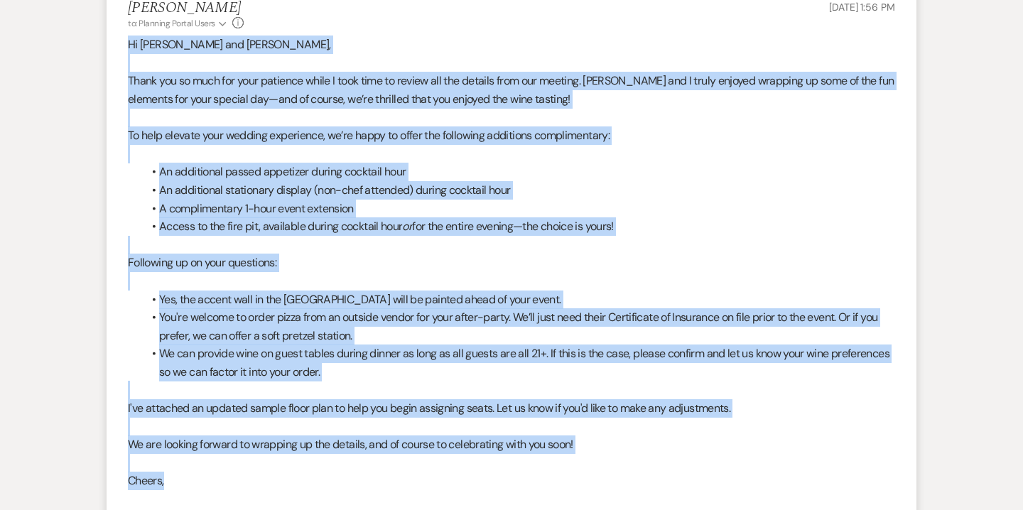
drag, startPoint x: 127, startPoint y: 41, endPoint x: 302, endPoint y: 480, distance: 472.0
click at [302, 480] on li "Alyssa Jones to: Planning Portal Users Expand Info Aug 23, 2025, 1:56 PM Hi Ste…" at bounding box center [512, 342] width 810 height 714
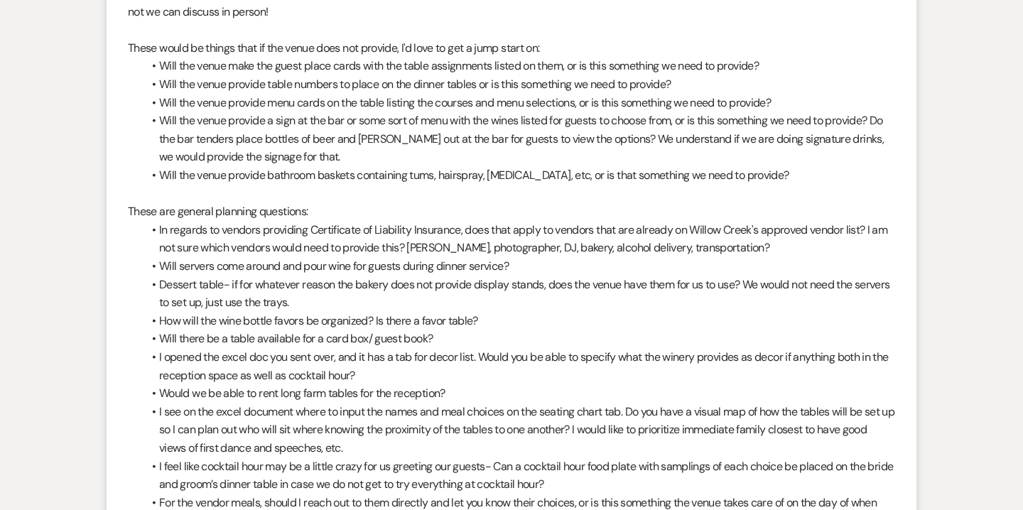
scroll to position [0, 0]
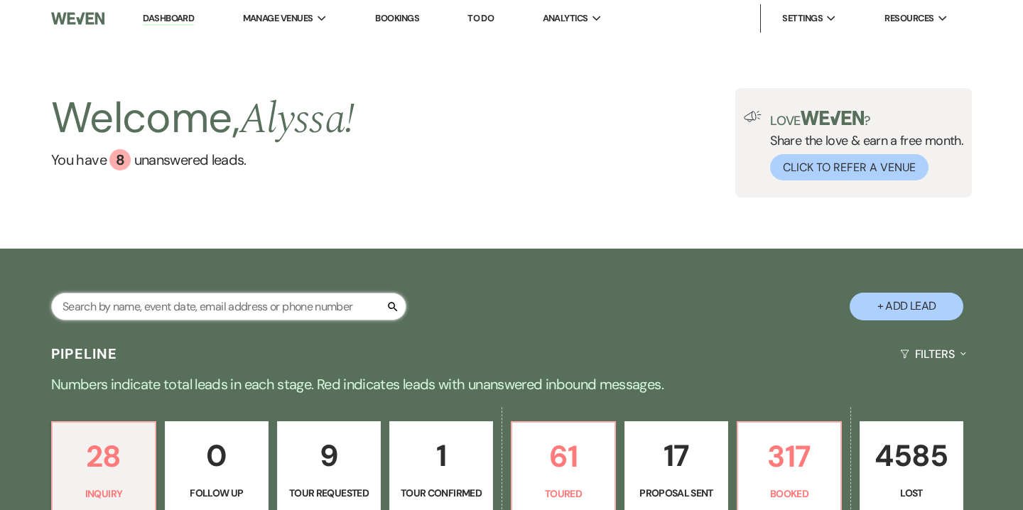
click at [254, 296] on input "text" at bounding box center [228, 307] width 355 height 28
type input "e"
type input "[PERSON_NAME]"
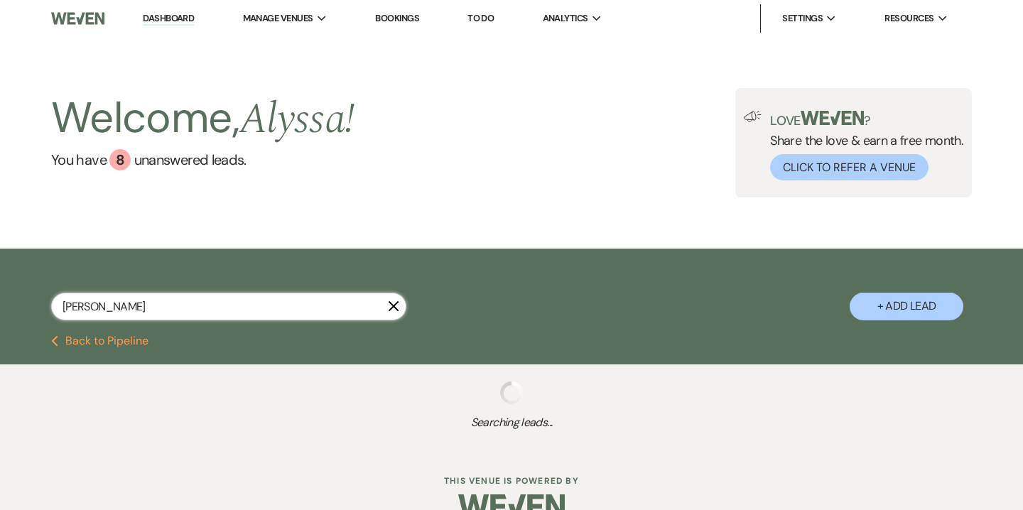
select select "8"
select select "5"
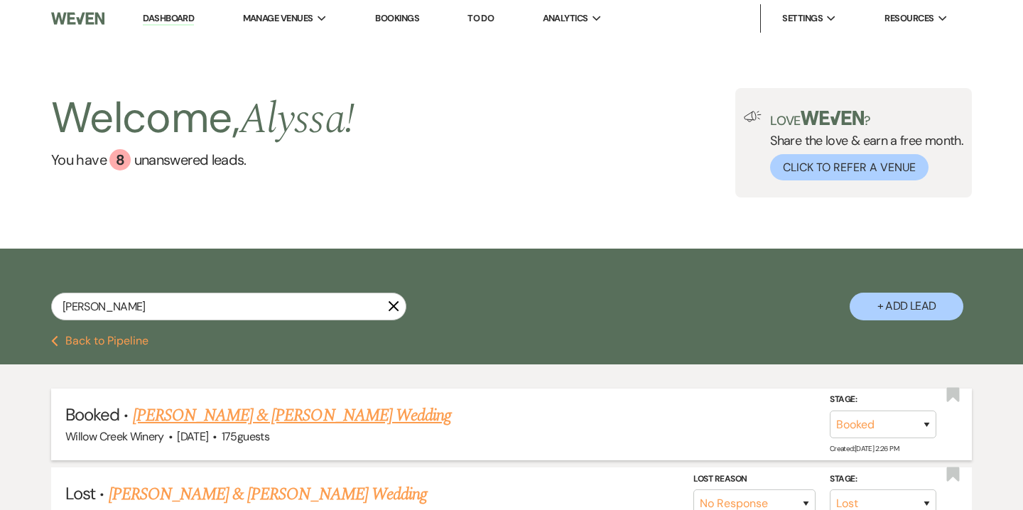
click at [329, 416] on link "[PERSON_NAME] & [PERSON_NAME] Wedding" at bounding box center [292, 416] width 318 height 26
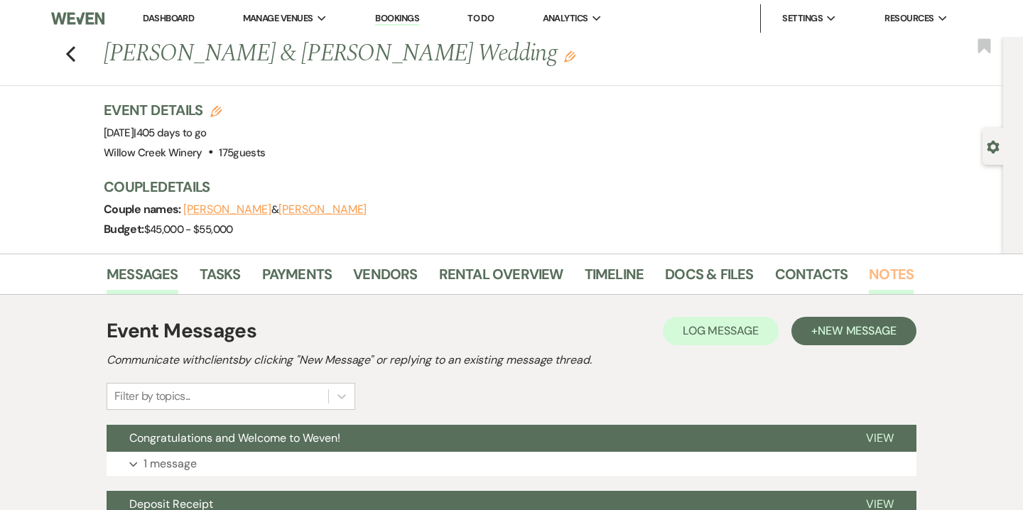
click at [897, 274] on link "Notes" at bounding box center [891, 278] width 45 height 31
